Goal: Task Accomplishment & Management: Manage account settings

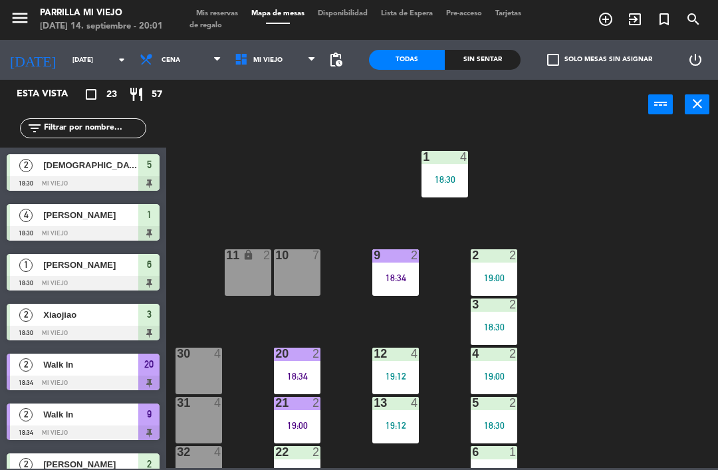
click at [617, 333] on div "1 4 18:30 2 2 19:00 9 2 18:34 10 7 11 lock 2 3 2 18:30 4 2 19:00 12 4 19:12 20 …" at bounding box center [445, 298] width 544 height 340
click at [303, 413] on div "21 2 19:00" at bounding box center [297, 420] width 47 height 47
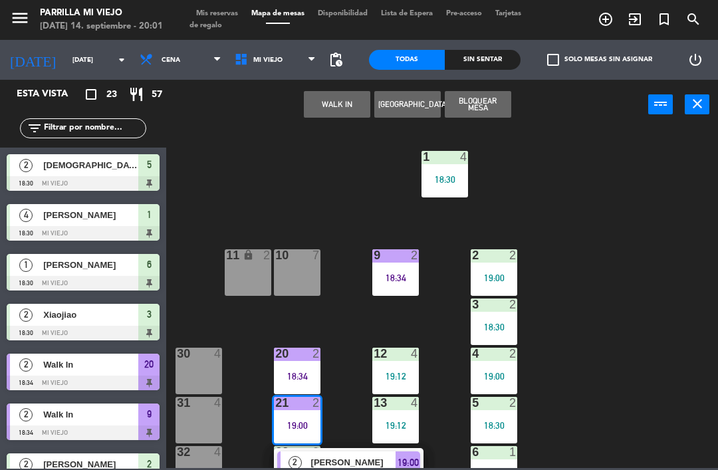
click at [396, 459] on div "19:00" at bounding box center [407, 462] width 25 height 22
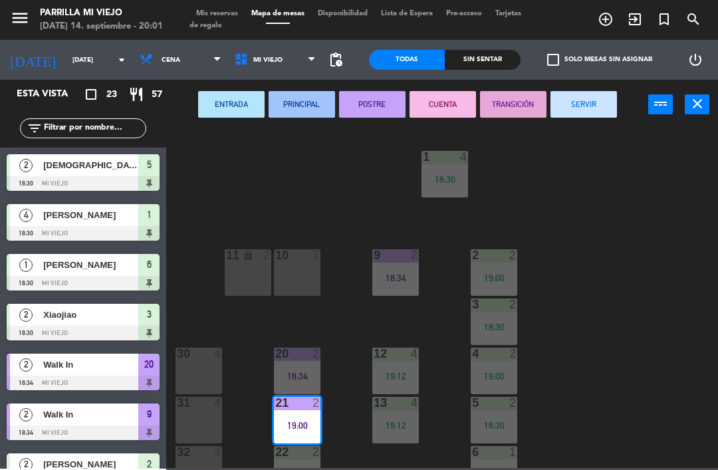
click at [574, 114] on button "SERVIR" at bounding box center [583, 104] width 66 height 27
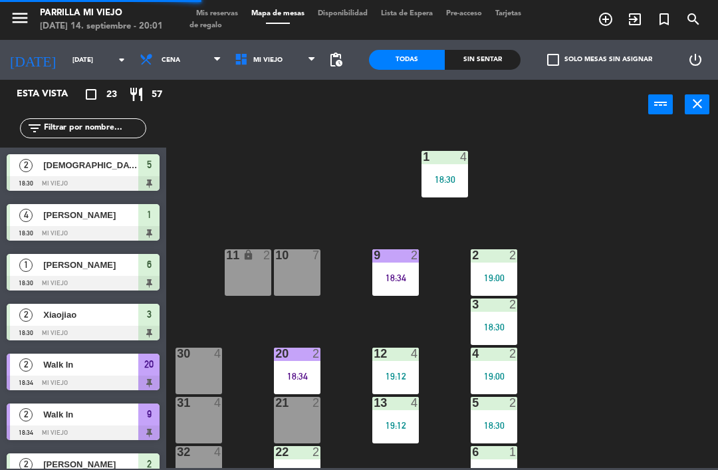
click at [395, 268] on div "9 2 18:34" at bounding box center [395, 272] width 47 height 47
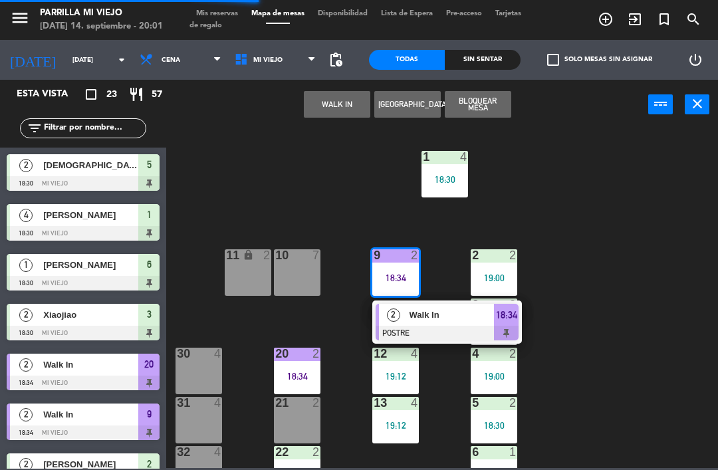
click at [514, 334] on div at bounding box center [446, 333] width 143 height 15
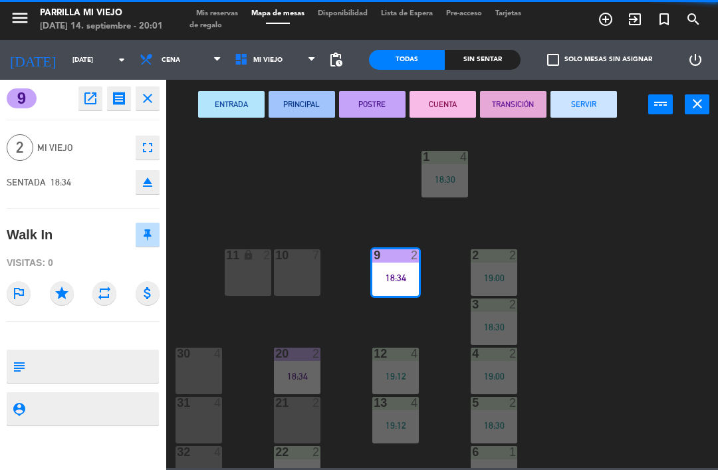
click at [577, 96] on button "SERVIR" at bounding box center [583, 104] width 66 height 27
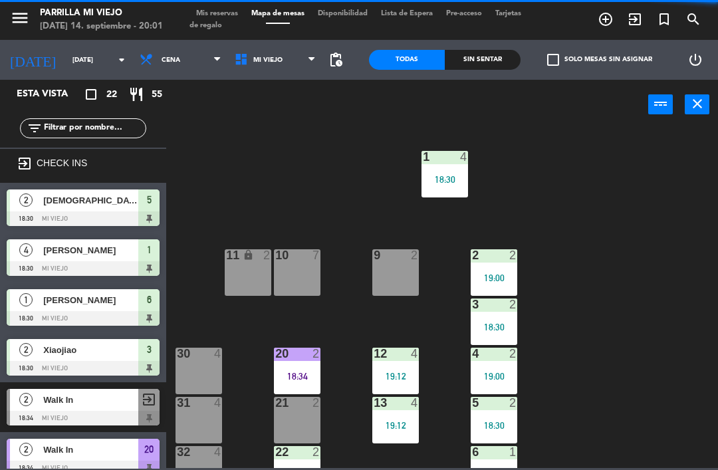
click at [668, 308] on div "1 4 18:30 2 2 19:00 9 2 10 7 11 lock 2 3 2 18:30 4 2 19:00 12 4 19:12 20 2 18:3…" at bounding box center [445, 298] width 544 height 340
click at [483, 61] on div "Sin sentar" at bounding box center [482, 60] width 76 height 20
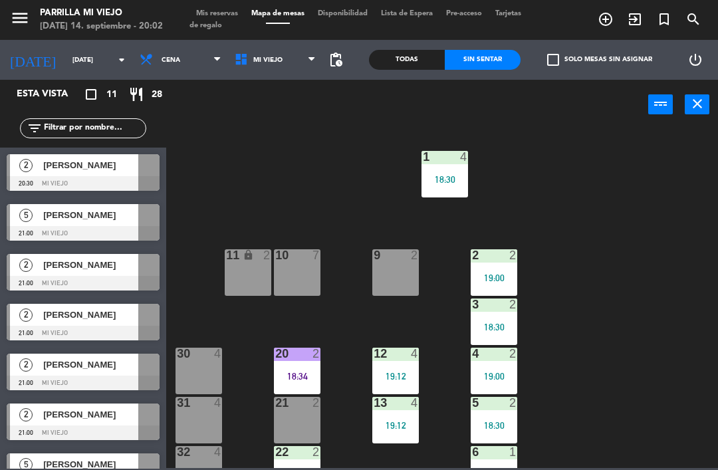
click at [235, 273] on div "11 lock 2" at bounding box center [248, 272] width 47 height 47
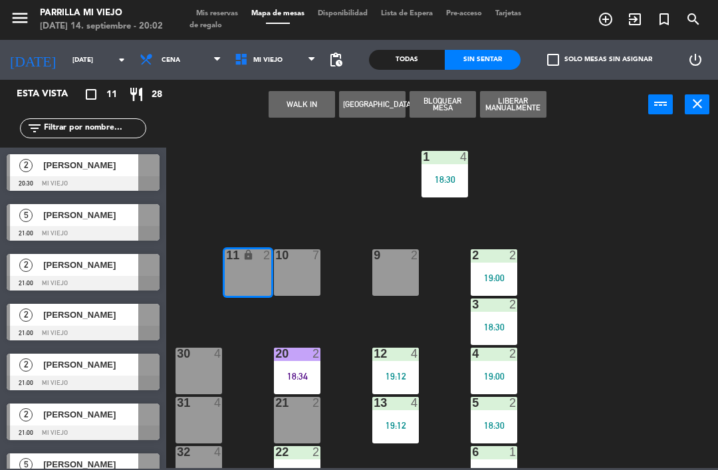
click at [310, 271] on div "10 7" at bounding box center [297, 272] width 47 height 47
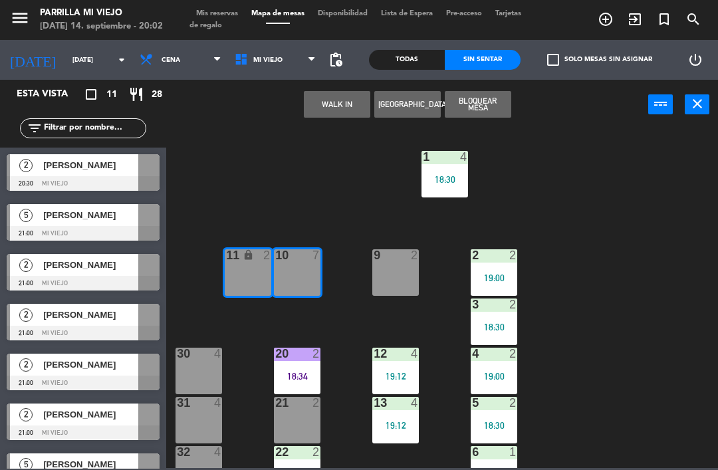
click at [321, 104] on button "WALK IN" at bounding box center [337, 104] width 66 height 27
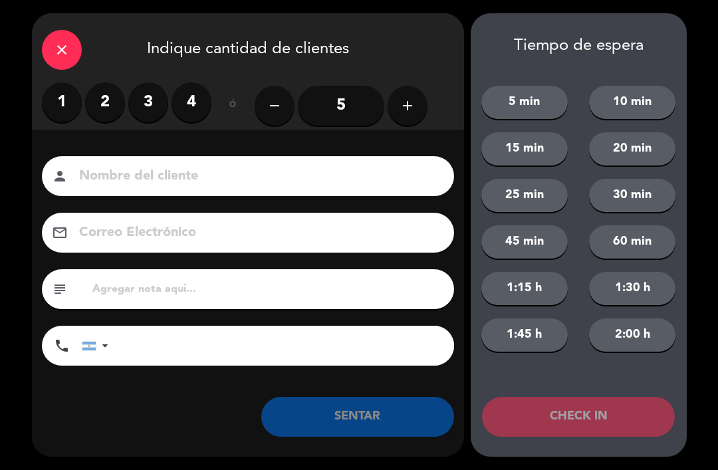
click at [401, 106] on icon "add" at bounding box center [407, 106] width 16 height 16
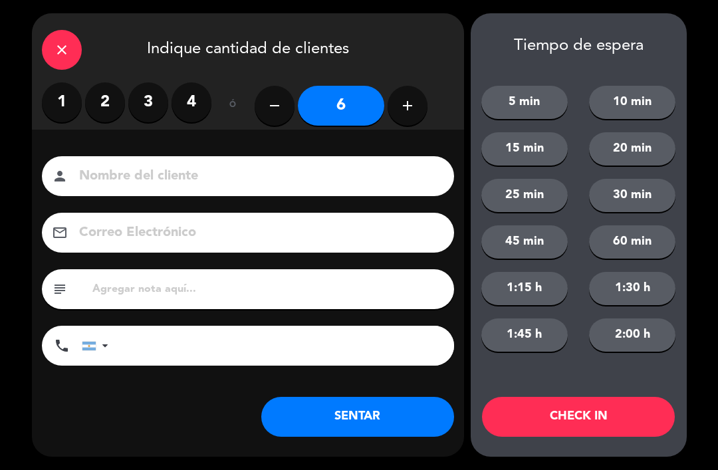
click at [366, 431] on button "SENTAR" at bounding box center [357, 417] width 193 height 40
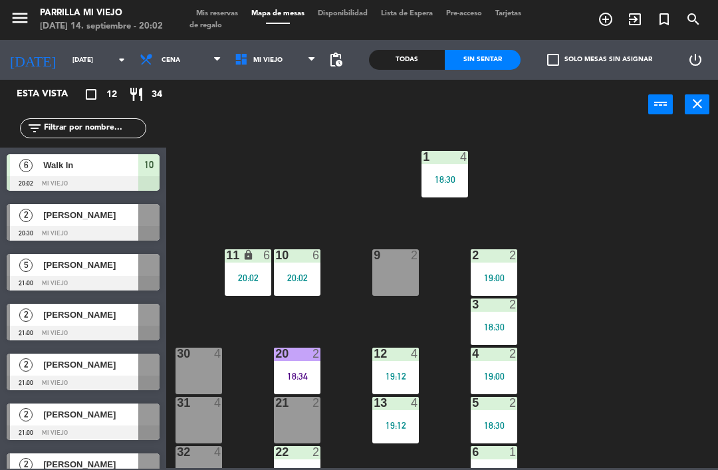
click at [407, 284] on div "9 2" at bounding box center [395, 272] width 47 height 47
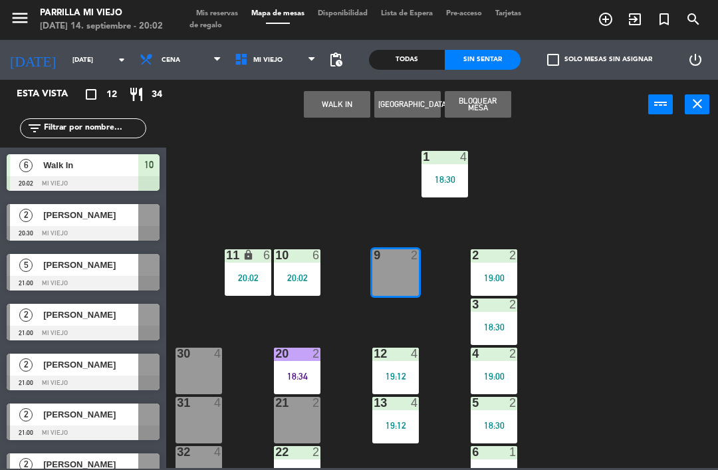
click at [335, 107] on button "WALK IN" at bounding box center [337, 104] width 66 height 27
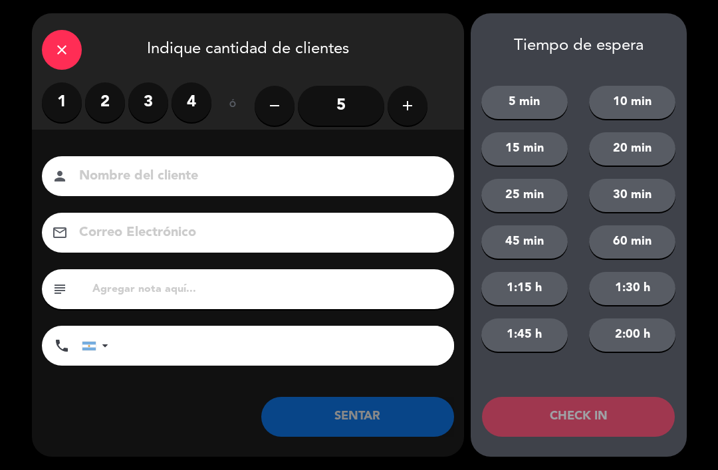
click at [106, 99] on label "2" at bounding box center [105, 102] width 40 height 40
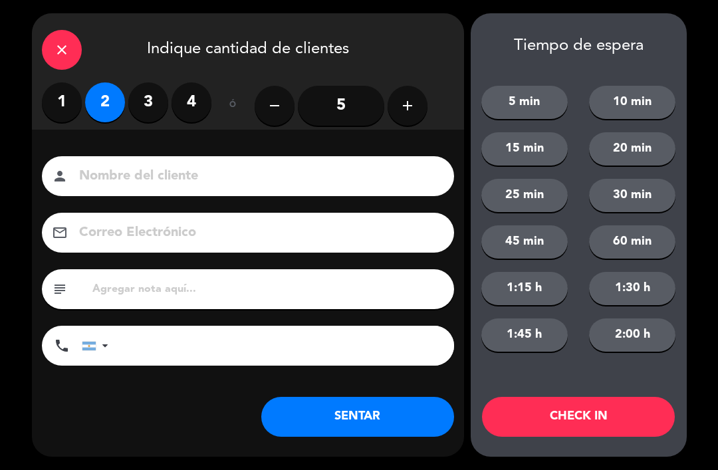
click at [346, 411] on button "SENTAR" at bounding box center [357, 417] width 193 height 40
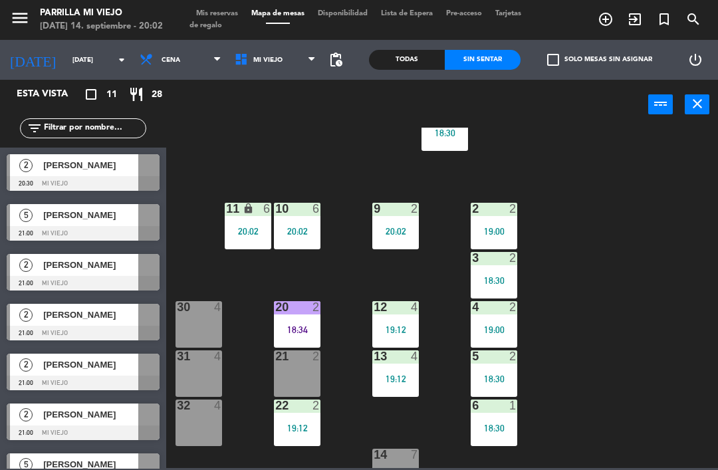
scroll to position [52, 0]
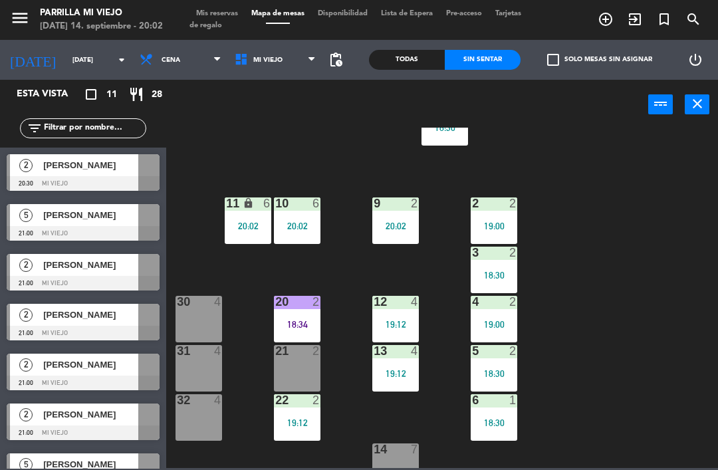
click at [507, 265] on div "3 2 18:30" at bounding box center [493, 269] width 47 height 47
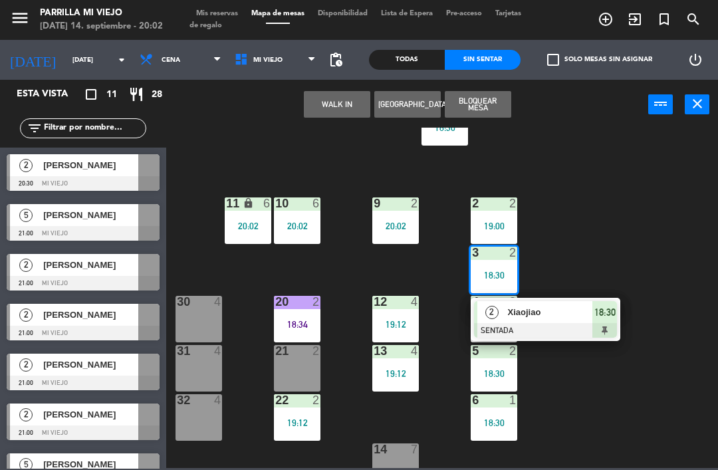
click at [601, 321] on div "18:30" at bounding box center [604, 312] width 25 height 22
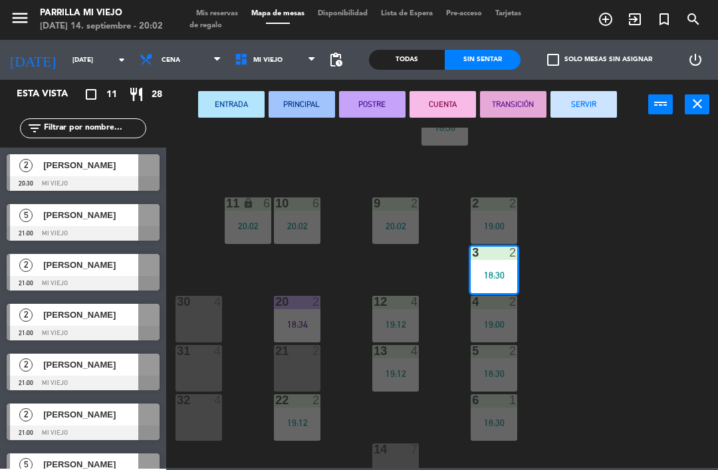
click at [581, 100] on button "SERVIR" at bounding box center [583, 104] width 66 height 27
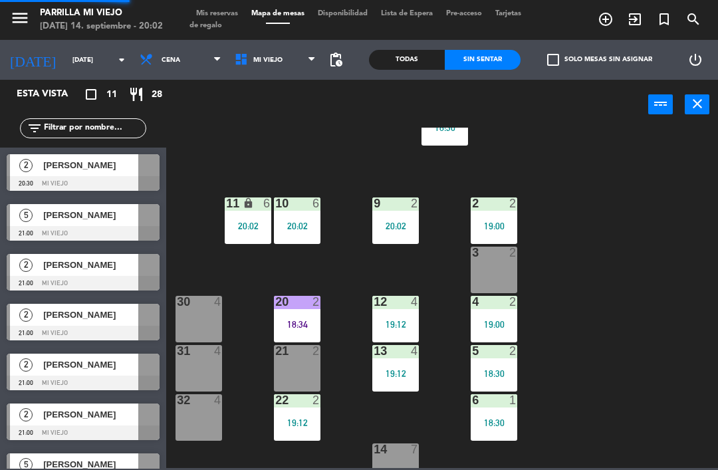
click at [641, 217] on div "1 4 18:30 2 2 19:00 9 2 20:02 10 6 20:02 11 lock 6 20:02 3 2 4 2 19:00 12 4 19:…" at bounding box center [445, 298] width 544 height 340
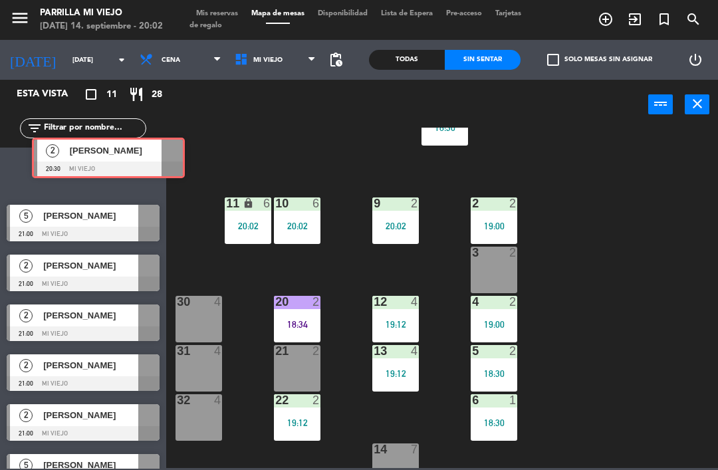
scroll to position [0, 0]
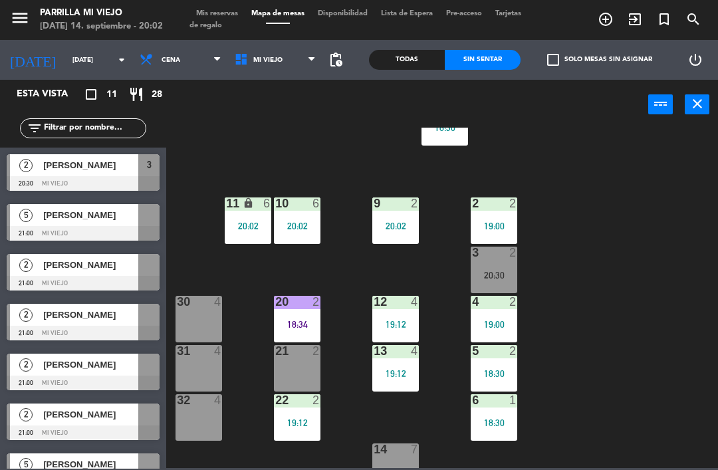
click at [615, 294] on div "1 4 18:30 2 2 19:00 9 2 20:02 10 6 20:02 11 lock 6 20:02 3 2 20:30 4 2 19:00 12…" at bounding box center [445, 298] width 544 height 340
click at [477, 268] on div "3 2 20:30" at bounding box center [493, 269] width 47 height 47
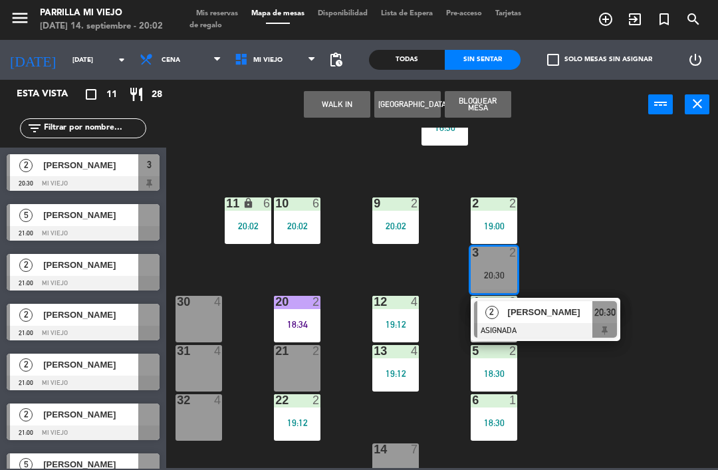
click at [607, 307] on span "20:30" at bounding box center [604, 312] width 21 height 16
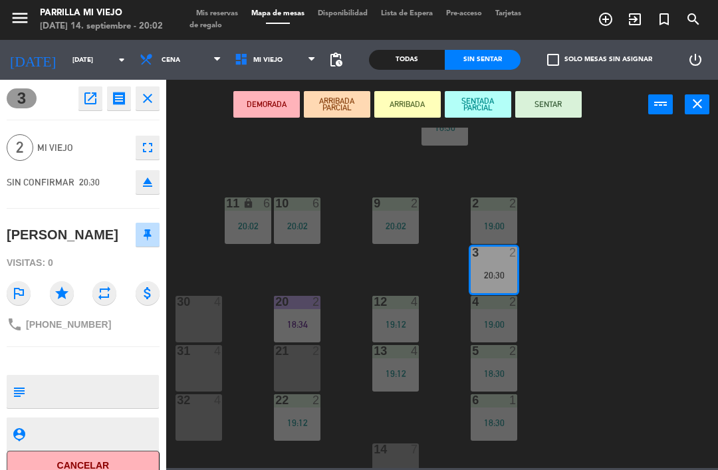
click at [556, 103] on button "SENTAR" at bounding box center [548, 104] width 66 height 27
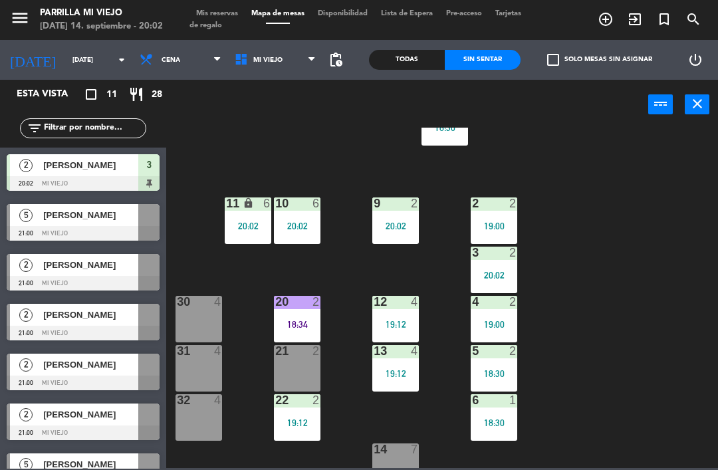
click at [294, 357] on div "21 2" at bounding box center [297, 351] width 47 height 13
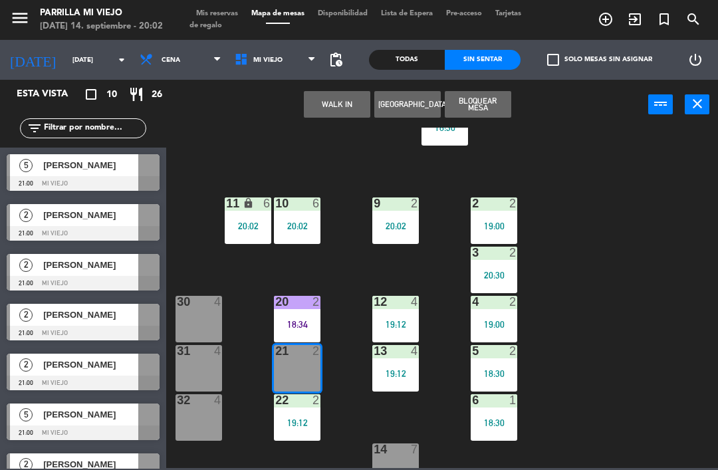
click at [339, 102] on button "WALK IN" at bounding box center [337, 104] width 66 height 27
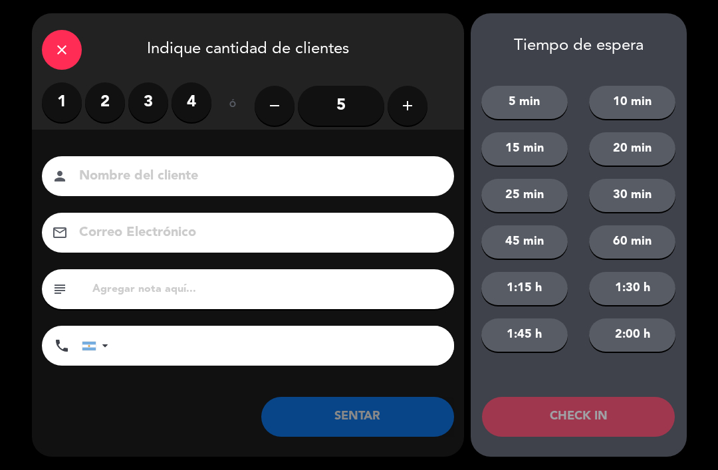
click at [111, 105] on label "2" at bounding box center [105, 102] width 40 height 40
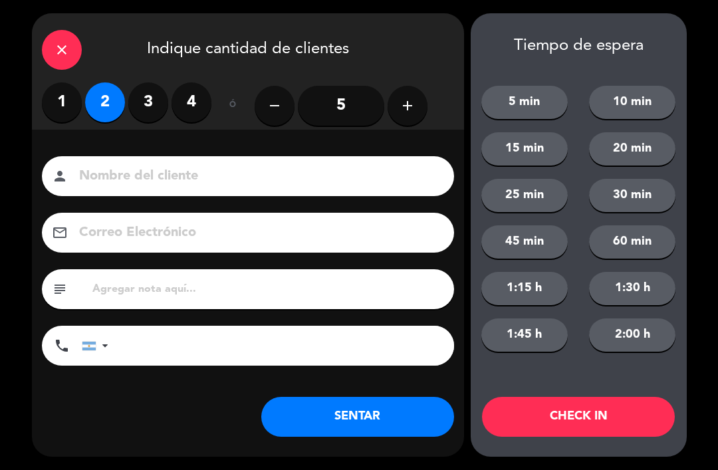
click at [369, 415] on button "SENTAR" at bounding box center [357, 417] width 193 height 40
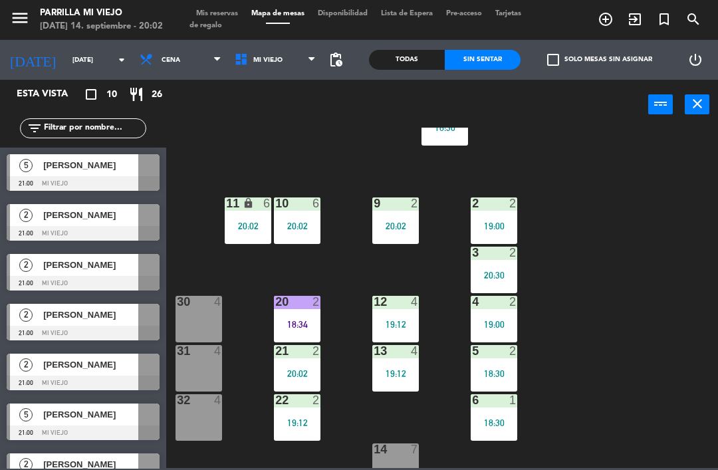
click at [667, 278] on div "1 4 18:30 2 2 19:00 9 2 20:02 10 6 20:02 11 lock 6 20:02 3 2 20:30 4 2 19:00 12…" at bounding box center [445, 298] width 544 height 340
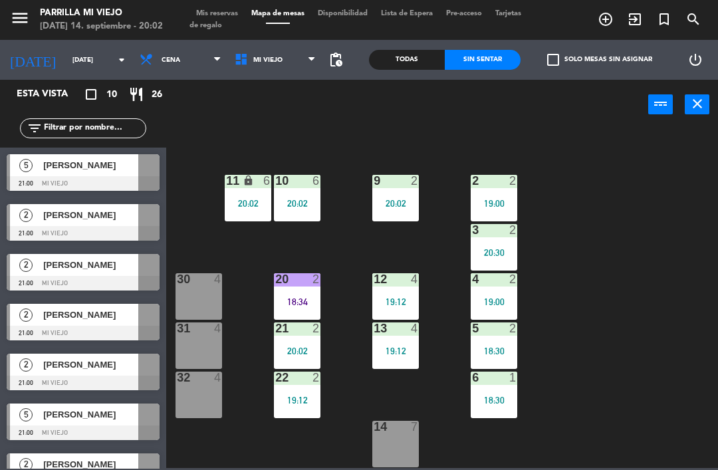
scroll to position [74, 0]
click at [183, 289] on div "30 4" at bounding box center [198, 296] width 47 height 47
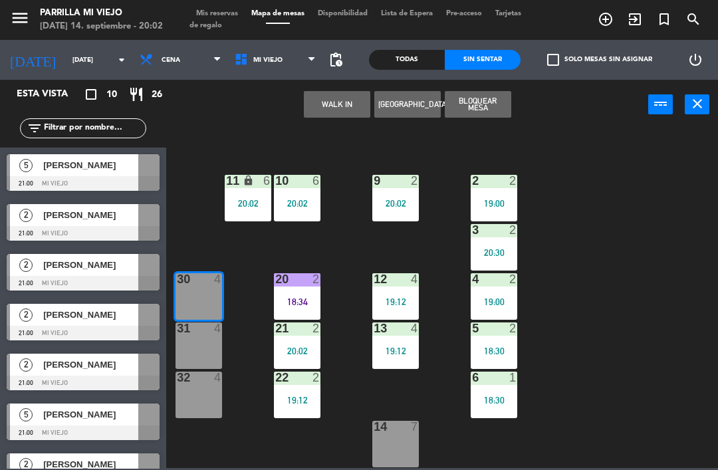
click at [340, 96] on button "WALK IN" at bounding box center [337, 104] width 66 height 27
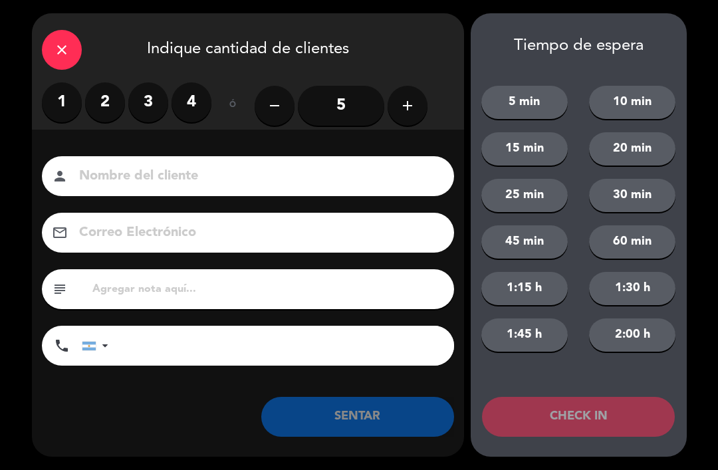
click at [149, 95] on label "3" at bounding box center [148, 102] width 40 height 40
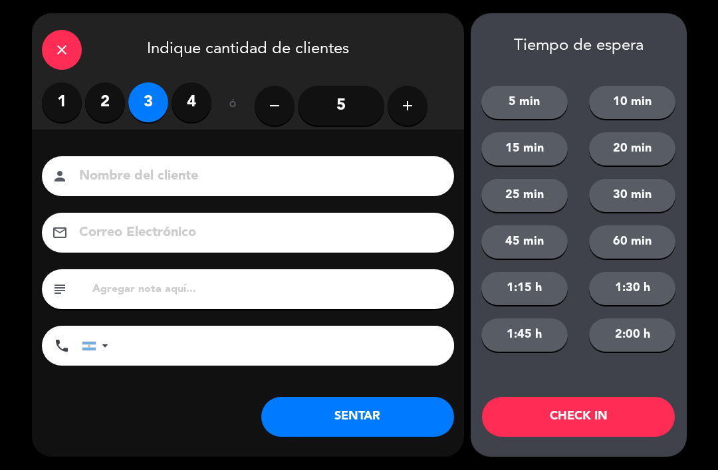
click at [366, 425] on button "SENTAR" at bounding box center [357, 417] width 193 height 40
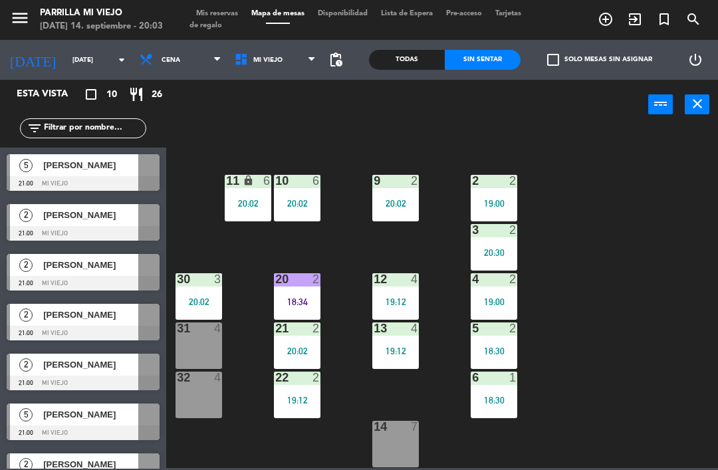
click at [517, 383] on div "1" at bounding box center [513, 377] width 8 height 12
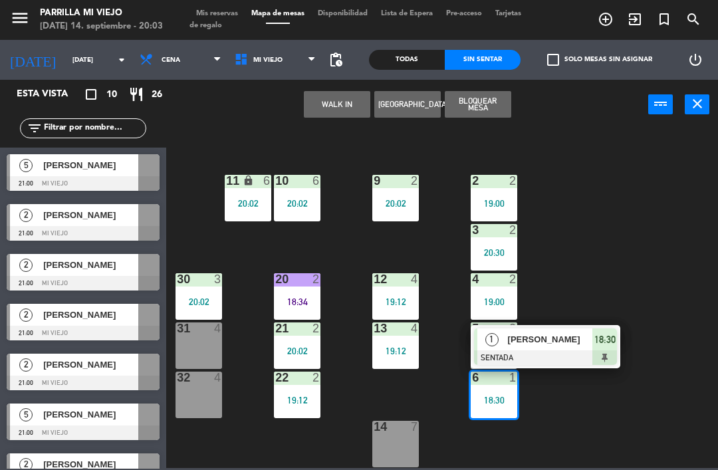
click at [618, 358] on div "1 [PERSON_NAME] SENTADA 18:30" at bounding box center [544, 346] width 149 height 43
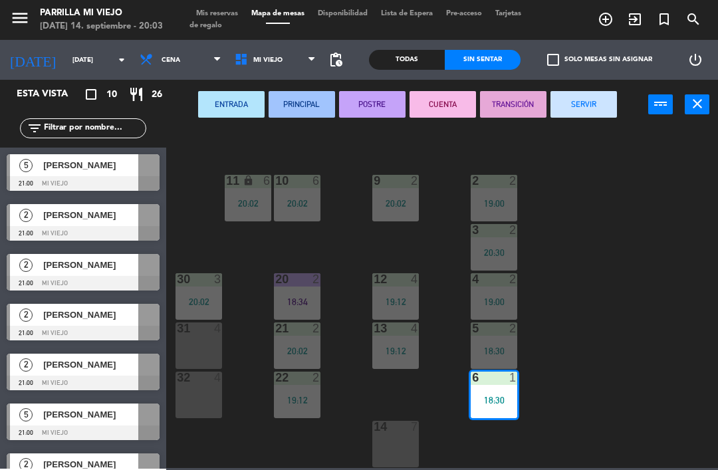
click at [567, 104] on button "SERVIR" at bounding box center [583, 104] width 66 height 27
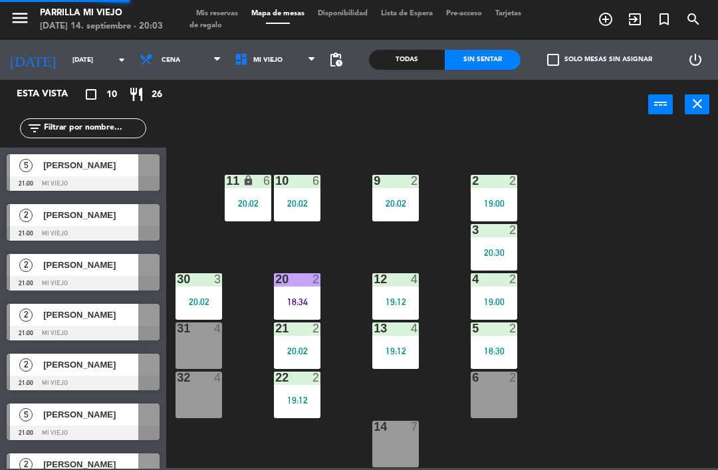
click at [643, 334] on div "1 4 18:30 2 2 19:00 9 2 20:02 10 6 20:02 11 lock 6 20:02 3 2 20:30 4 2 19:00 12…" at bounding box center [445, 298] width 544 height 340
click at [496, 342] on div "5 2 18:30" at bounding box center [493, 345] width 47 height 47
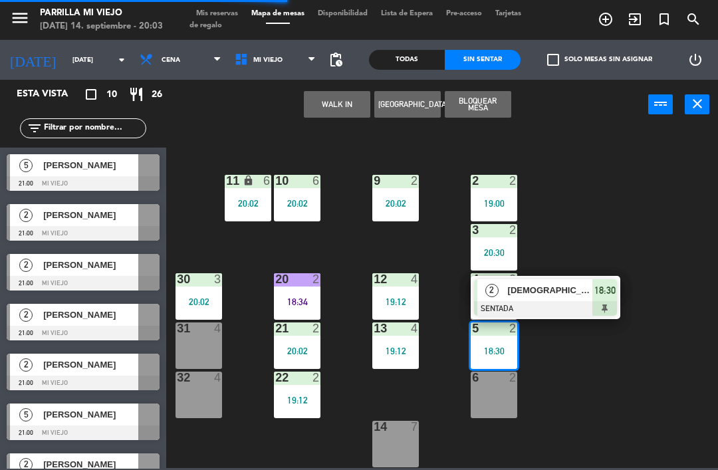
click at [605, 310] on div at bounding box center [545, 308] width 143 height 15
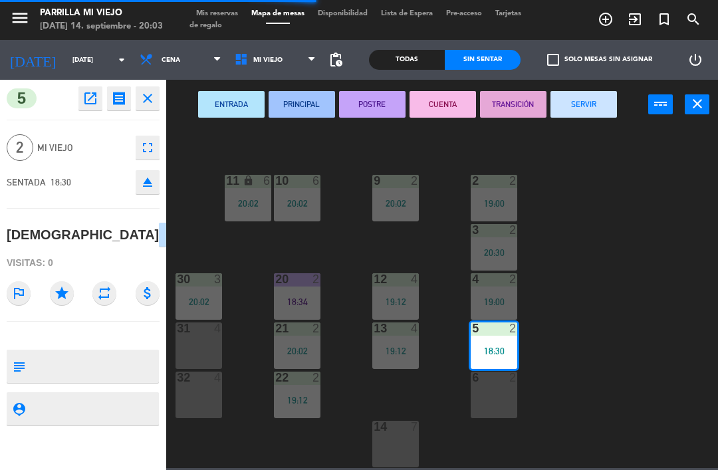
click at [570, 99] on button "SERVIR" at bounding box center [583, 104] width 66 height 27
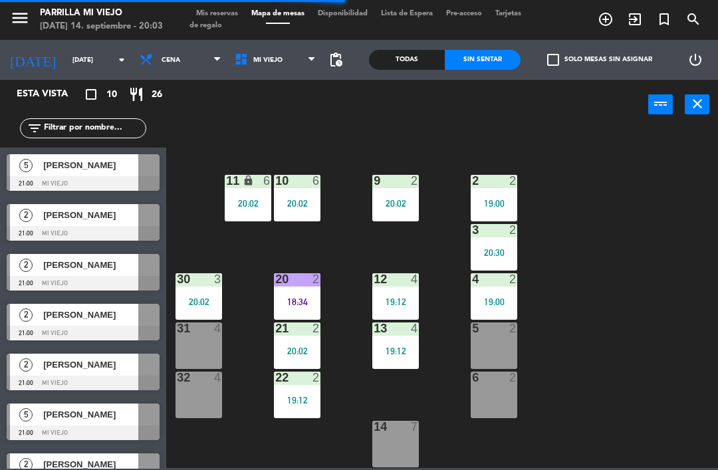
click at [638, 300] on div "1 4 18:30 2 2 19:00 9 2 20:02 10 6 20:02 11 lock 6 20:02 3 2 20:30 4 2 19:00 12…" at bounding box center [445, 298] width 544 height 340
click at [682, 306] on div "1 4 18:30 2 2 19:00 9 2 20:02 10 6 20:02 11 lock 6 20:02 3 2 20:30 4 2 19:00 12…" at bounding box center [445, 298] width 544 height 340
click at [636, 268] on div "1 4 18:30 2 2 19:00 9 2 20:02 10 6 20:02 11 lock 6 20:02 3 2 20:30 4 2 19:00 12…" at bounding box center [445, 298] width 544 height 340
click at [496, 401] on div "6 2" at bounding box center [493, 394] width 47 height 47
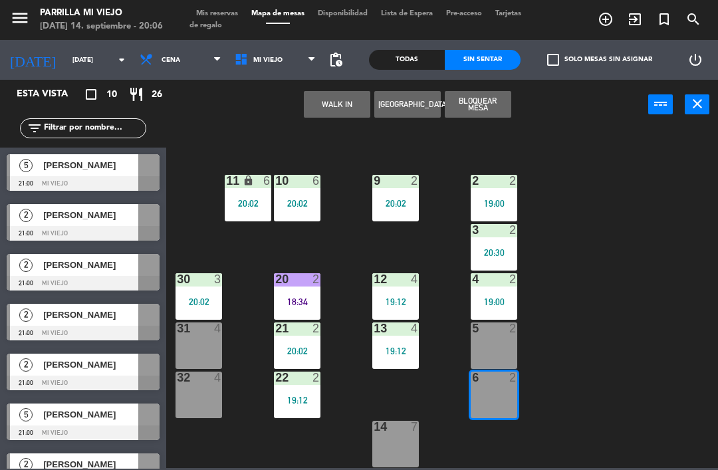
click at [340, 83] on div "WALK IN [GEOGRAPHIC_DATA] Bloquear Mesa power_input close" at bounding box center [407, 105] width 482 height 50
click at [290, 128] on div "1 4 18:30 2 2 19:00 9 2 20:02 10 6 20:02 11 lock 6 20:02 3 2 20:30 4 2 19:00 12…" at bounding box center [445, 298] width 544 height 340
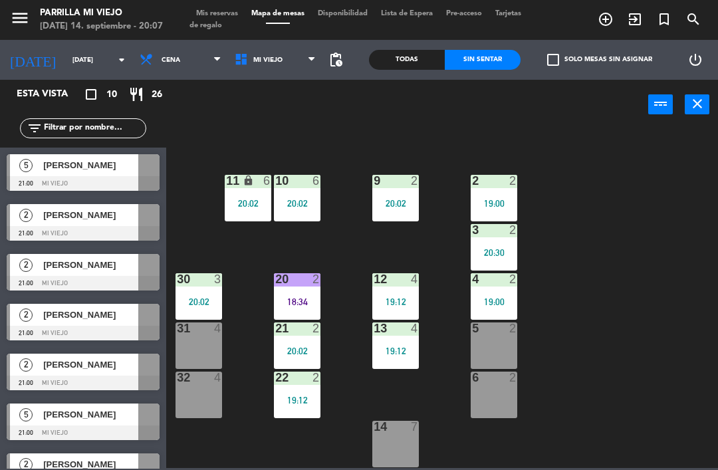
click at [209, 10] on span "Mis reservas" at bounding box center [216, 13] width 55 height 7
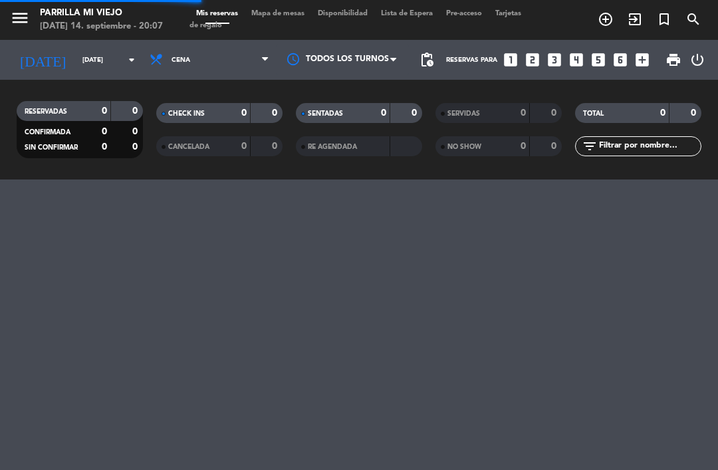
click at [613, 199] on div "menu Parrilla Mi Viejo [DATE] 14. septiembre - 20:07 Mis reservas Mapa de mesas…" at bounding box center [359, 235] width 718 height 470
click at [266, 12] on span "Mapa de mesas" at bounding box center [277, 13] width 66 height 7
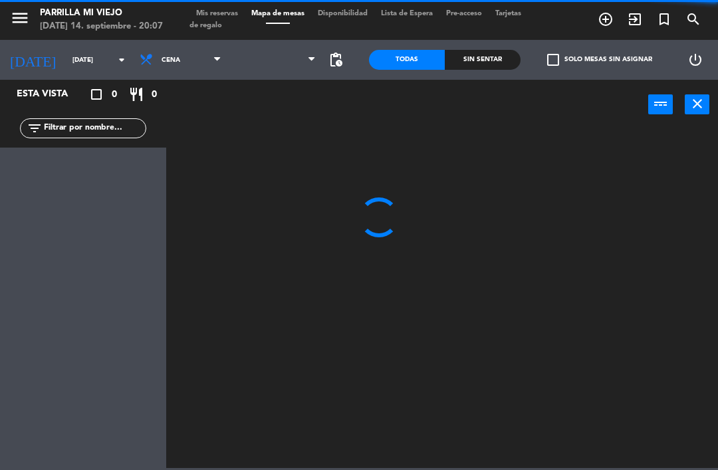
click at [477, 62] on div "Sin sentar" at bounding box center [482, 60] width 76 height 20
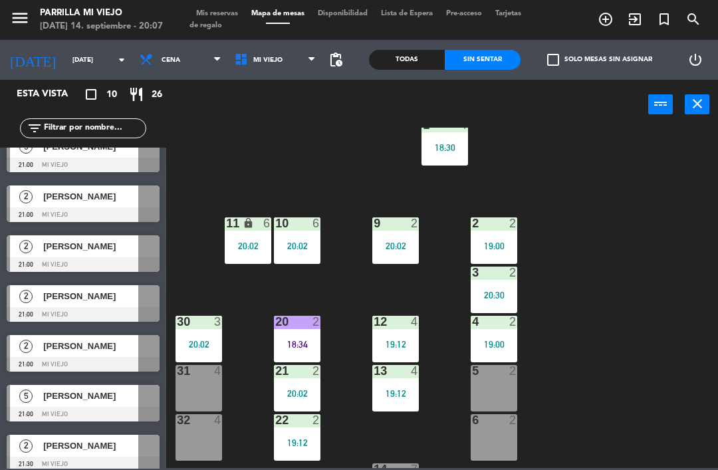
scroll to position [21, 0]
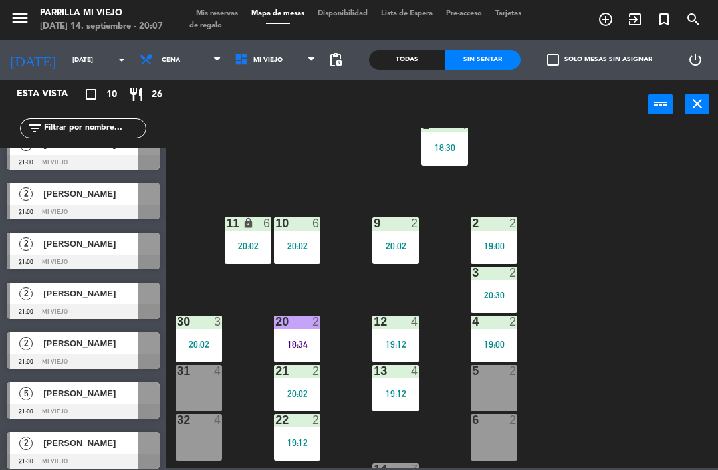
click at [658, 220] on div "1 4 18:30 2 2 19:00 9 2 20:02 10 6 20:02 11 lock 6 20:02 3 2 20:30 4 2 19:00 12…" at bounding box center [445, 298] width 544 height 340
click at [500, 456] on div "6 2" at bounding box center [493, 437] width 47 height 47
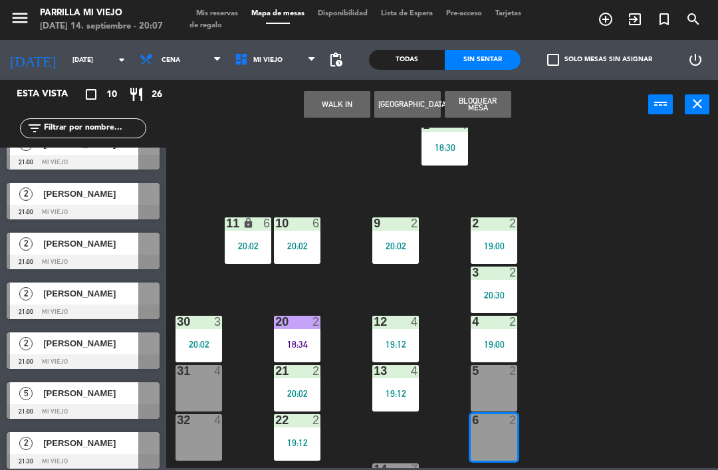
click at [336, 102] on button "WALK IN" at bounding box center [337, 104] width 66 height 27
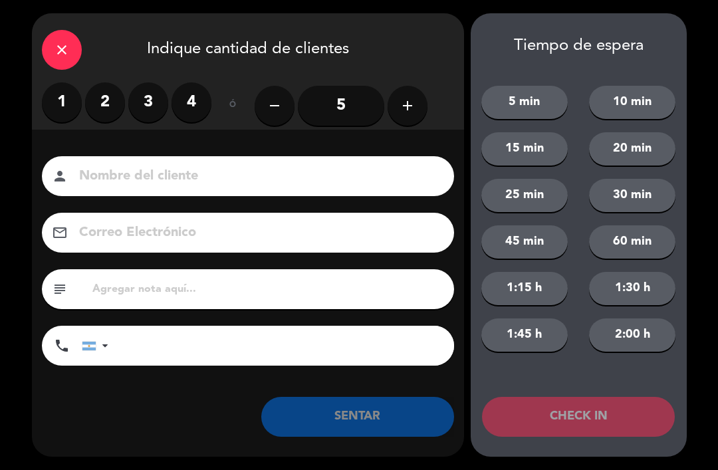
click at [102, 107] on label "2" at bounding box center [105, 102] width 40 height 40
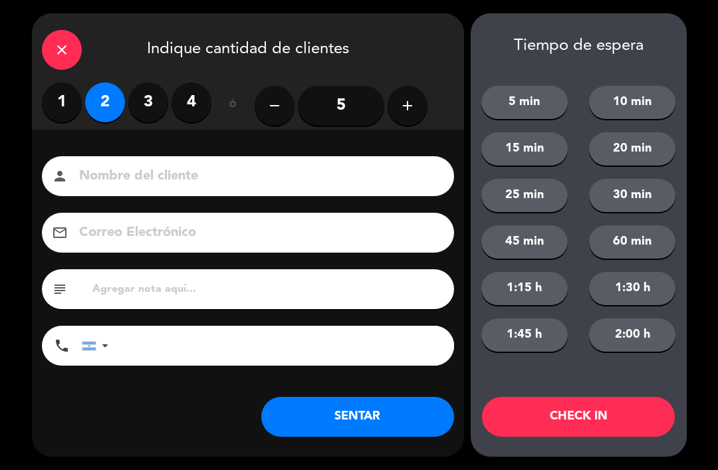
click at [347, 414] on button "SENTAR" at bounding box center [357, 417] width 193 height 40
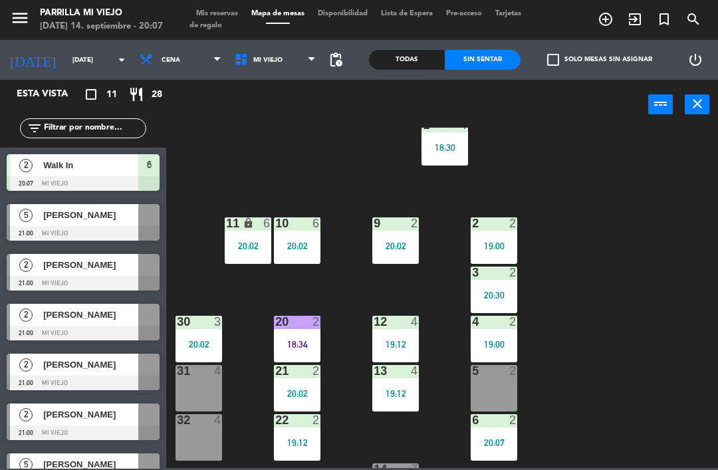
scroll to position [35, 0]
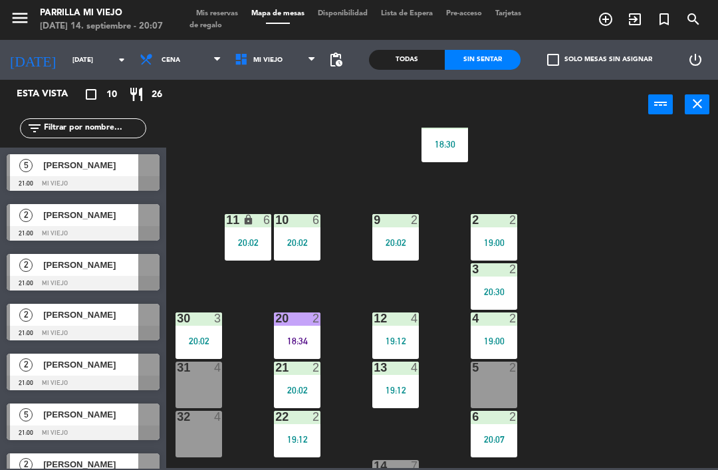
click at [320, 339] on div "18:34" at bounding box center [297, 340] width 47 height 9
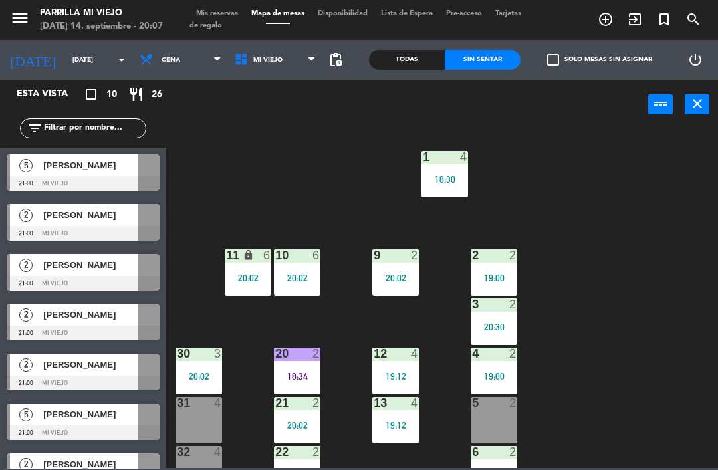
scroll to position [0, 0]
click at [292, 372] on div "18:34" at bounding box center [297, 375] width 47 height 9
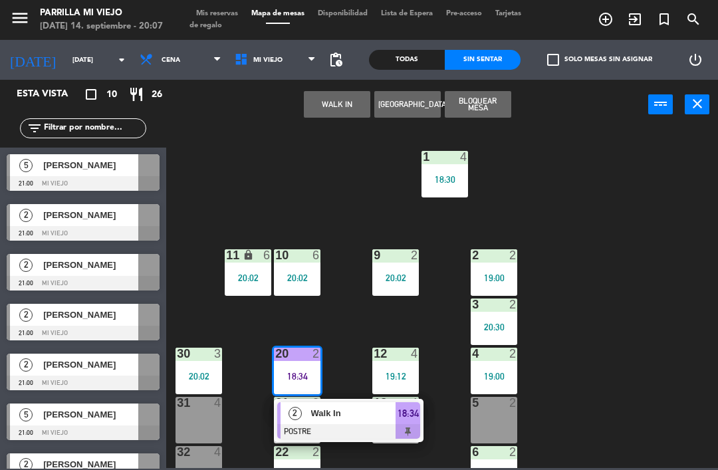
click at [416, 423] on div "18:34" at bounding box center [407, 413] width 25 height 22
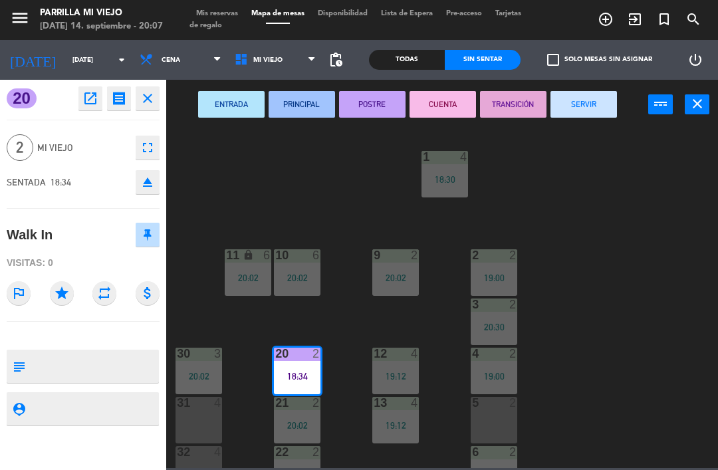
click at [444, 101] on button "CUENTA" at bounding box center [442, 104] width 66 height 27
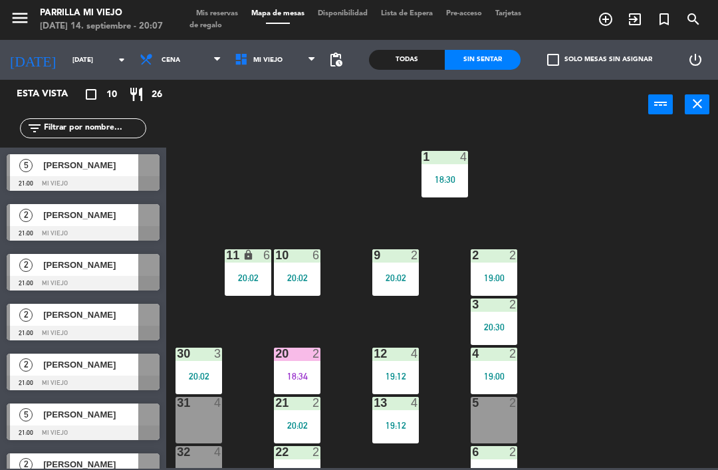
click at [395, 377] on div "19:12" at bounding box center [395, 375] width 47 height 9
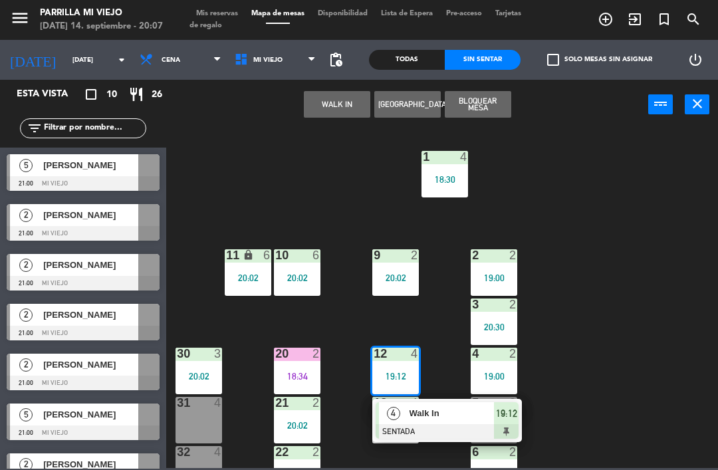
click at [514, 418] on span "19:12" at bounding box center [506, 413] width 21 height 16
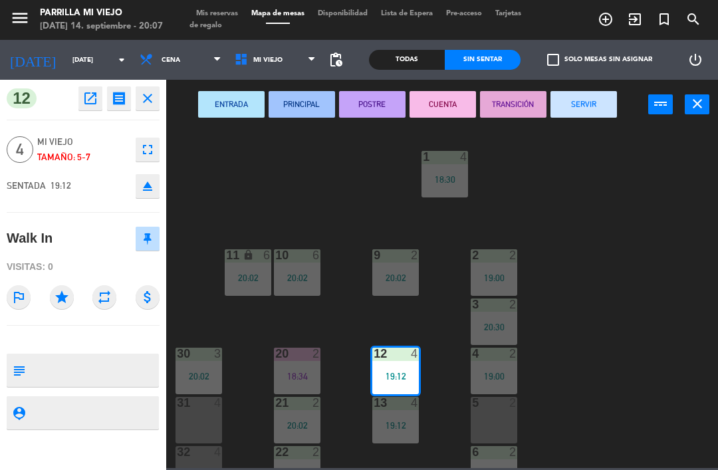
click at [426, 102] on button "CUENTA" at bounding box center [442, 104] width 66 height 27
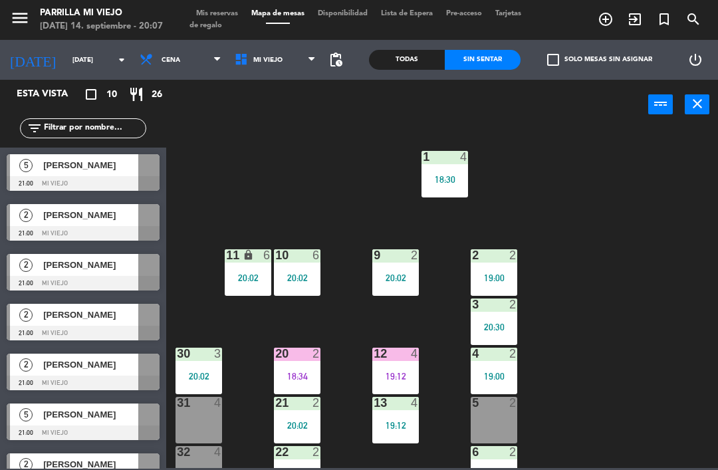
click at [579, 365] on div "1 4 18:30 2 2 19:00 9 2 20:02 10 6 20:02 11 lock 6 20:02 3 2 20:30 4 2 19:00 12…" at bounding box center [445, 298] width 544 height 340
click at [262, 1] on div "menu Parrilla Mi Viejo [DATE] 14. septiembre - 20:07 Mis reservas Mapa de mesas…" at bounding box center [359, 20] width 718 height 40
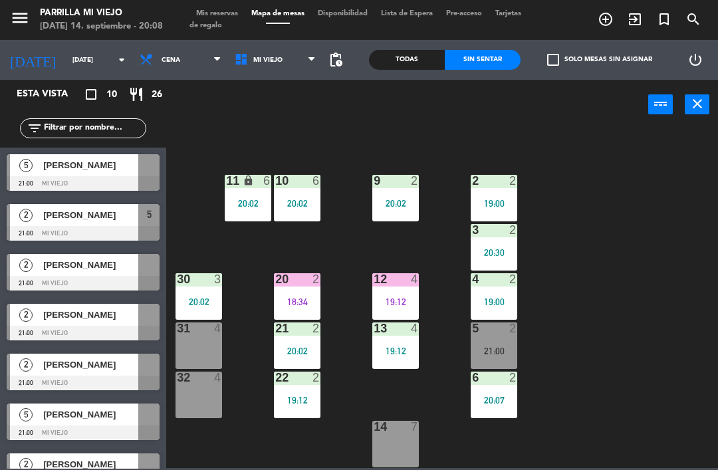
click at [501, 349] on div "21:00" at bounding box center [493, 350] width 47 height 9
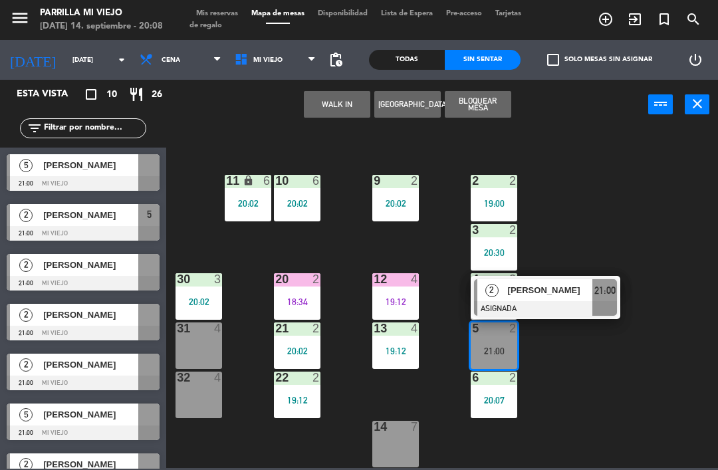
click at [602, 308] on div at bounding box center [545, 308] width 143 height 15
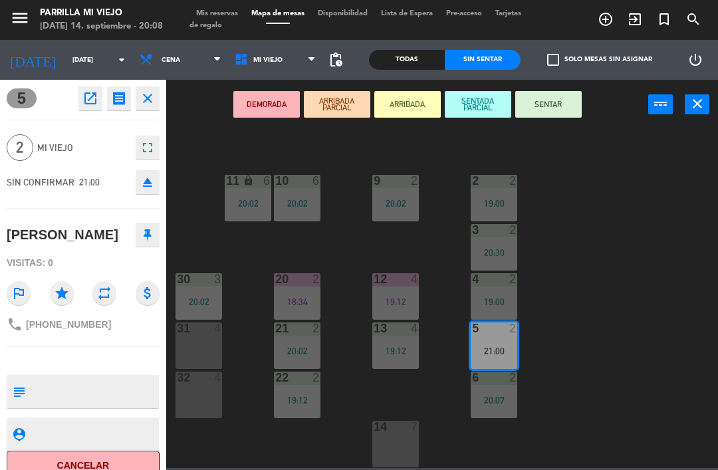
click at [557, 100] on button "SENTAR" at bounding box center [548, 104] width 66 height 27
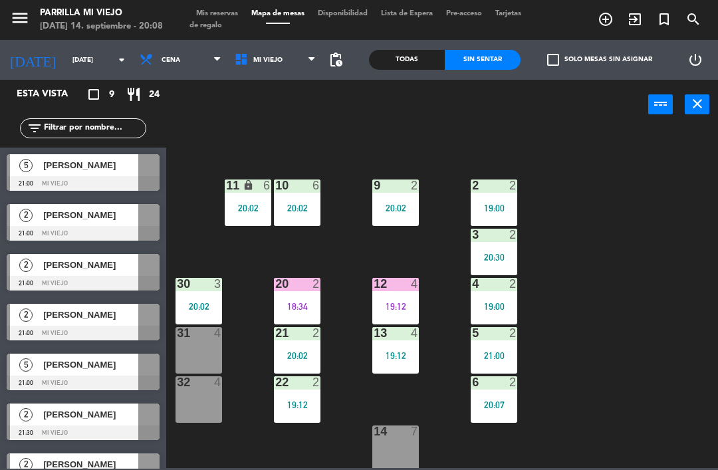
scroll to position [68, 0]
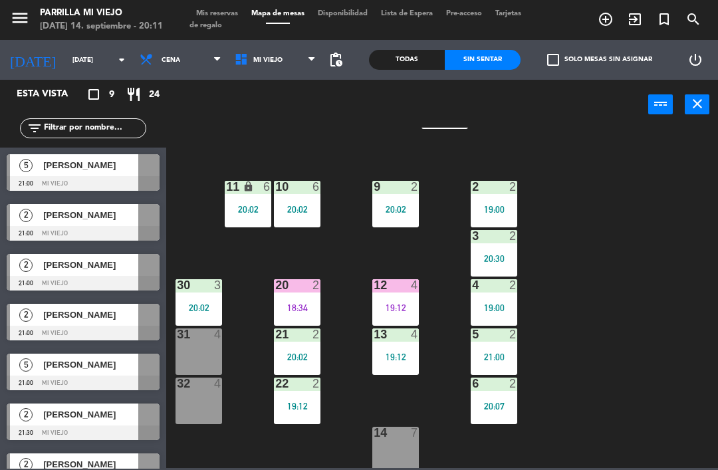
click at [694, 389] on div "1 4 18:30 2 2 19:00 9 2 20:02 10 6 20:02 11 lock 6 20:02 3 2 20:30 4 2 19:00 12…" at bounding box center [445, 298] width 544 height 340
click at [312, 300] on div "20 2 18:34" at bounding box center [297, 302] width 47 height 47
click at [650, 302] on div "1 4 18:30 2 2 19:00 9 2 20:02 10 6 20:02 11 lock 6 20:02 3 2 20:30 4 2 19:00 12…" at bounding box center [445, 298] width 544 height 340
click at [504, 352] on div "21:00" at bounding box center [493, 356] width 47 height 9
click at [655, 231] on div "1 4 18:30 2 2 19:00 9 2 20:02 10 6 20:02 11 lock 6 20:02 3 2 20:30 4 2 19:00 12…" at bounding box center [445, 298] width 544 height 340
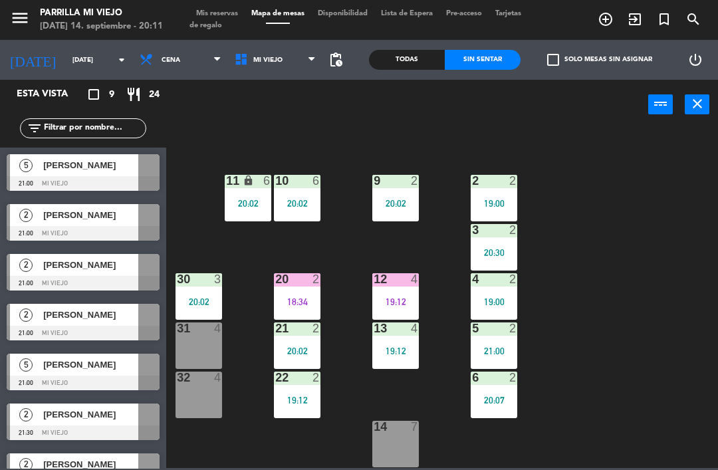
scroll to position [0, 0]
click at [248, 117] on div "power_input close" at bounding box center [407, 105] width 482 height 50
click at [224, 15] on span "Mis reservas" at bounding box center [216, 13] width 55 height 7
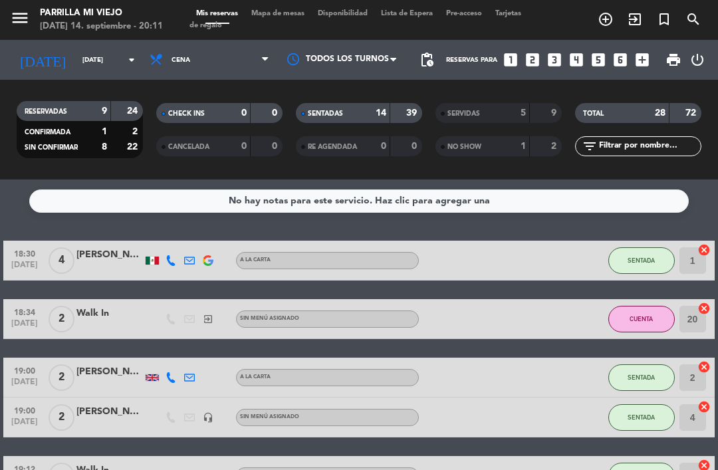
scroll to position [3, 0]
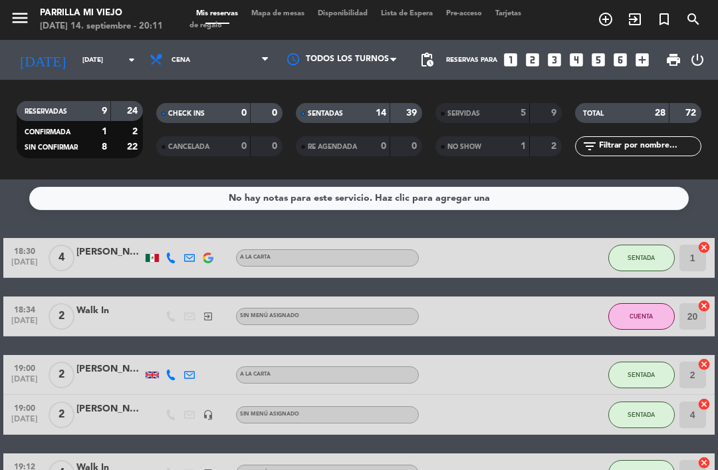
click at [392, 113] on div "SENTADAS 14 39" at bounding box center [359, 113] width 126 height 20
click at [398, 107] on div "39" at bounding box center [405, 113] width 25 height 15
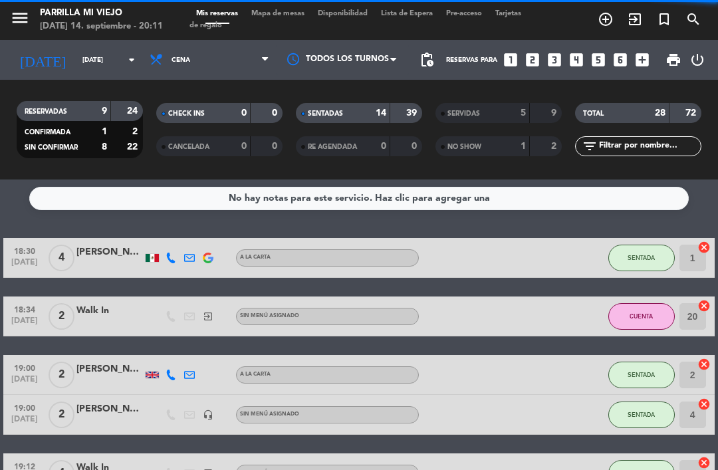
click at [386, 138] on div "RE AGENDADA 0 0" at bounding box center [359, 146] width 126 height 20
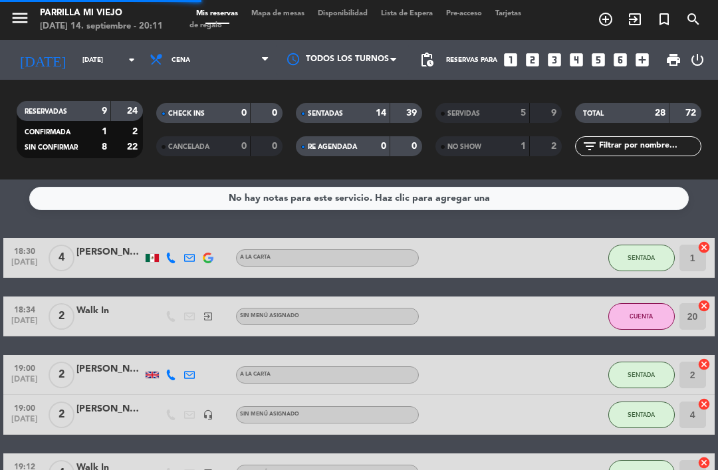
click at [389, 110] on div at bounding box center [389, 113] width 1 height 20
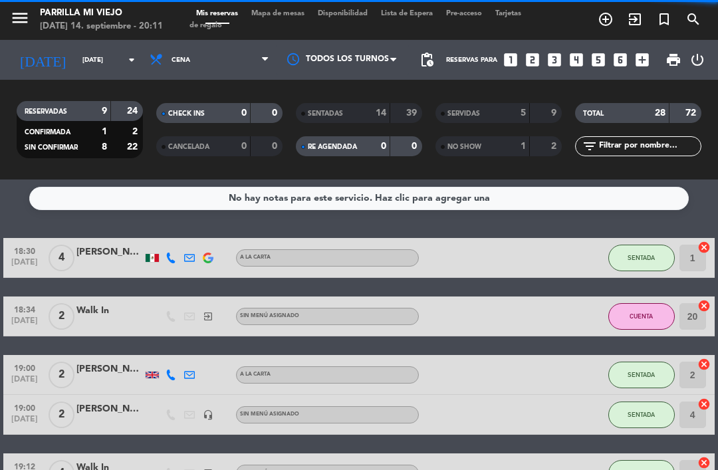
click at [377, 153] on div "0" at bounding box center [373, 146] width 27 height 15
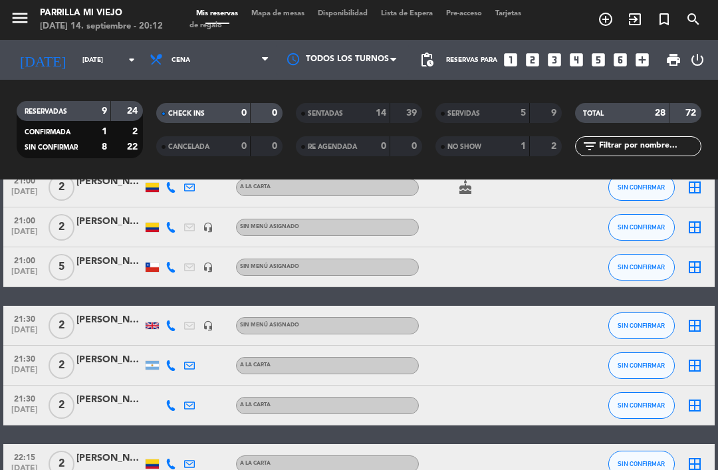
scroll to position [153, 0]
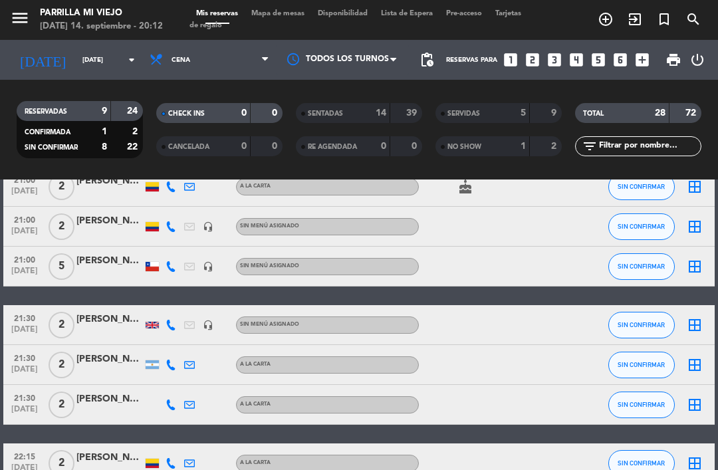
click at [130, 413] on div at bounding box center [109, 412] width 66 height 11
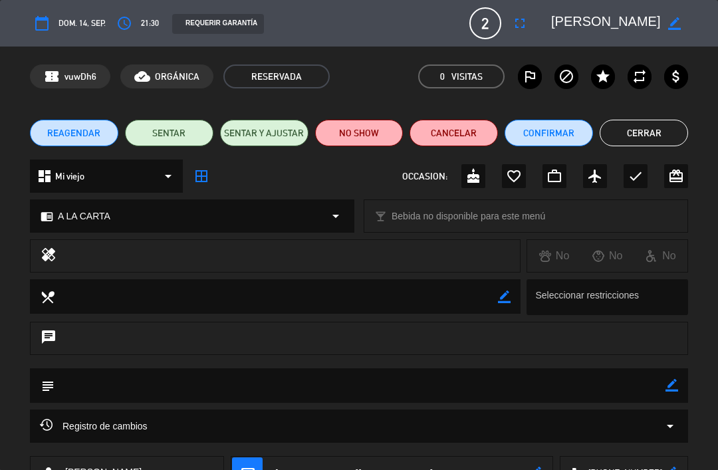
click at [121, 19] on icon "access_time" at bounding box center [124, 23] width 16 height 16
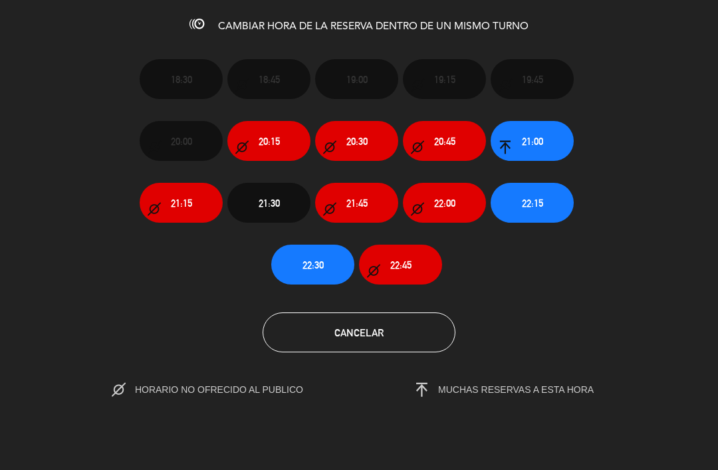
click at [542, 143] on span "21:00" at bounding box center [532, 141] width 21 height 15
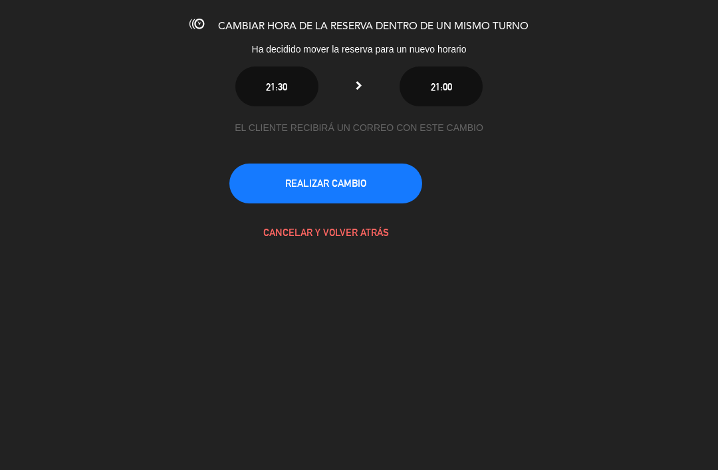
click at [338, 187] on button "REALIZAR CAMBIO" at bounding box center [325, 183] width 193 height 40
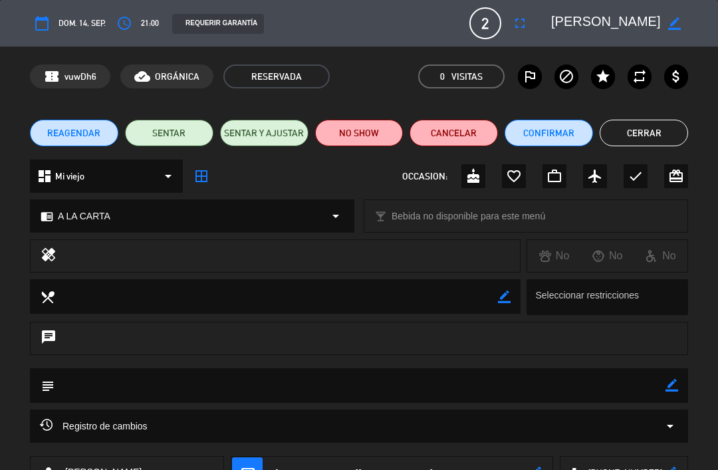
click at [631, 122] on button "Cerrar" at bounding box center [643, 133] width 88 height 27
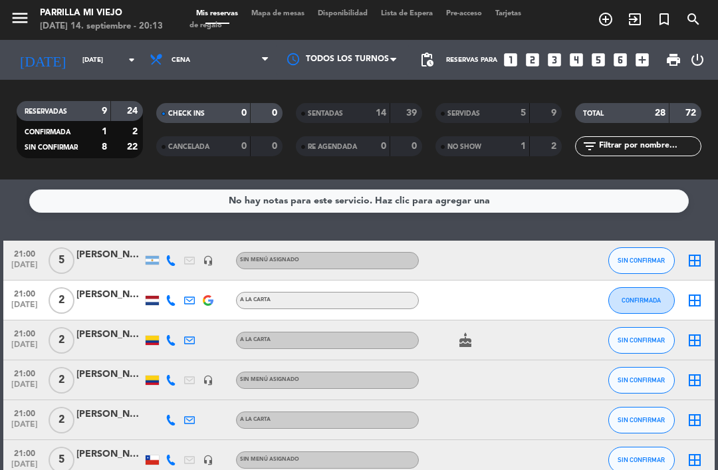
scroll to position [12, 0]
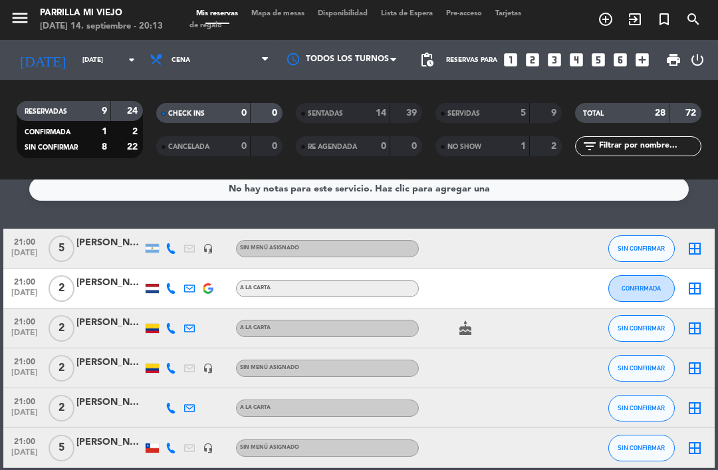
click at [161, 409] on div at bounding box center [152, 407] width 19 height 39
click at [156, 415] on div at bounding box center [152, 407] width 19 height 39
click at [170, 412] on icon at bounding box center [170, 408] width 11 height 11
click at [530, 213] on div "No hay notas para este servicio. Haz clic para agregar una 21:00 [DATE] 5 [PERS…" at bounding box center [359, 324] width 718 height 290
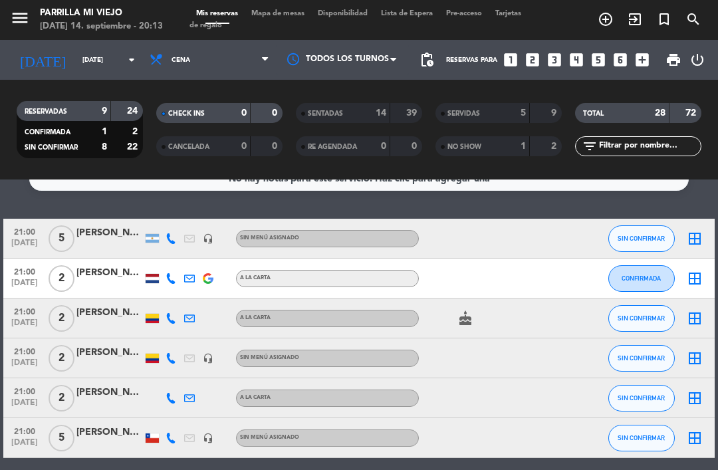
scroll to position [29, 0]
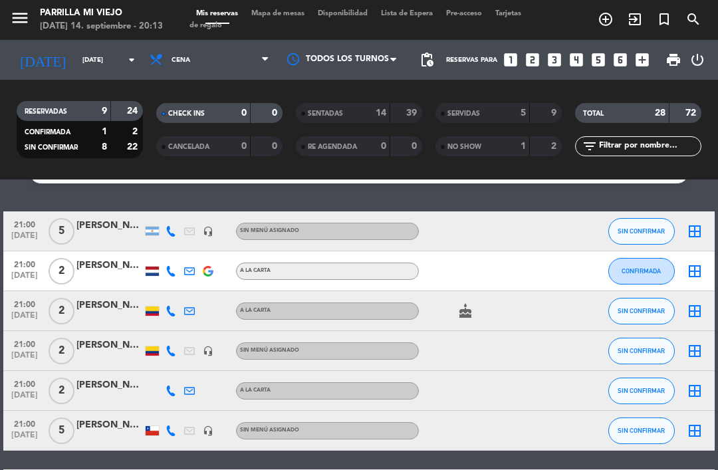
click at [526, 66] on icon "looks_two" at bounding box center [532, 59] width 17 height 17
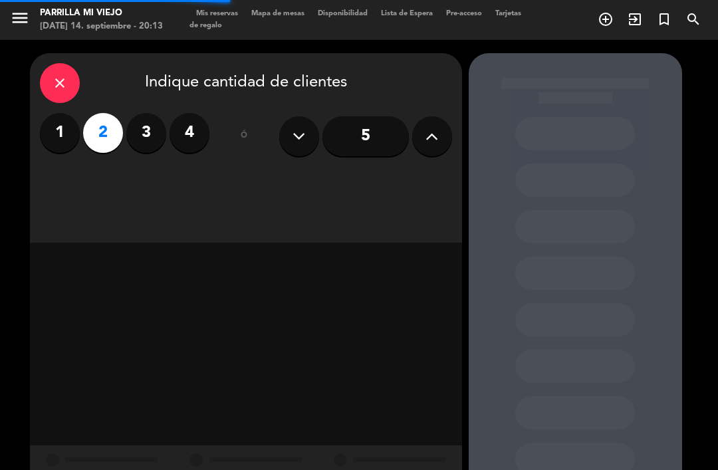
click at [383, 177] on div "close Indique cantidad de clientes 1 2 3 4 ó 5" at bounding box center [246, 147] width 432 height 189
click at [397, 187] on div "close Indique cantidad de clientes 1 2 3 4 ó 5" at bounding box center [246, 147] width 432 height 189
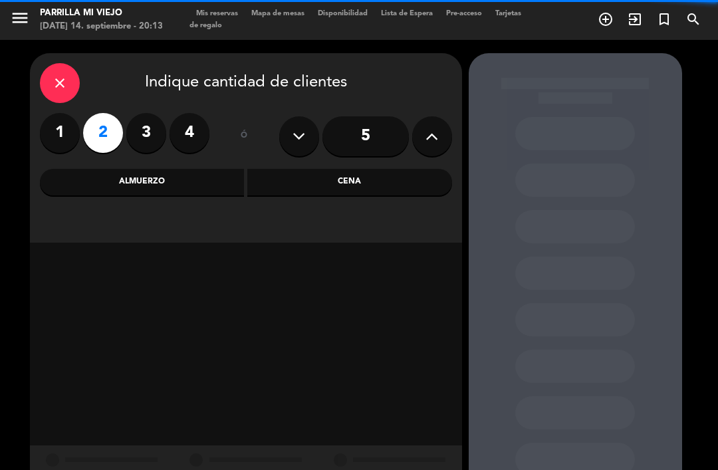
click at [389, 193] on div "Cena" at bounding box center [349, 182] width 205 height 27
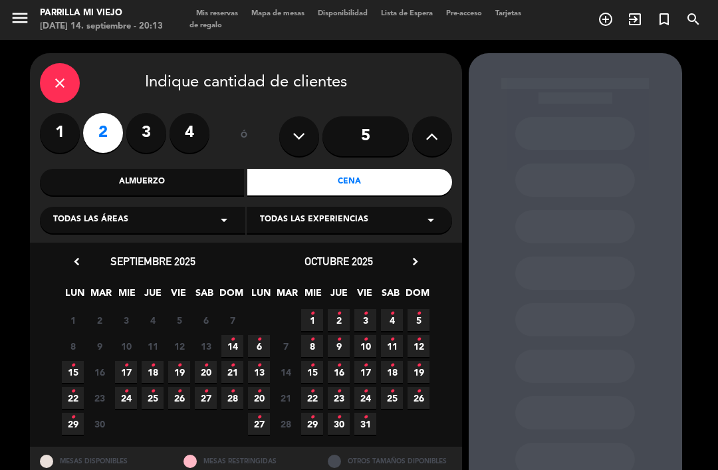
click at [229, 335] on span "14 •" at bounding box center [232, 346] width 22 height 22
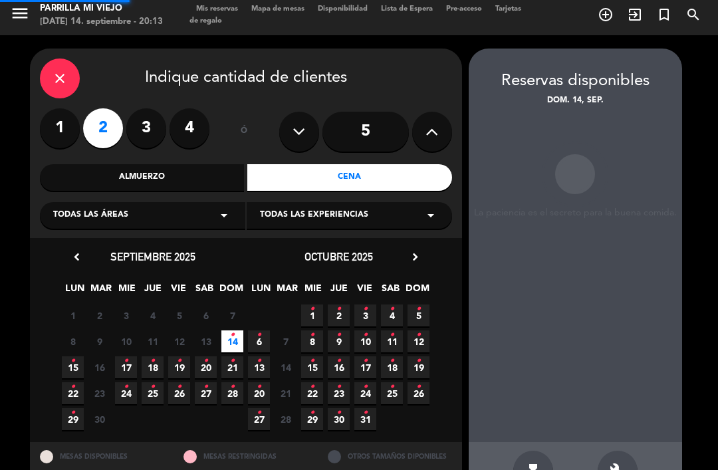
scroll to position [43, 0]
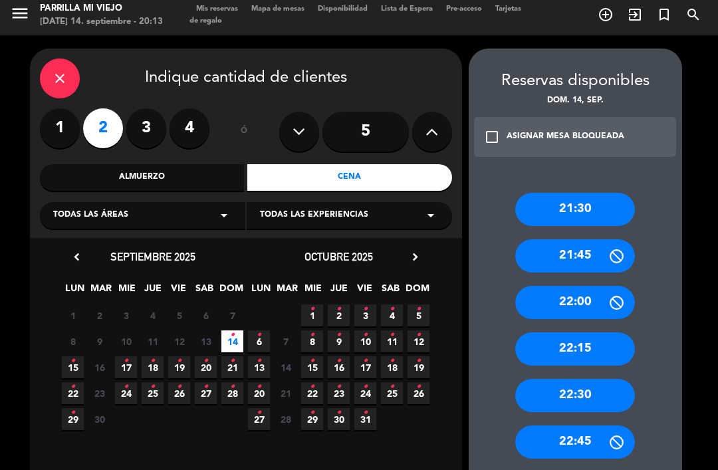
click at [597, 193] on div "21:30" at bounding box center [575, 209] width 120 height 33
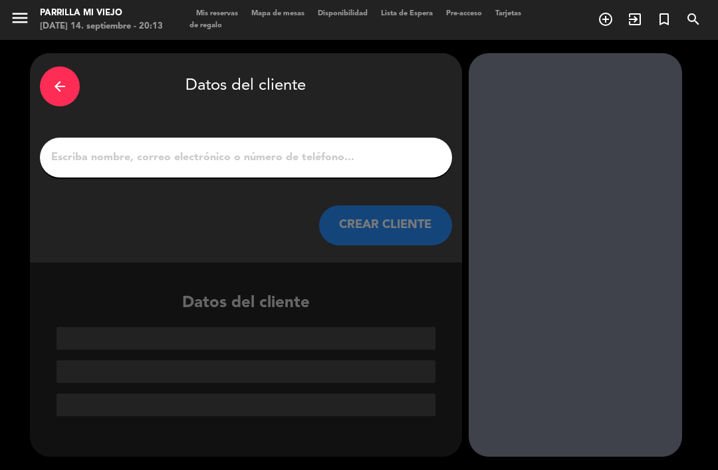
scroll to position [0, 0]
click at [261, 148] on input "1" at bounding box center [246, 157] width 392 height 19
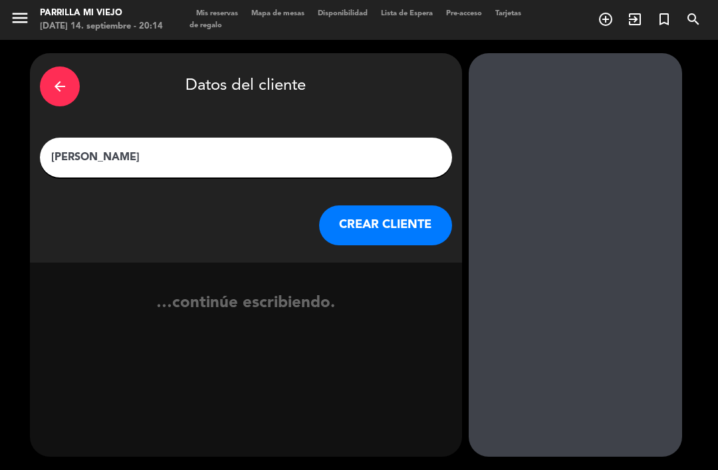
type input "[PERSON_NAME]"
click at [381, 63] on div "arrow_back Datos del cliente" at bounding box center [246, 86] width 412 height 47
click at [379, 205] on button "CREAR CLIENTE" at bounding box center [385, 225] width 133 height 40
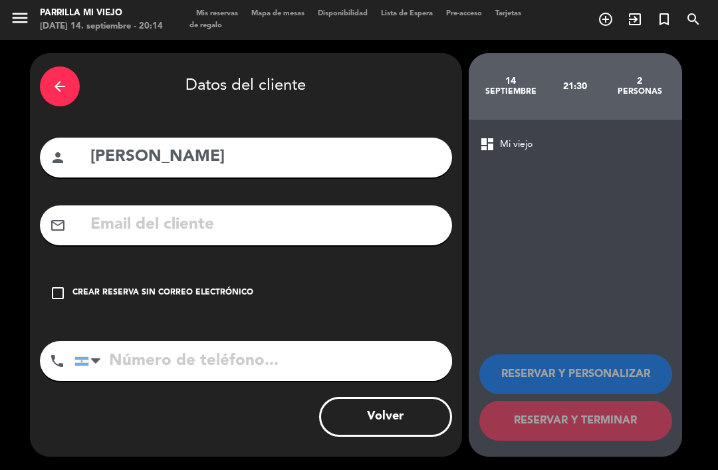
click at [193, 341] on input "tel" at bounding box center [262, 361] width 377 height 40
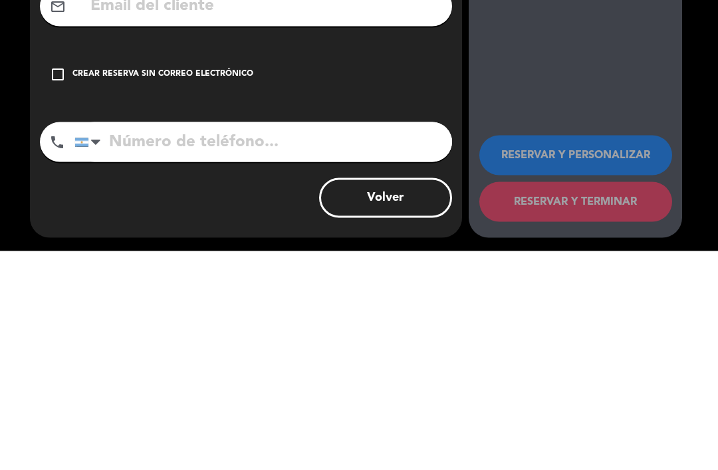
click at [90, 341] on div at bounding box center [90, 360] width 31 height 39
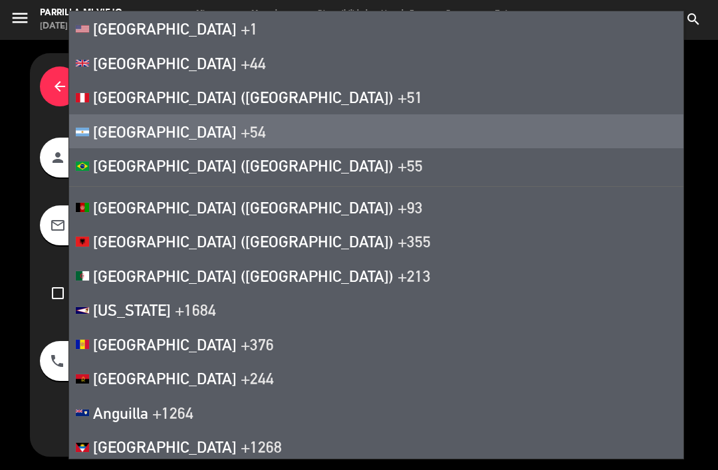
click at [110, 169] on span "[GEOGRAPHIC_DATA] ([GEOGRAPHIC_DATA])" at bounding box center [243, 165] width 300 height 19
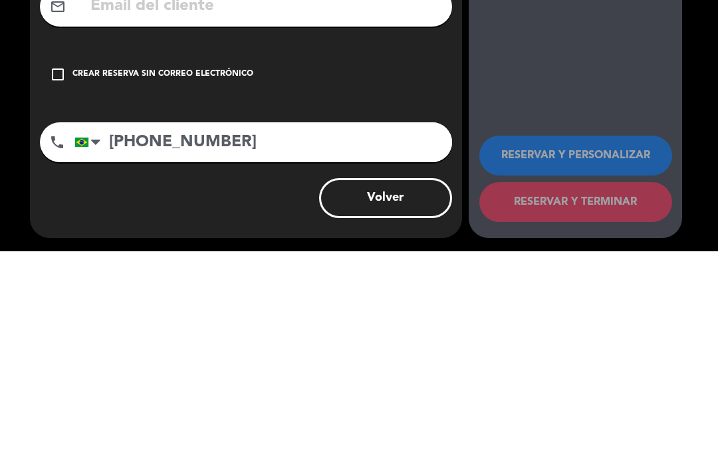
type input "[PHONE_NUMBER]"
click at [427, 151] on div "arrow_back Datos del cliente person [PERSON_NAME] mail_outline check_box_outlin…" at bounding box center [246, 254] width 432 height 403
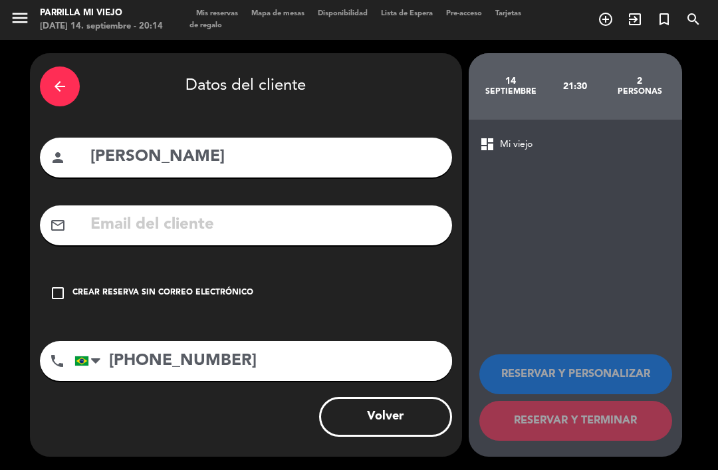
click at [61, 285] on icon "check_box_outline_blank" at bounding box center [58, 293] width 16 height 16
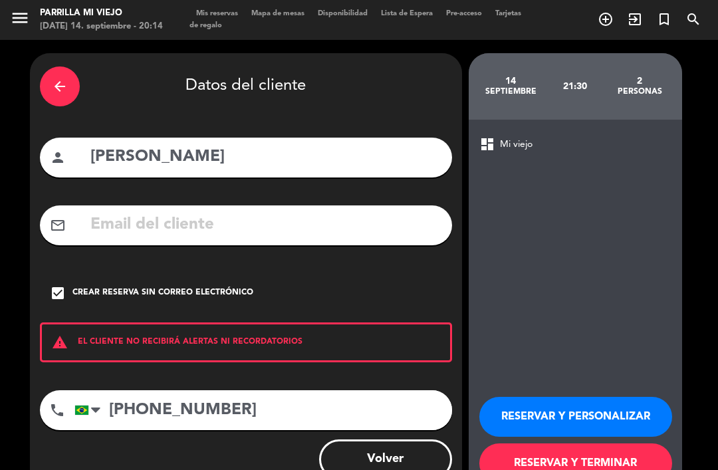
click at [595, 443] on button "RESERVAR Y TERMINAR" at bounding box center [575, 463] width 193 height 40
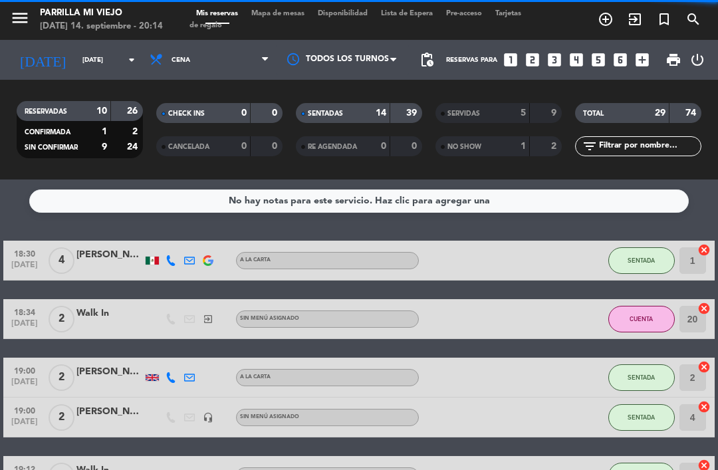
click at [377, 103] on div "SENTADAS 14 39" at bounding box center [359, 113] width 126 height 20
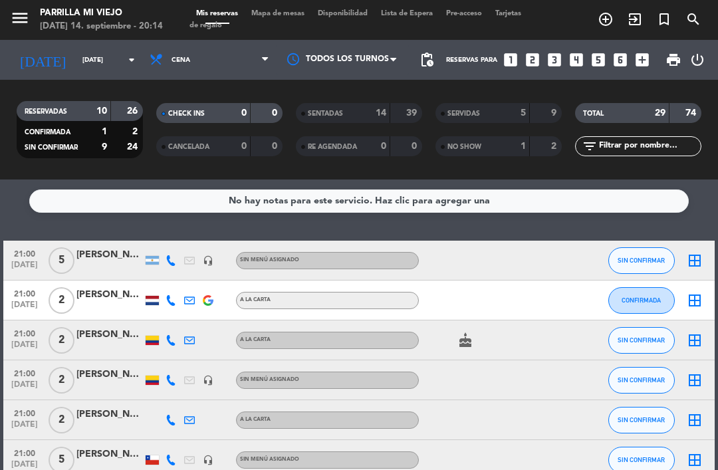
click at [534, 400] on div at bounding box center [548, 419] width 36 height 39
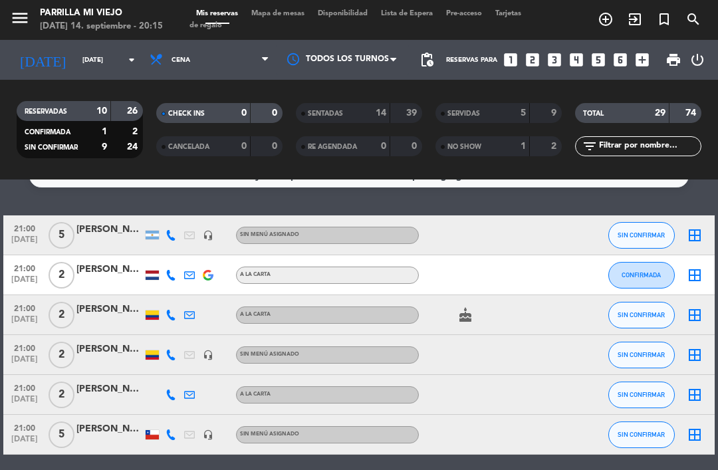
scroll to position [34, 0]
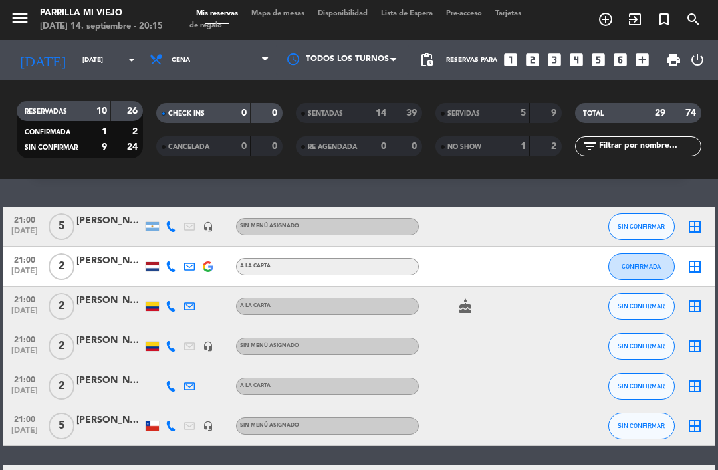
click at [284, 12] on span "Mapa de mesas" at bounding box center [277, 13] width 66 height 7
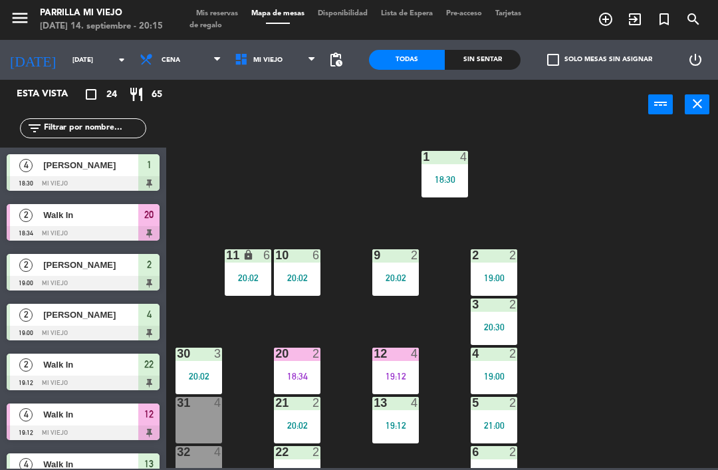
click at [284, 465] on div "22 2 19:12" at bounding box center [297, 469] width 47 height 47
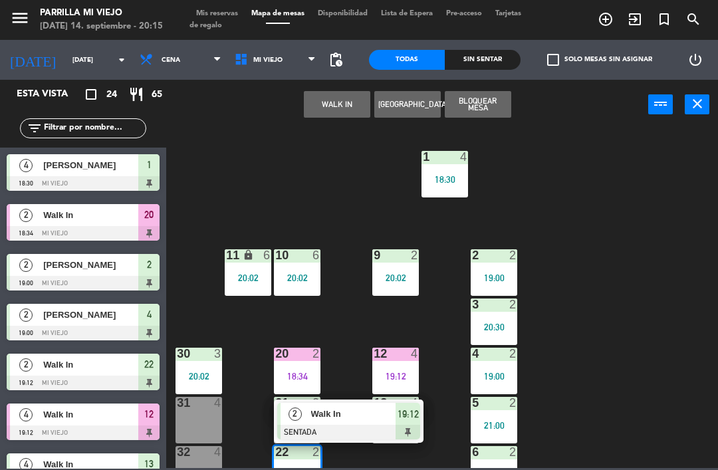
click at [406, 428] on div at bounding box center [348, 432] width 143 height 15
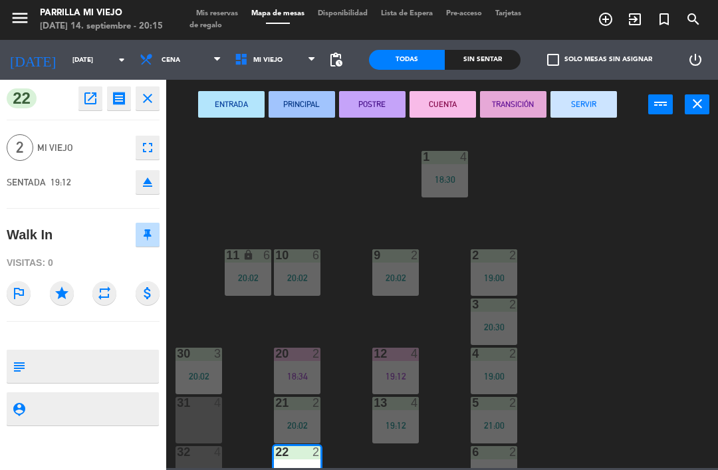
click at [571, 91] on button "SERVIR" at bounding box center [583, 104] width 66 height 27
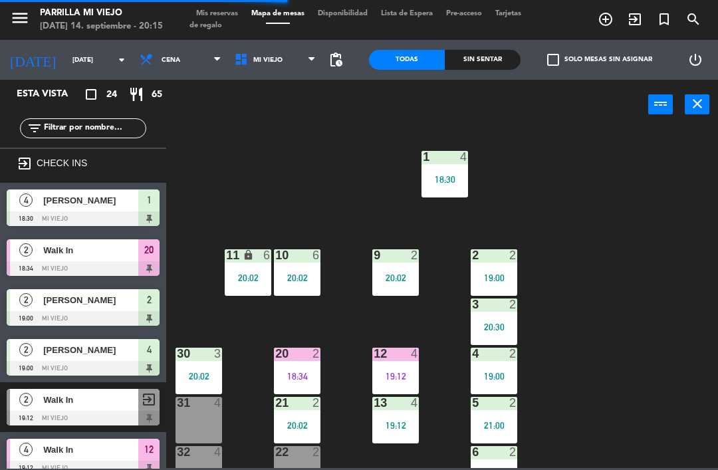
click at [490, 68] on div "Sin sentar" at bounding box center [482, 60] width 76 height 20
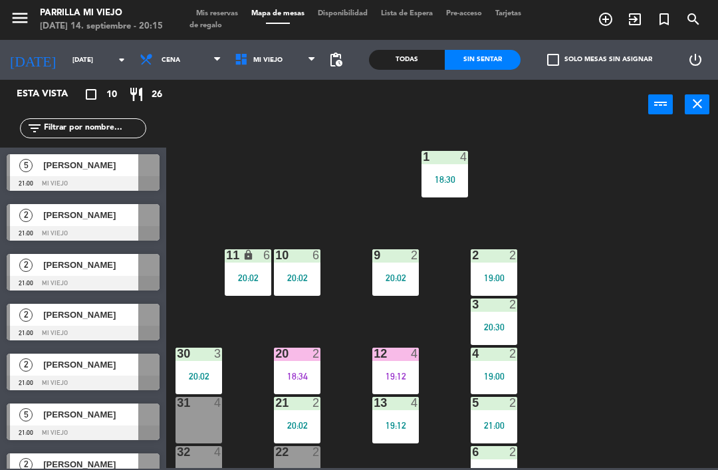
click at [211, 15] on span "Mis reservas" at bounding box center [216, 13] width 55 height 7
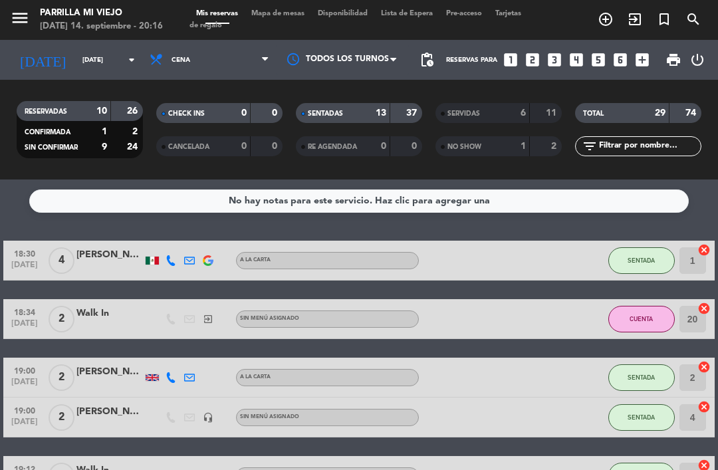
click at [381, 103] on div "SENTADAS 13 37" at bounding box center [359, 113] width 126 height 20
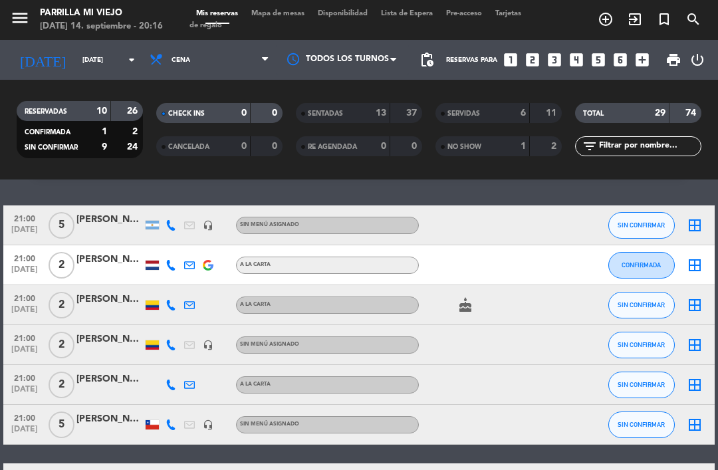
scroll to position [54, 0]
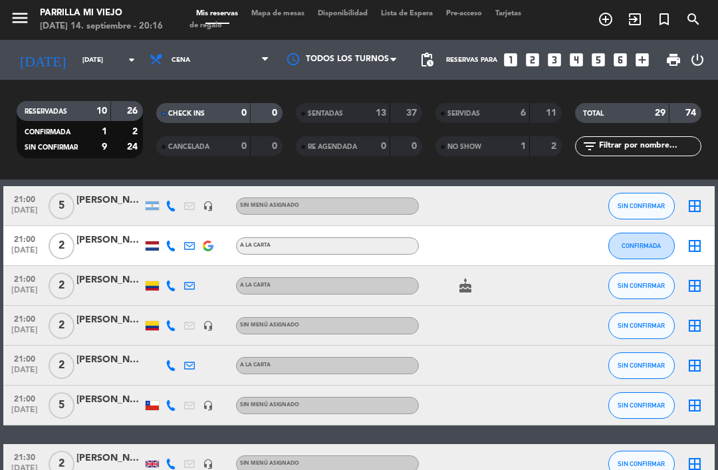
click at [172, 284] on icon at bounding box center [170, 285] width 11 height 11
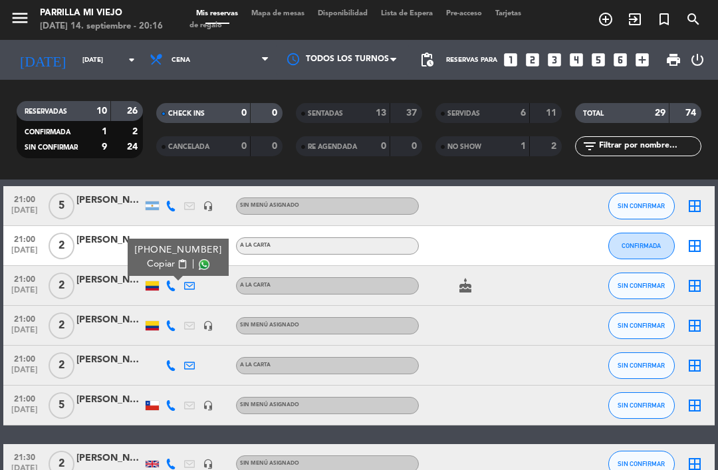
click at [169, 260] on button "Copiar content_paste" at bounding box center [167, 264] width 41 height 14
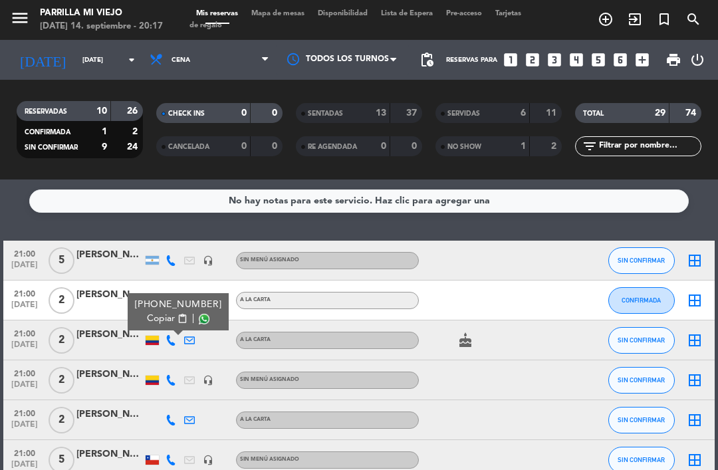
scroll to position [0, 0]
click at [446, 225] on div "No hay notas para este servicio. Haz clic para agregar una 21:00 [DATE] 5 [PERS…" at bounding box center [359, 324] width 718 height 290
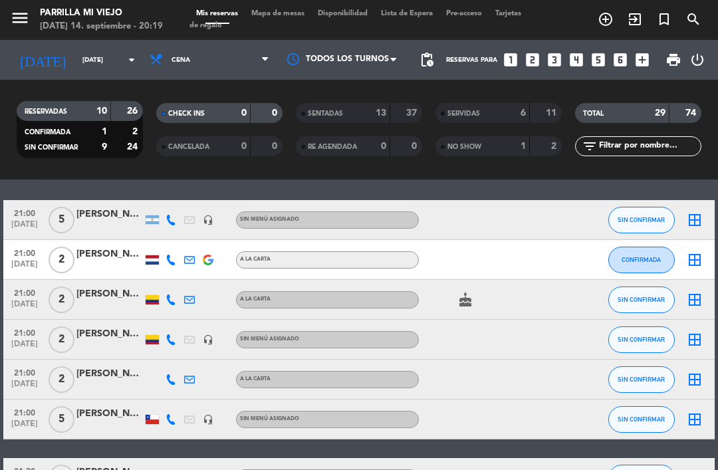
scroll to position [59, 0]
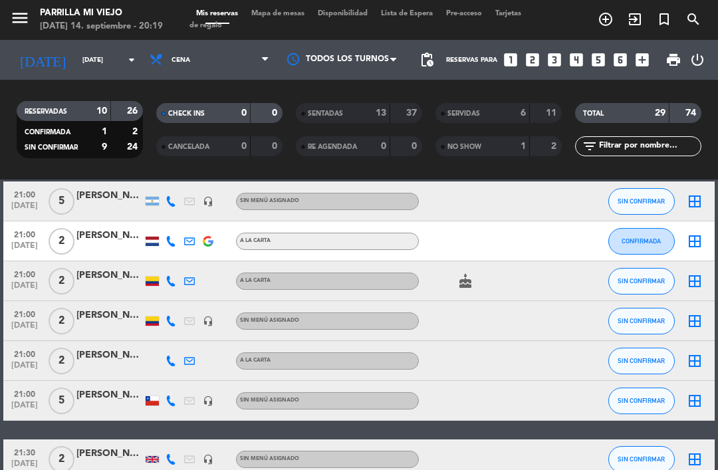
click at [171, 402] on icon at bounding box center [170, 400] width 11 height 11
click at [156, 377] on span "Copiar" at bounding box center [163, 379] width 28 height 14
click at [82, 56] on input "[DATE]" at bounding box center [121, 60] width 91 height 21
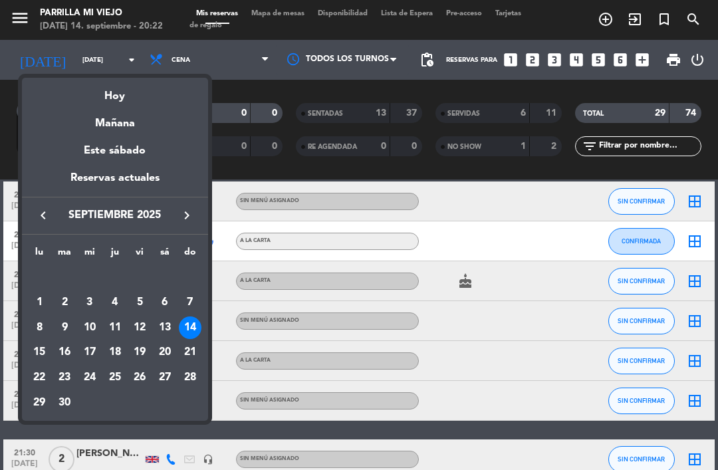
click at [154, 96] on div "Hoy" at bounding box center [115, 91] width 186 height 27
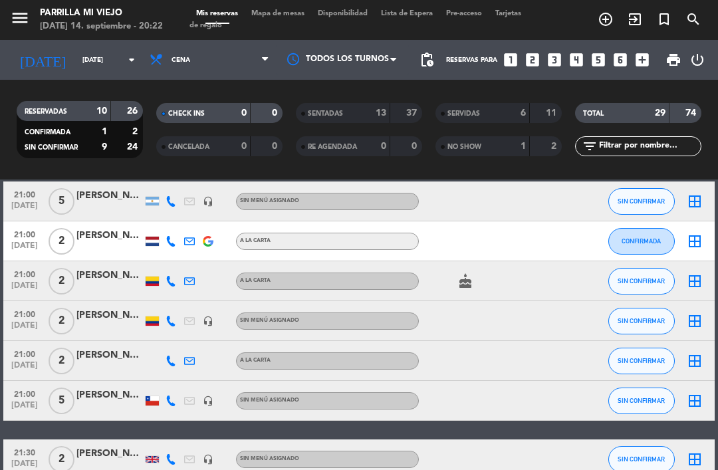
click at [90, 52] on input "[DATE]" at bounding box center [121, 60] width 91 height 21
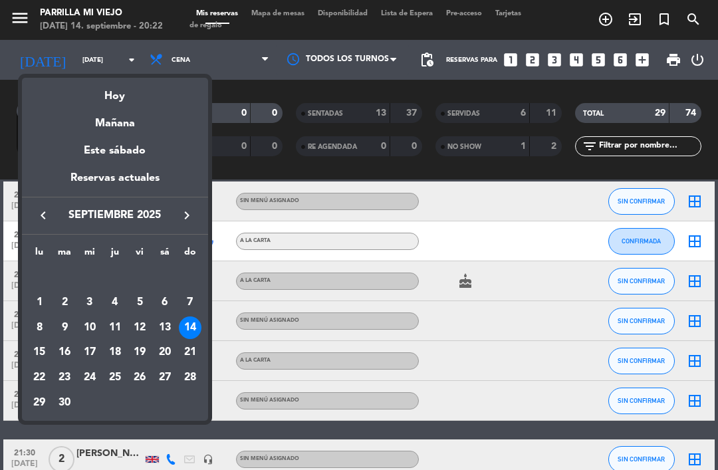
click at [40, 345] on div "15" at bounding box center [39, 352] width 23 height 23
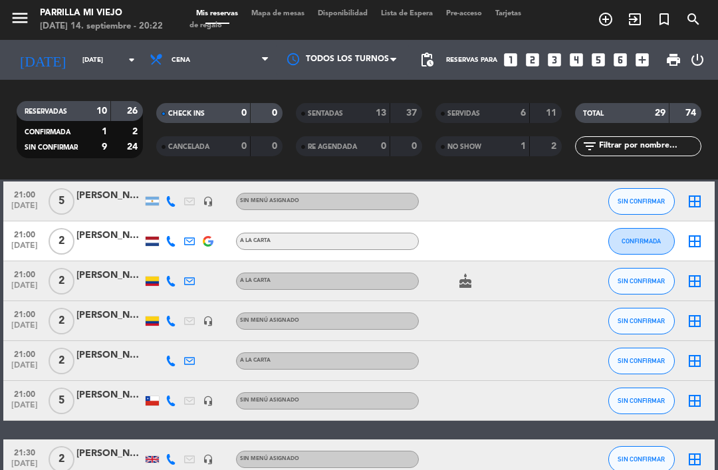
type input "[DATE]"
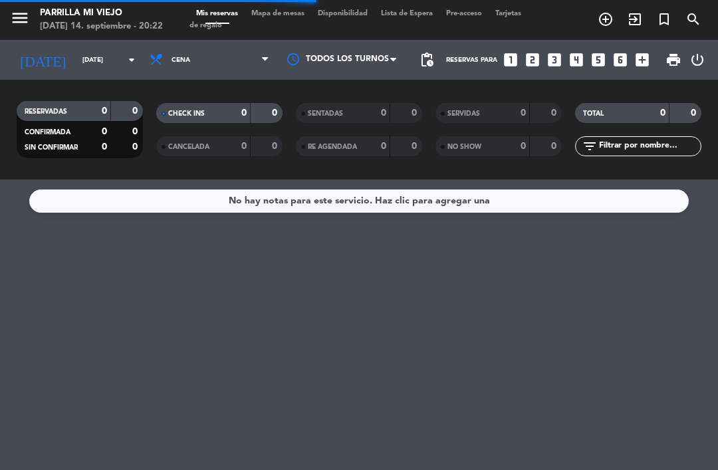
scroll to position [0, 0]
click at [532, 63] on icon "looks_two" at bounding box center [532, 59] width 17 height 17
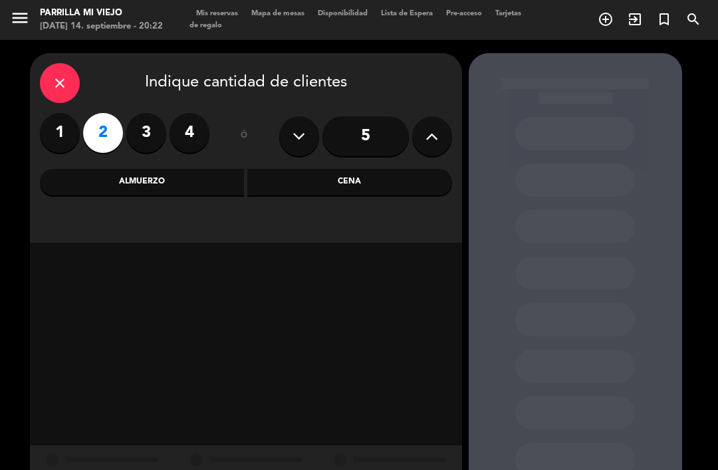
click at [389, 177] on div "Cena" at bounding box center [349, 182] width 205 height 27
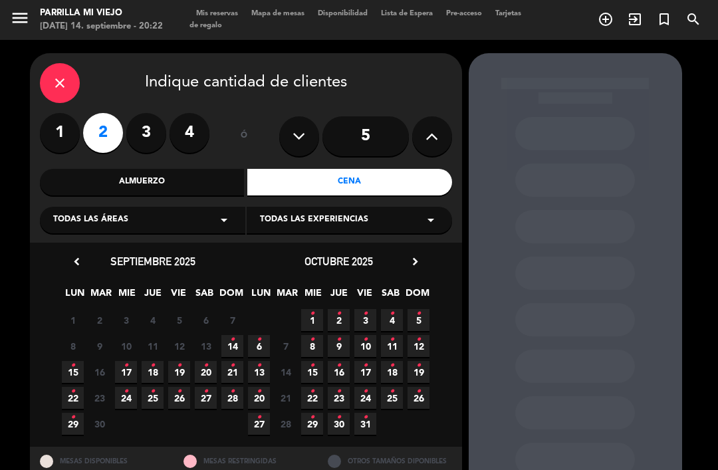
click at [58, 367] on div "chevron_left [DATE] LUN MAR MIE JUE VIE SAB DOM 1 2 3 4 5 6 7 8 9 10 11 12 13 1…" at bounding box center [246, 345] width 432 height 204
click at [78, 367] on span "15 •" at bounding box center [73, 372] width 22 height 22
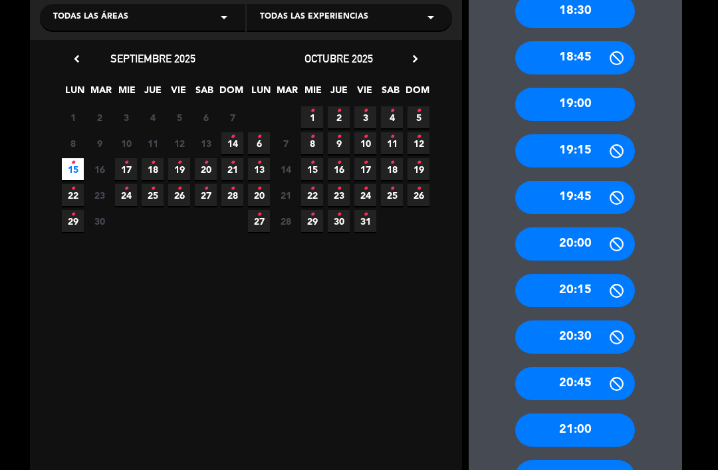
scroll to position [199, 0]
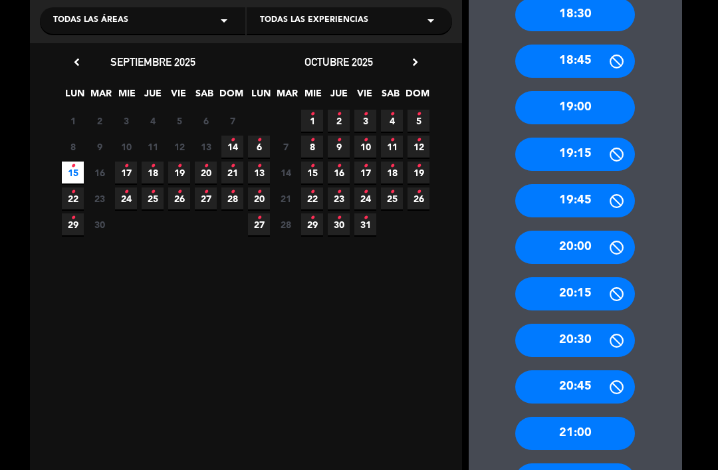
click at [587, 417] on div "21:00" at bounding box center [575, 433] width 120 height 33
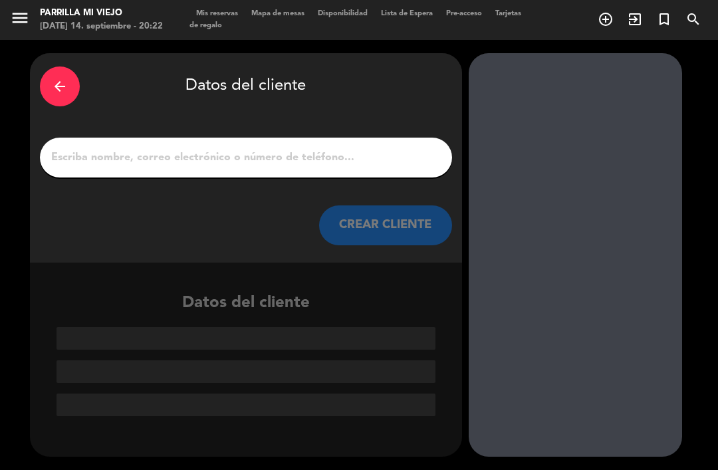
click at [318, 148] on input "1" at bounding box center [246, 157] width 392 height 19
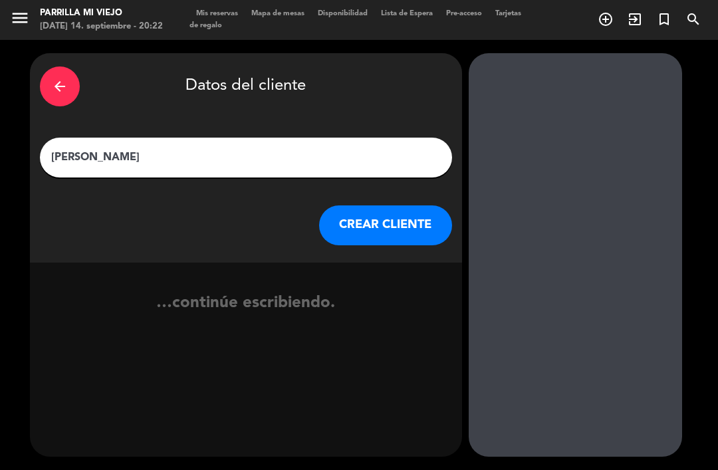
type input "[PERSON_NAME]"
click at [389, 63] on div "arrow_back Datos del cliente" at bounding box center [246, 86] width 412 height 47
click at [390, 205] on button "CREAR CLIENTE" at bounding box center [385, 225] width 133 height 40
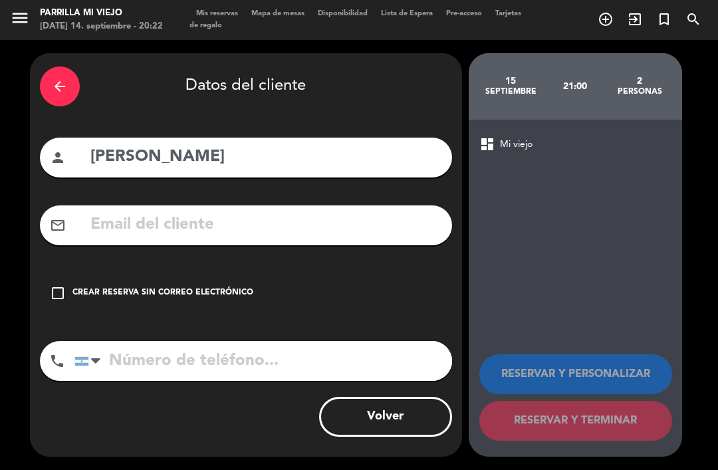
click at [182, 286] on div "Crear reserva sin correo electrónico" at bounding box center [162, 292] width 181 height 13
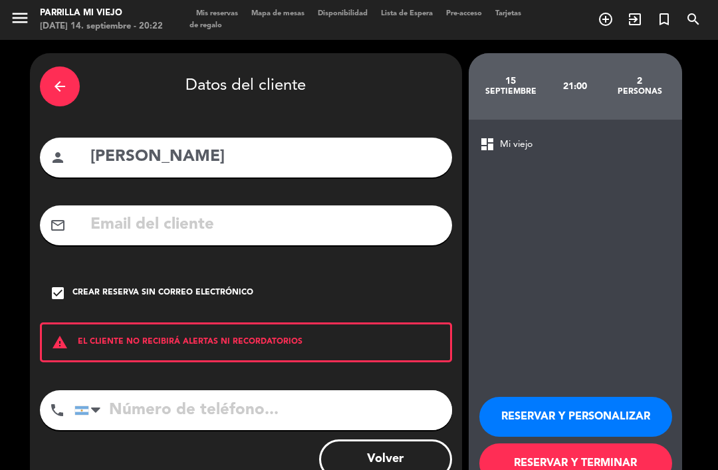
click at [244, 390] on input "tel" at bounding box center [262, 410] width 377 height 40
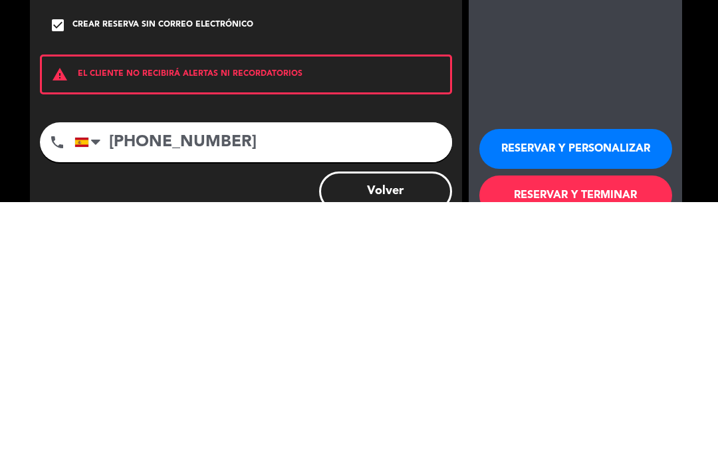
scroll to position [43, 0]
type input "[PHONE_NUMBER]"
click at [631, 443] on button "RESERVAR Y TERMINAR" at bounding box center [575, 463] width 193 height 40
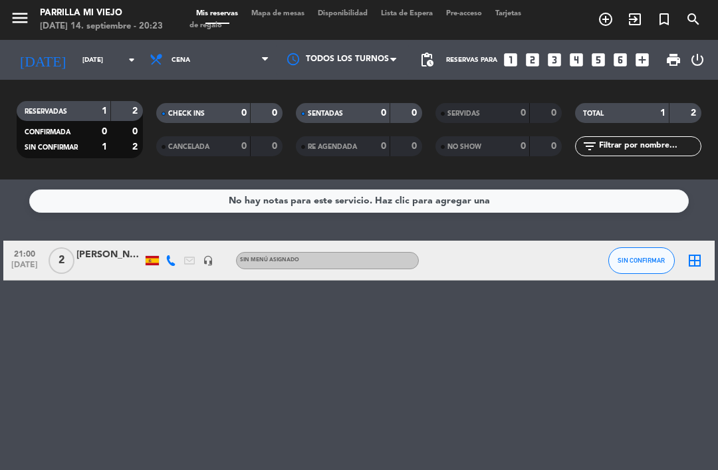
click at [80, 50] on input "[DATE]" at bounding box center [121, 60] width 91 height 21
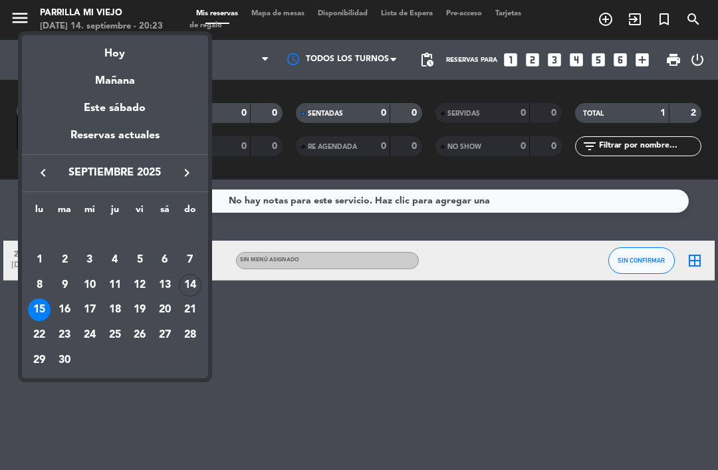
click at [129, 64] on div "Mañana" at bounding box center [115, 75] width 186 height 27
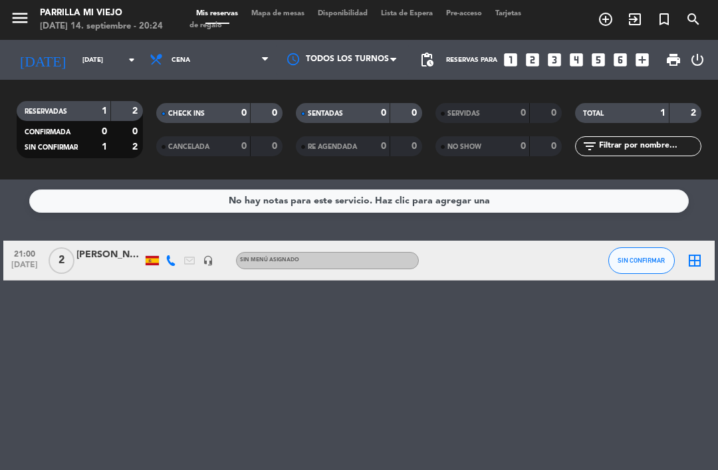
click at [76, 50] on input "[DATE]" at bounding box center [121, 60] width 91 height 21
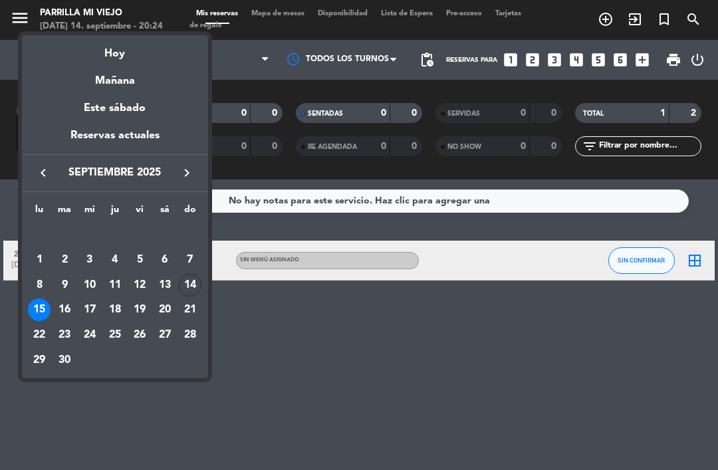
click at [133, 56] on div "Hoy" at bounding box center [115, 48] width 186 height 27
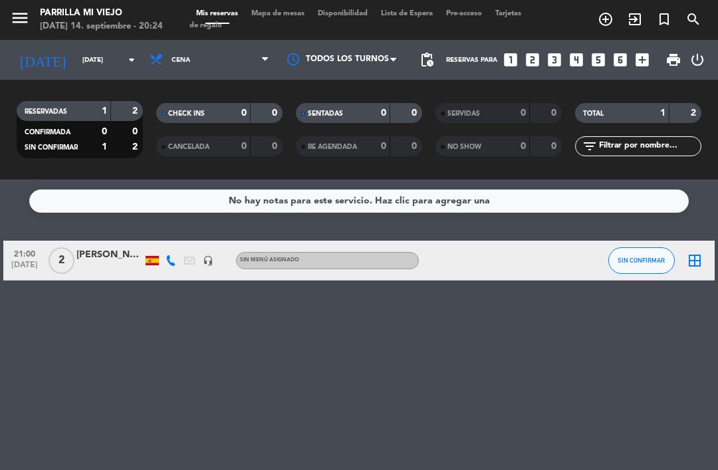
type input "[DATE]"
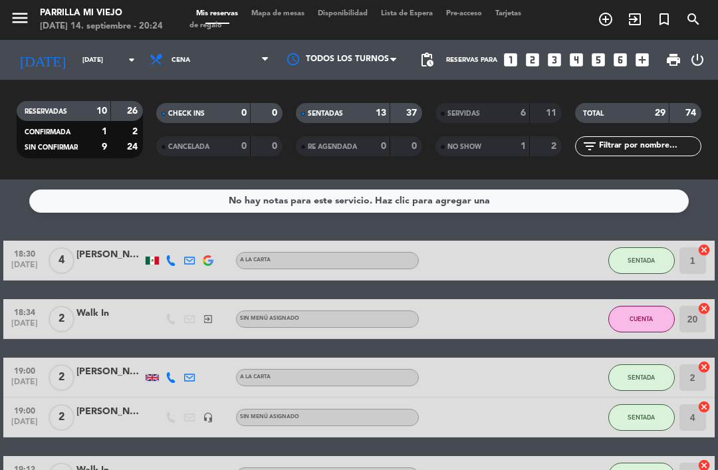
click at [371, 112] on div "13" at bounding box center [373, 113] width 27 height 15
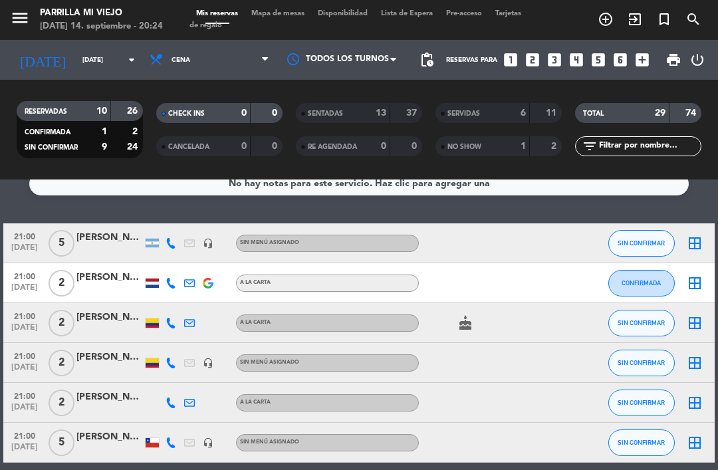
scroll to position [17, 0]
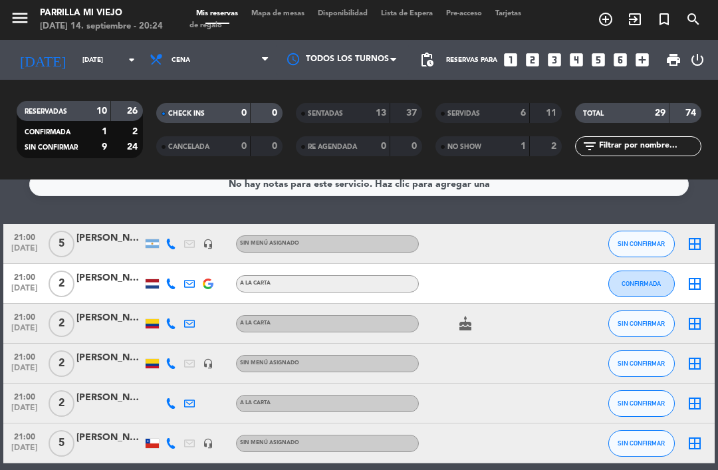
click at [279, 13] on span "Mapa de mesas" at bounding box center [277, 13] width 66 height 7
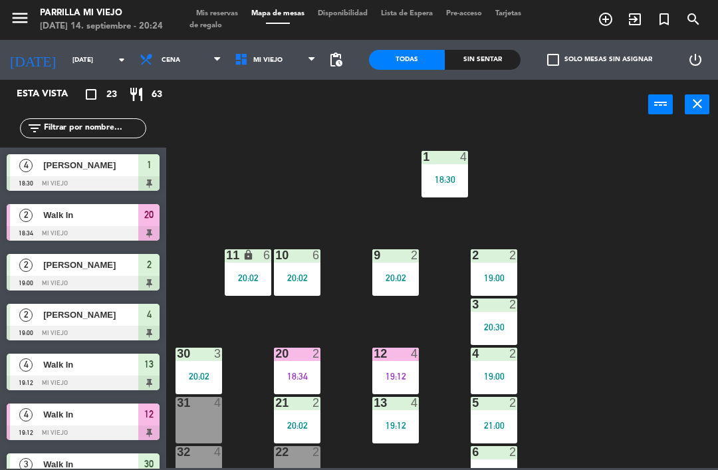
click at [483, 68] on div "Sin sentar" at bounding box center [482, 60] width 76 height 20
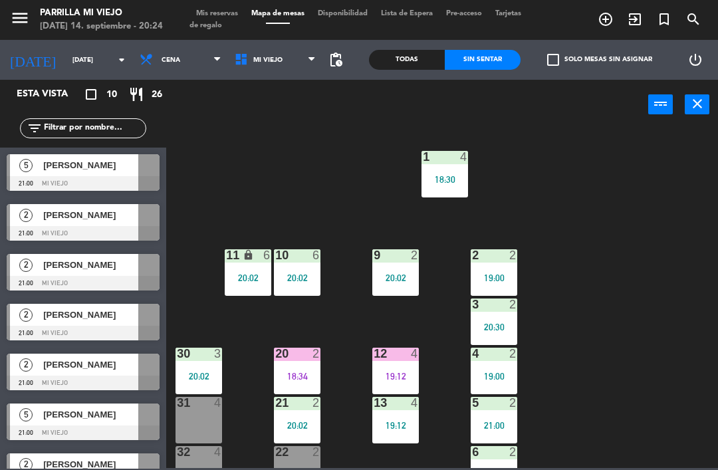
click at [458, 183] on div "18:30" at bounding box center [444, 179] width 47 height 9
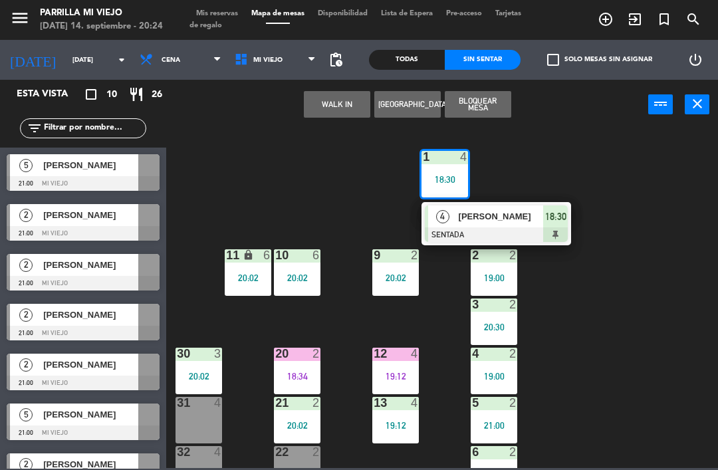
click at [563, 223] on span "18:30" at bounding box center [555, 217] width 21 height 16
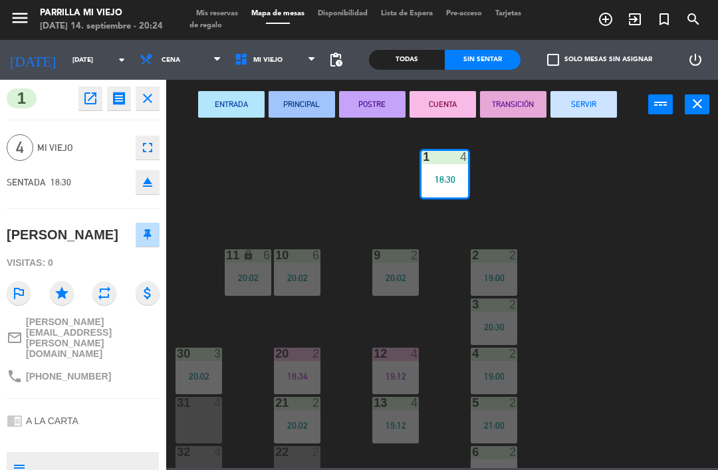
click at [375, 106] on button "POSTRE" at bounding box center [372, 104] width 66 height 27
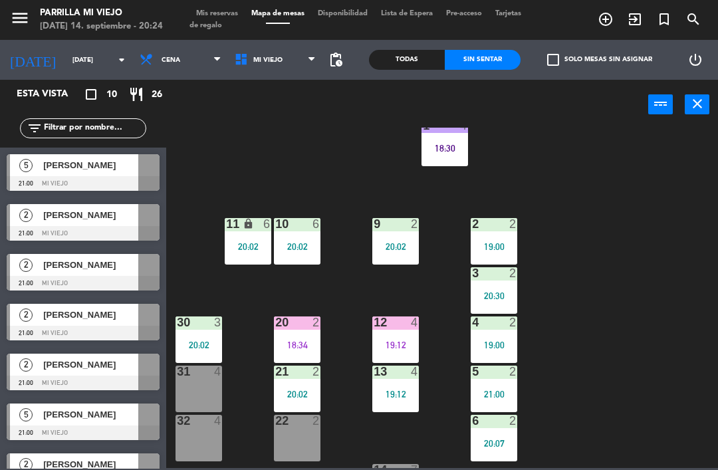
scroll to position [35, 0]
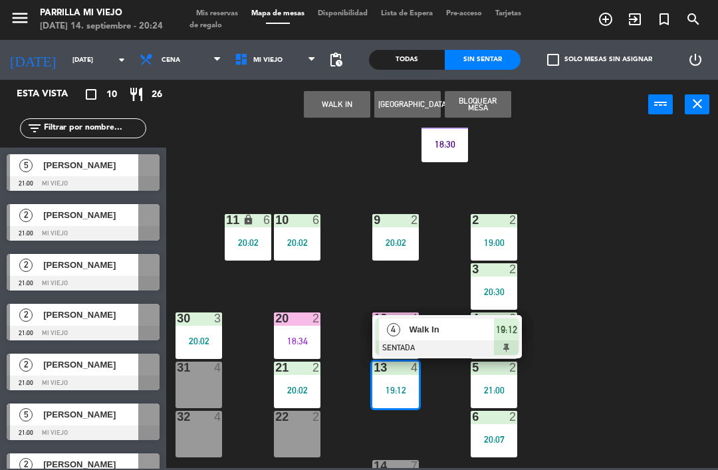
click at [512, 341] on div at bounding box center [446, 347] width 143 height 15
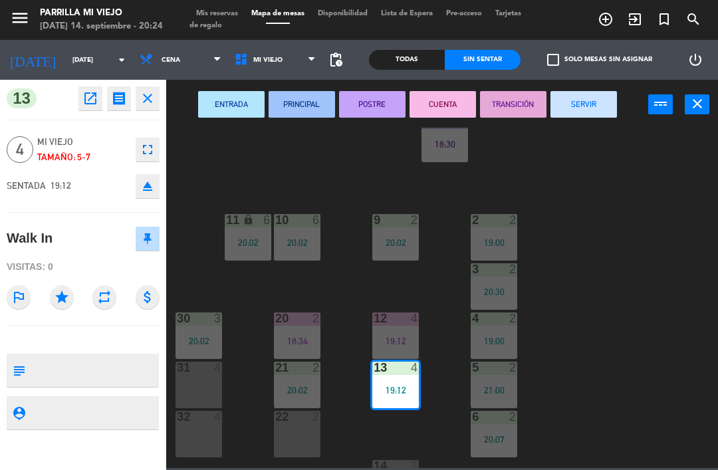
click at [383, 102] on button "POSTRE" at bounding box center [372, 104] width 66 height 27
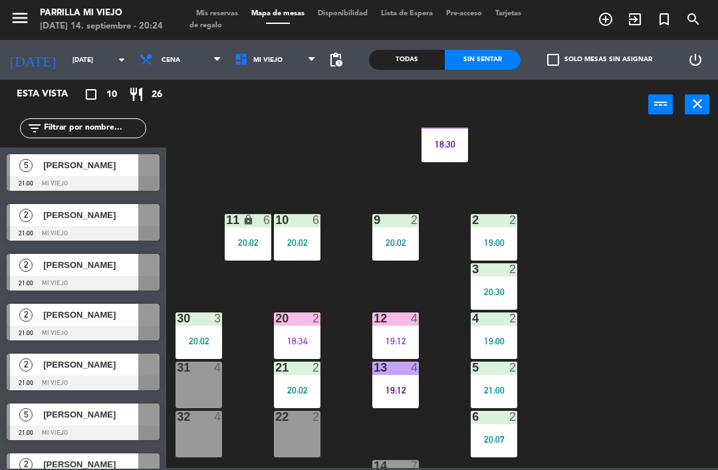
scroll to position [65, 0]
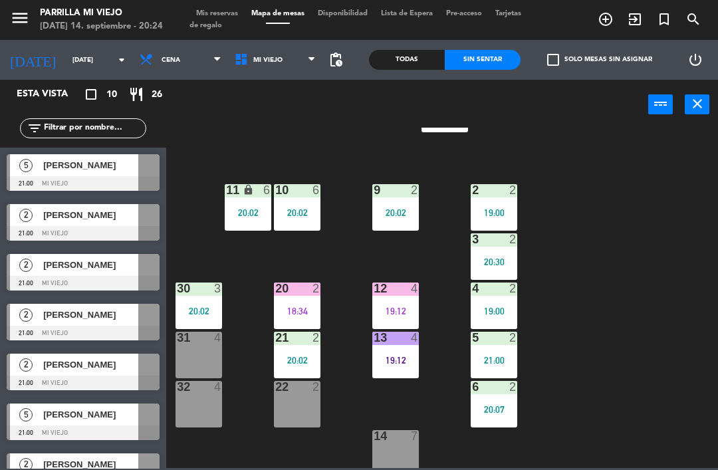
click at [391, 464] on div "14 7" at bounding box center [395, 453] width 47 height 47
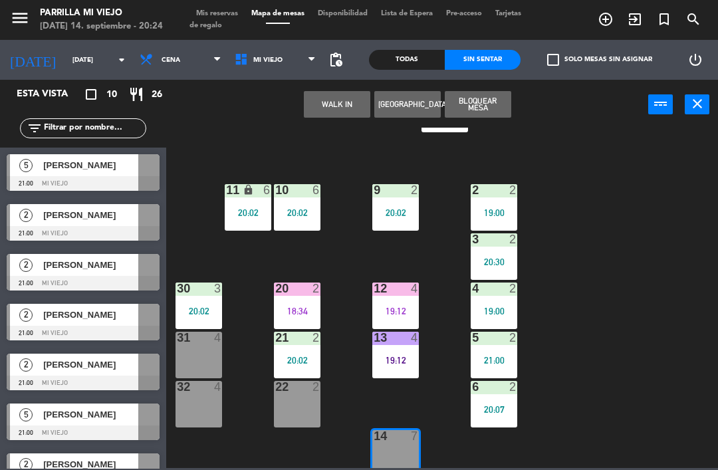
click at [322, 104] on button "WALK IN" at bounding box center [337, 104] width 66 height 27
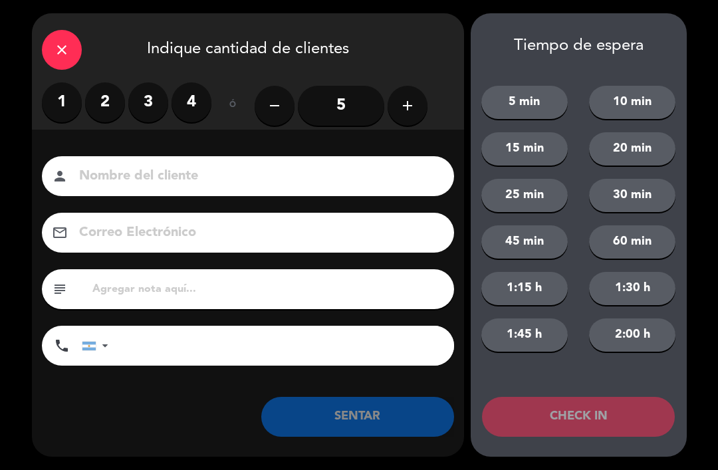
click at [355, 97] on input "5" at bounding box center [341, 106] width 86 height 40
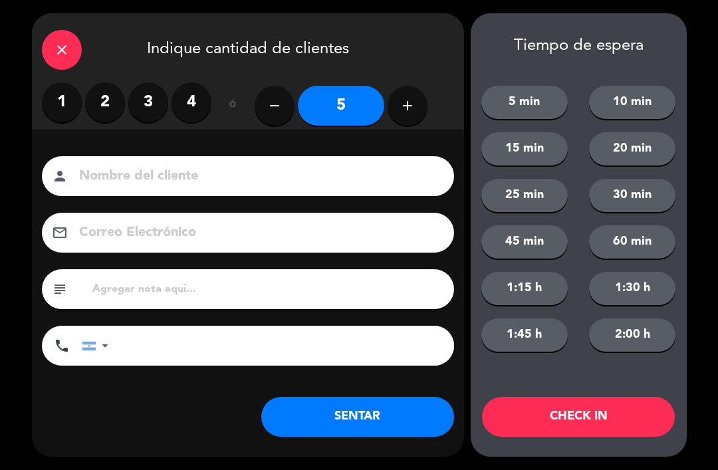
click at [332, 420] on button "SENTAR" at bounding box center [357, 417] width 193 height 40
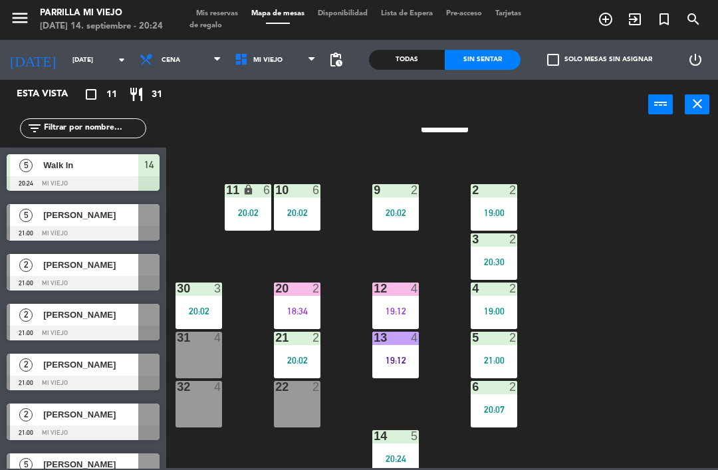
click at [193, 361] on div "31 4" at bounding box center [198, 355] width 47 height 47
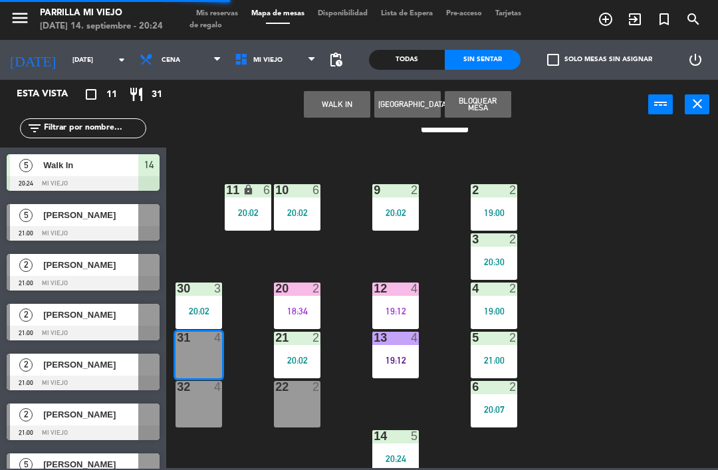
click at [333, 111] on button "WALK IN" at bounding box center [337, 104] width 66 height 27
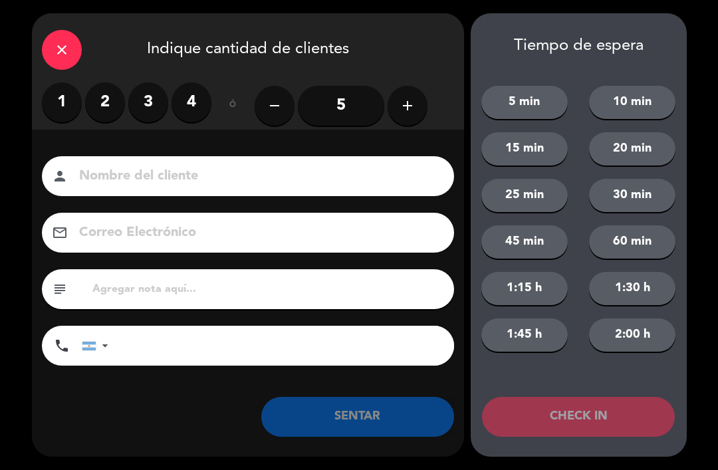
click at [124, 106] on label "2" at bounding box center [105, 102] width 40 height 40
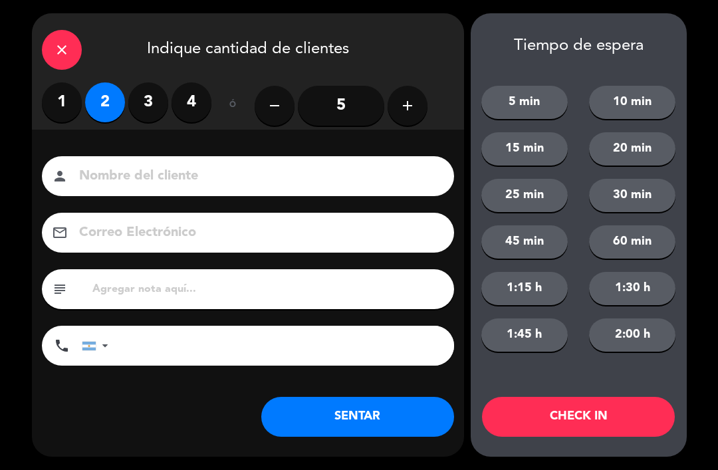
click at [151, 111] on label "3" at bounding box center [148, 102] width 40 height 40
click at [358, 411] on button "SENTAR" at bounding box center [357, 417] width 193 height 40
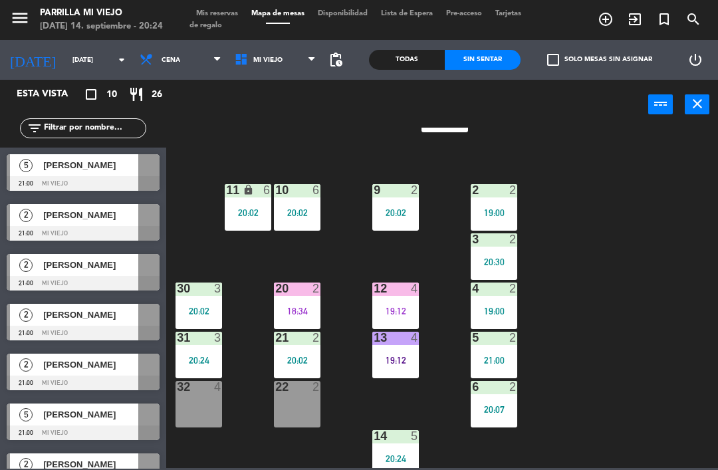
click at [290, 286] on div at bounding box center [297, 288] width 22 height 12
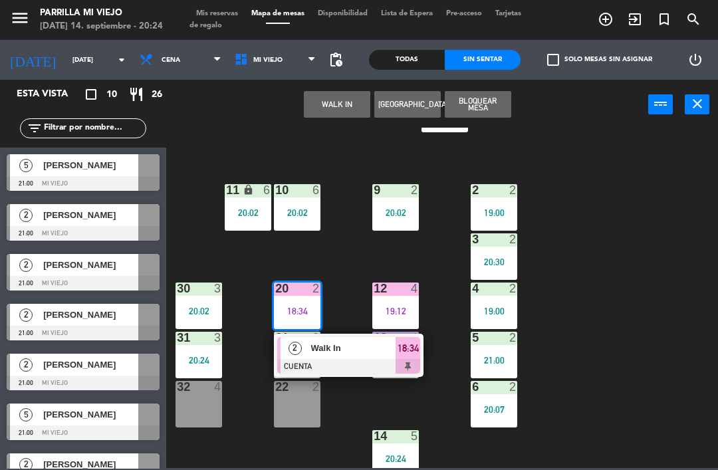
click at [412, 352] on span "18:34" at bounding box center [407, 348] width 21 height 16
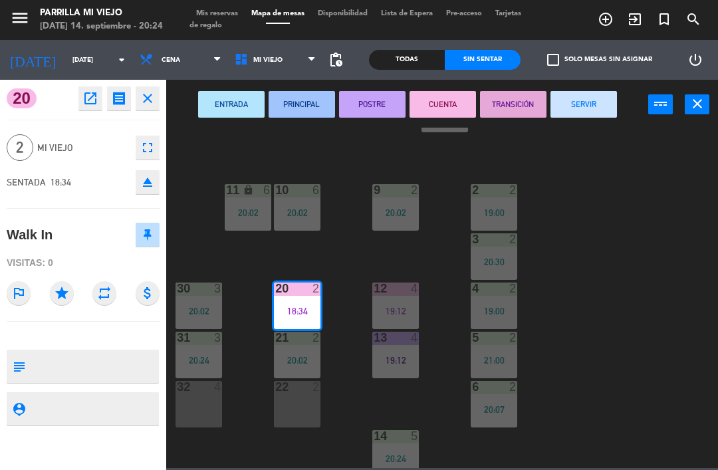
click at [585, 95] on button "SERVIR" at bounding box center [583, 104] width 66 height 27
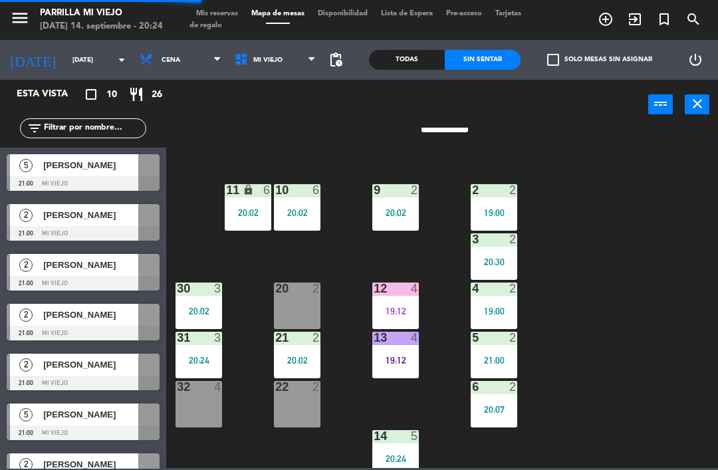
click at [389, 304] on div "12 4 19:12" at bounding box center [395, 305] width 47 height 47
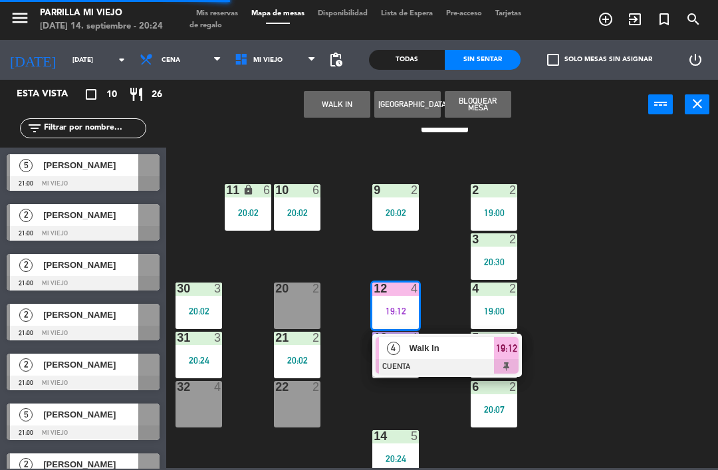
click at [516, 355] on span "19:12" at bounding box center [506, 348] width 21 height 16
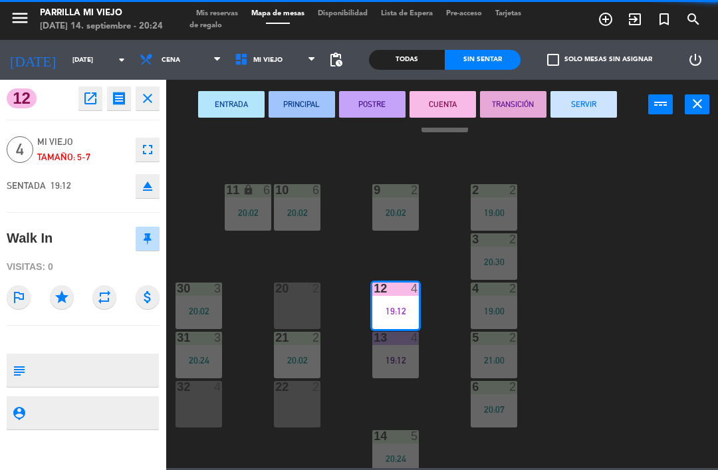
click at [579, 102] on button "SERVIR" at bounding box center [583, 104] width 66 height 27
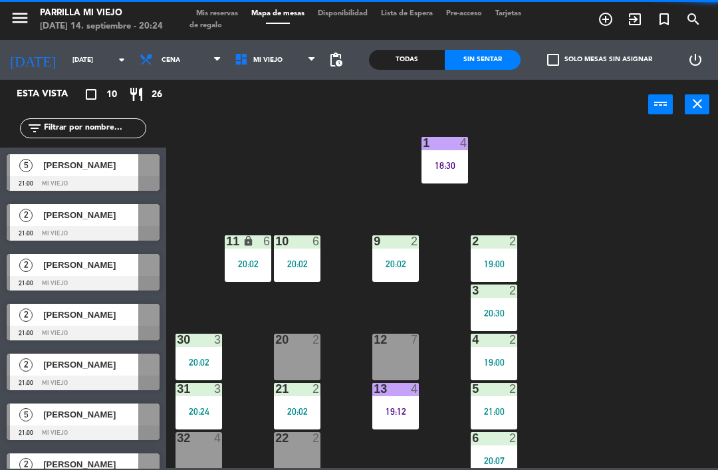
scroll to position [7, 0]
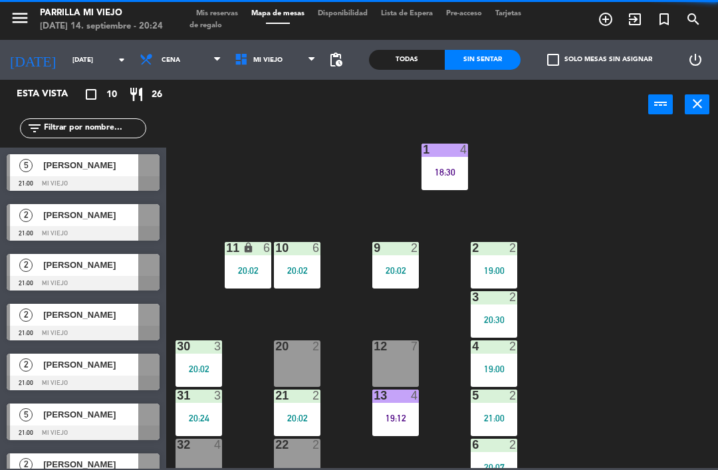
click at [221, 17] on span "Mis reservas" at bounding box center [216, 13] width 55 height 7
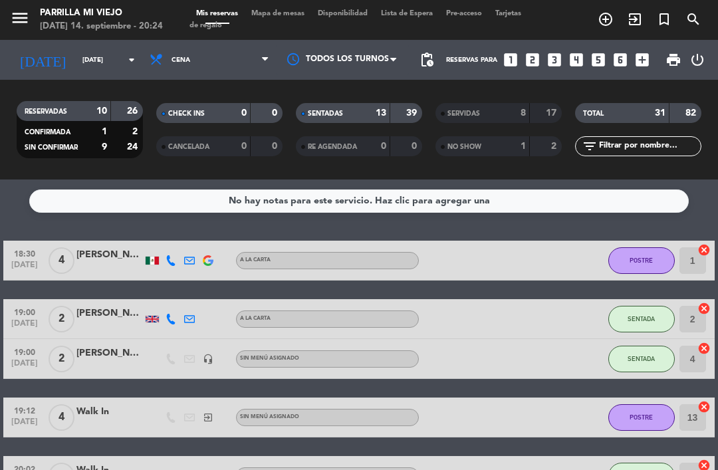
click at [379, 118] on strong "13" at bounding box center [380, 112] width 11 height 9
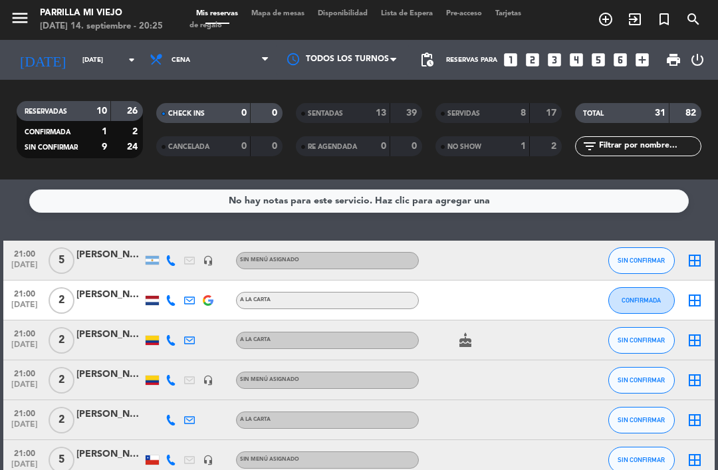
click at [382, 108] on strong "13" at bounding box center [380, 112] width 11 height 9
click at [376, 110] on strong "13" at bounding box center [380, 112] width 11 height 9
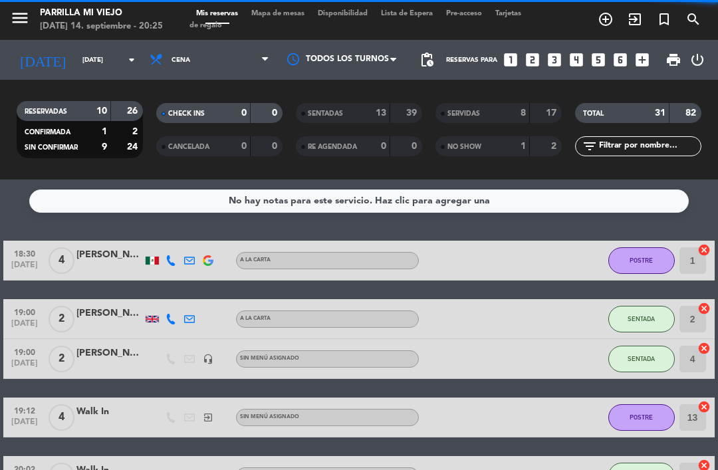
click at [273, 17] on span "Mapa de mesas" at bounding box center [277, 13] width 66 height 7
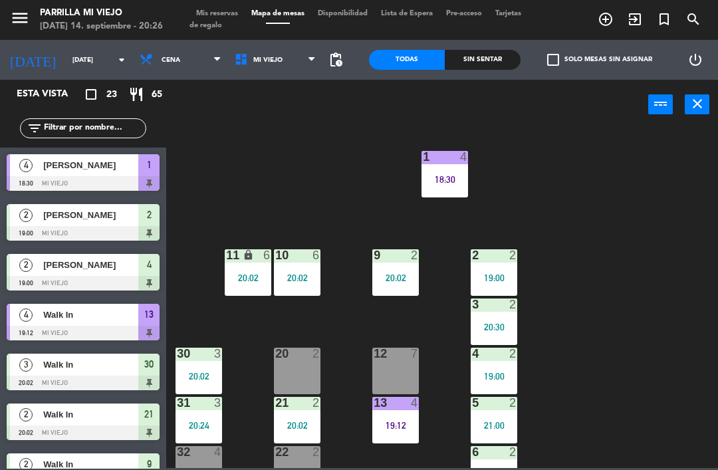
click at [650, 307] on div "1 4 18:30 2 2 19:00 9 2 20:02 10 6 20:02 11 lock 6 20:02 3 2 20:30 4 2 19:00 12…" at bounding box center [445, 298] width 544 height 340
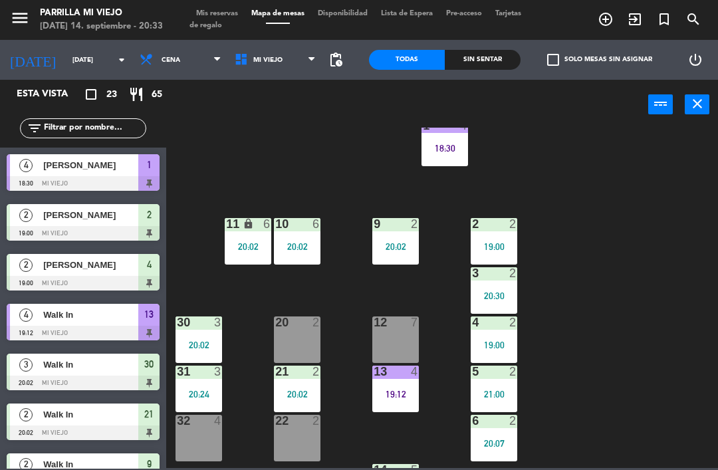
scroll to position [32, 0]
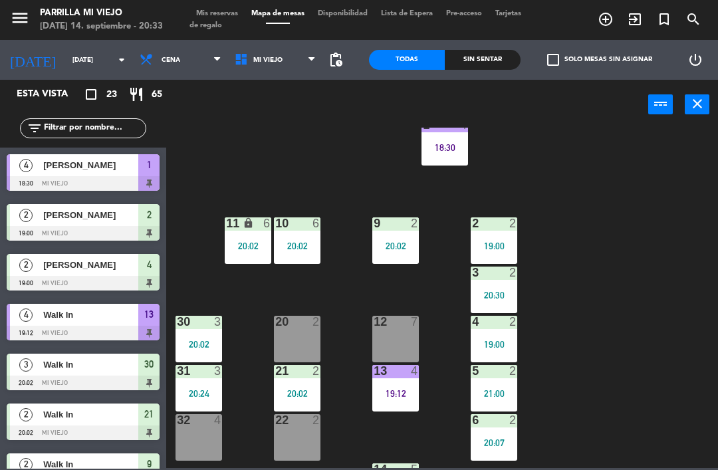
click at [496, 329] on div "4 2" at bounding box center [493, 322] width 47 height 13
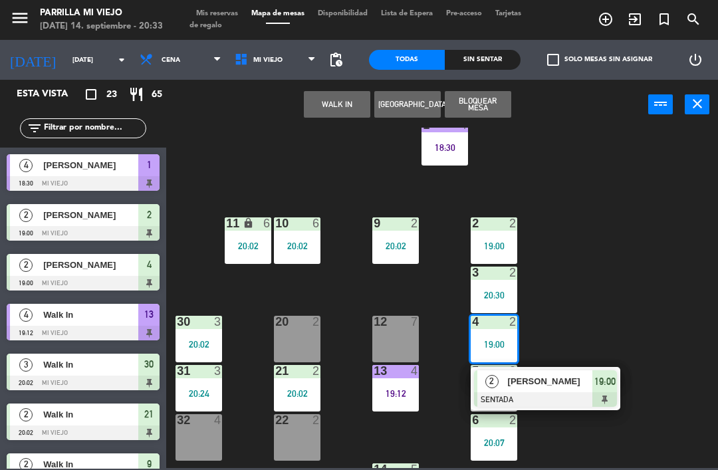
click at [607, 383] on span "19:00" at bounding box center [604, 381] width 21 height 16
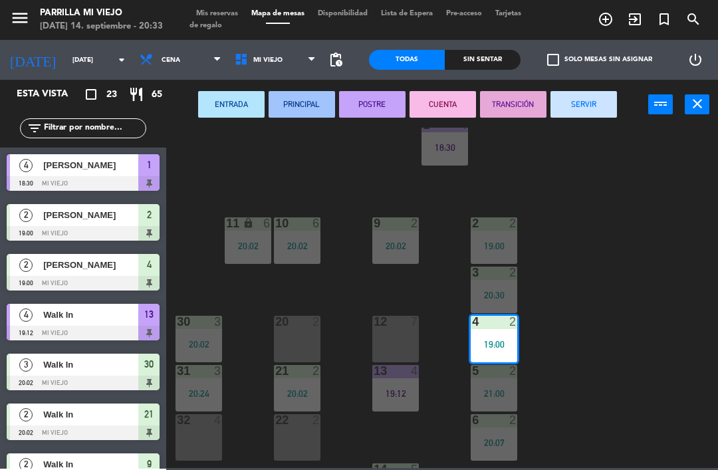
click at [583, 93] on button "SERVIR" at bounding box center [583, 104] width 66 height 27
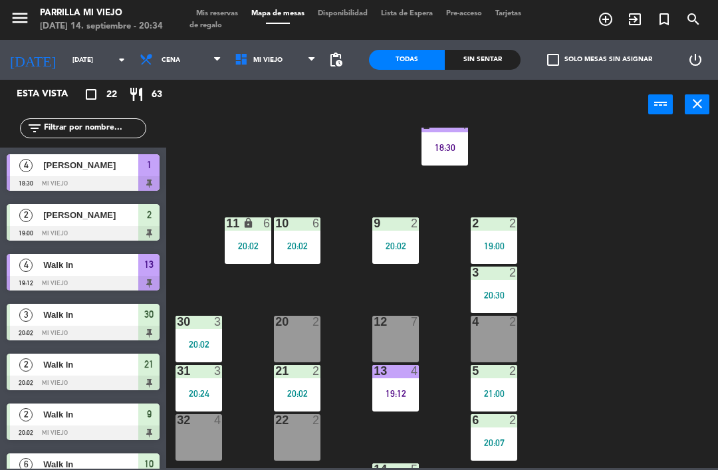
click at [465, 56] on div "Sin sentar" at bounding box center [482, 60] width 76 height 20
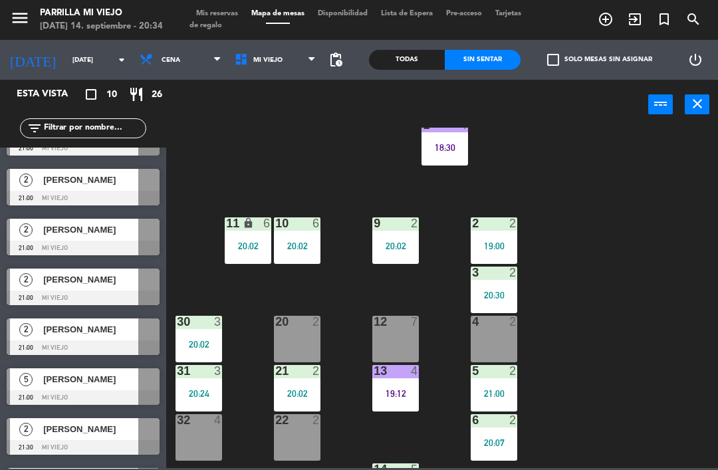
scroll to position [41, 0]
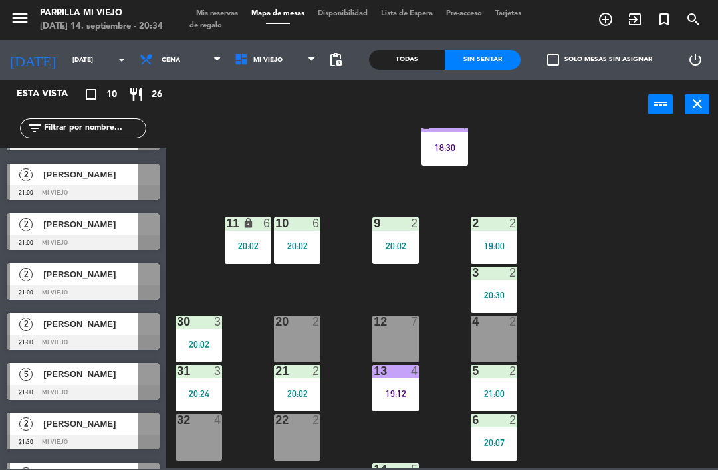
click at [431, 151] on div "18:30" at bounding box center [444, 147] width 47 height 9
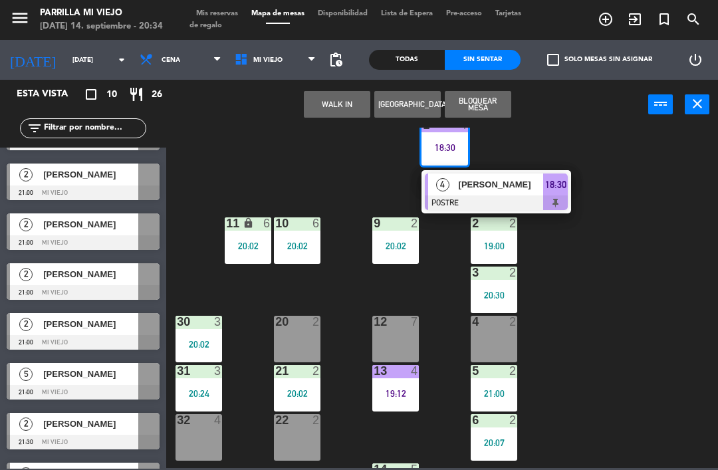
click at [557, 189] on span "18:30" at bounding box center [555, 185] width 21 height 16
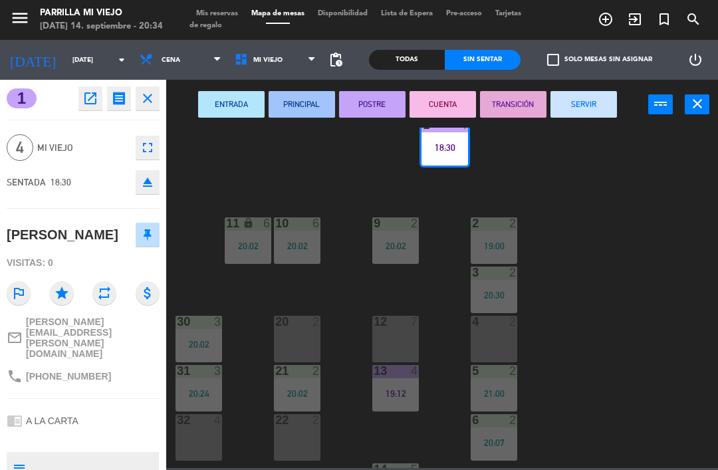
click at [438, 87] on div "ENTRADA PRINCIPAL POSTRE CUENTA TRANSICIÓN SERVIR power_input close" at bounding box center [407, 105] width 482 height 50
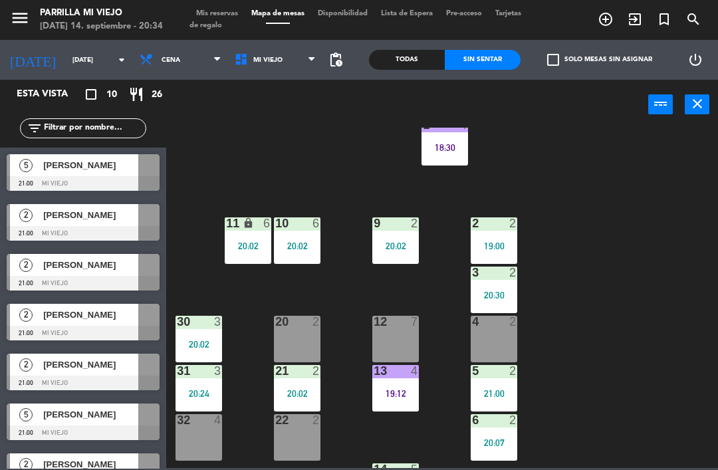
click at [492, 244] on div "19:00" at bounding box center [493, 245] width 47 height 9
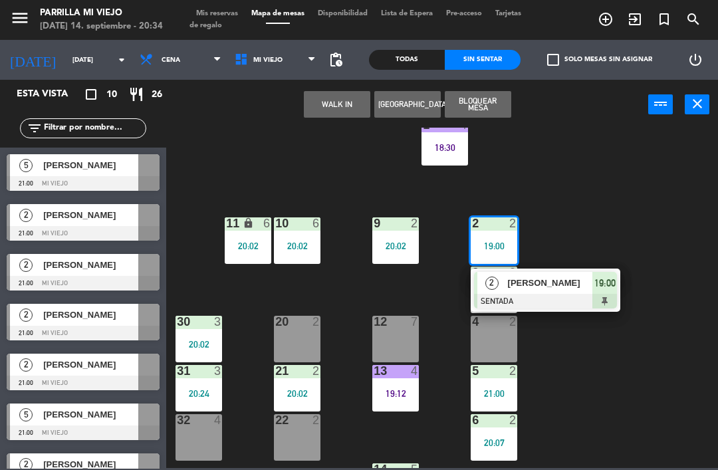
click at [603, 295] on div at bounding box center [545, 301] width 143 height 15
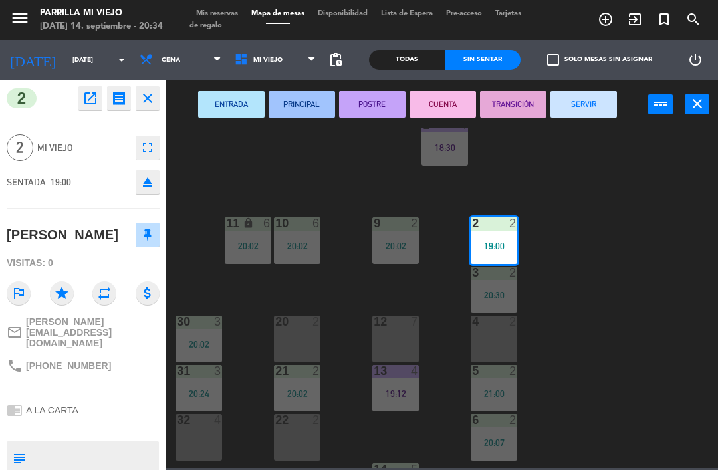
click at [355, 98] on button "POSTRE" at bounding box center [372, 104] width 66 height 27
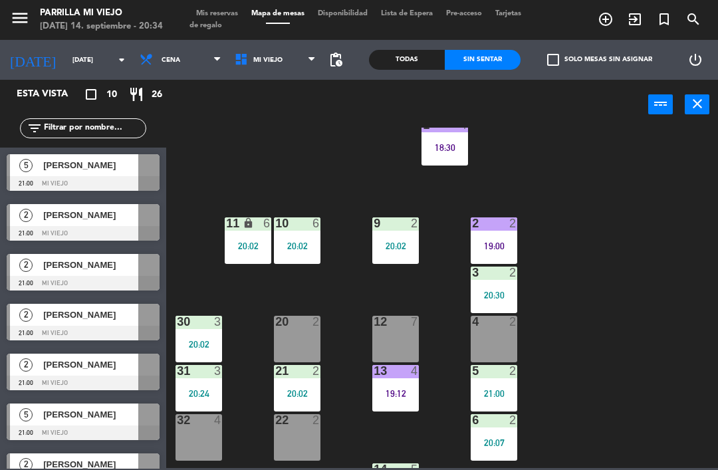
click at [656, 243] on div "1 4 18:30 2 2 19:00 9 2 20:02 10 6 20:02 11 lock 6 20:02 3 2 20:30 4 2 12 7 20 …" at bounding box center [445, 298] width 544 height 340
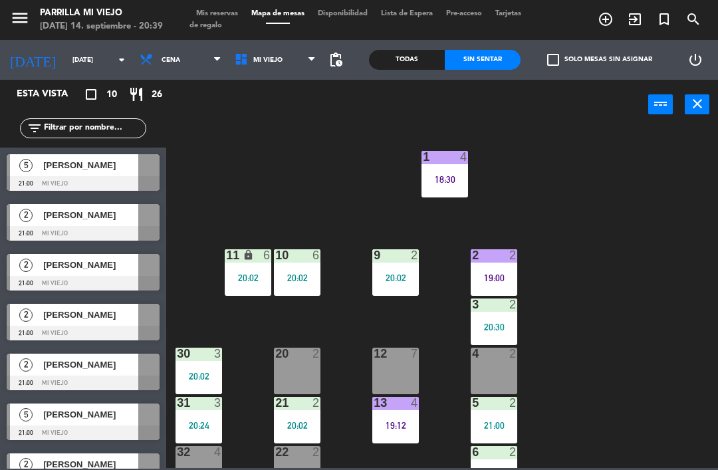
scroll to position [0, 0]
click at [446, 175] on div "18:30" at bounding box center [444, 179] width 47 height 9
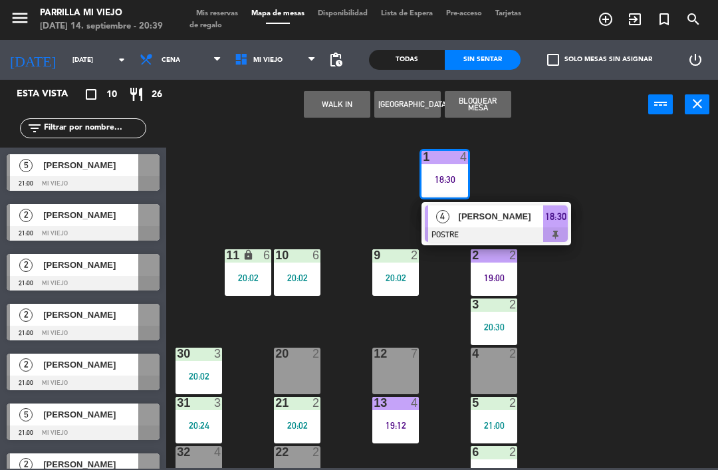
click at [576, 203] on div "4 [PERSON_NAME] POSTRE 18:30" at bounding box center [495, 223] width 169 height 43
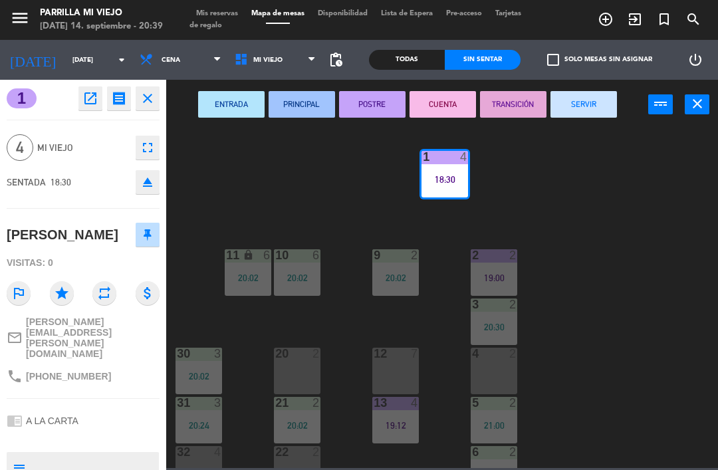
click at [558, 86] on div "ENTRADA PRINCIPAL POSTRE CUENTA TRANSICIÓN SERVIR power_input close" at bounding box center [407, 105] width 482 height 50
click at [581, 104] on button "SERVIR" at bounding box center [583, 104] width 66 height 27
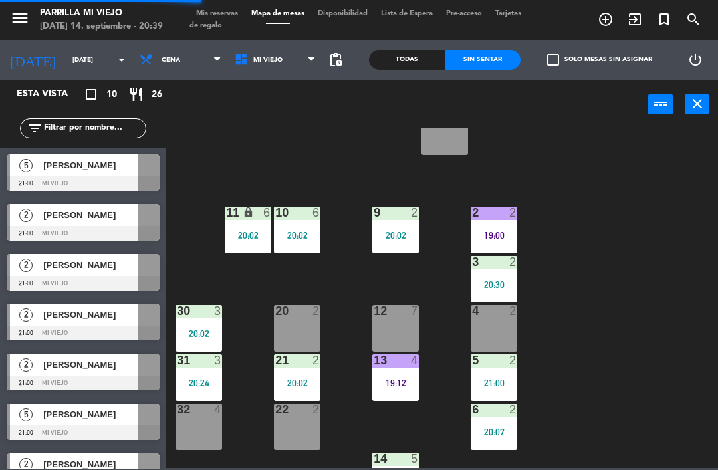
scroll to position [47, 0]
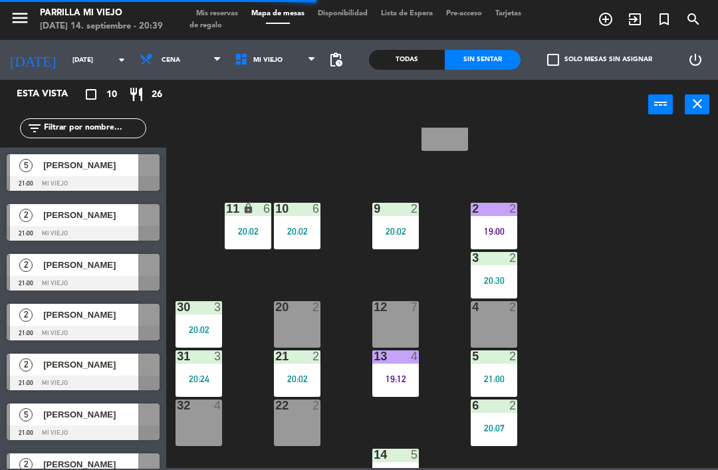
click at [208, 425] on div "32 4" at bounding box center [198, 422] width 47 height 47
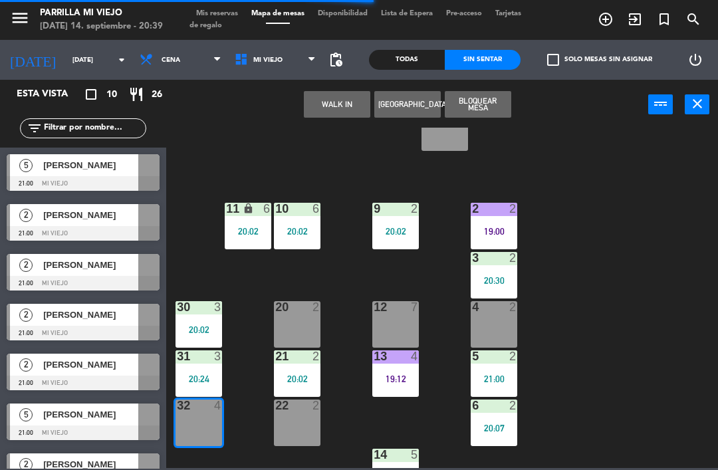
click at [329, 100] on button "WALK IN" at bounding box center [337, 104] width 66 height 27
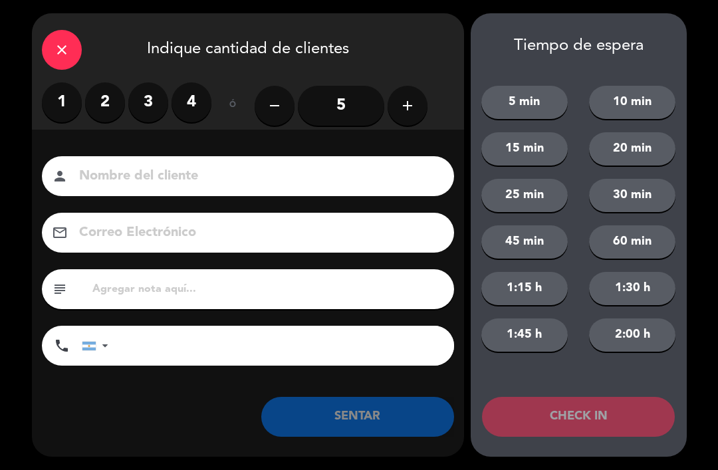
click at [101, 104] on label "2" at bounding box center [105, 102] width 40 height 40
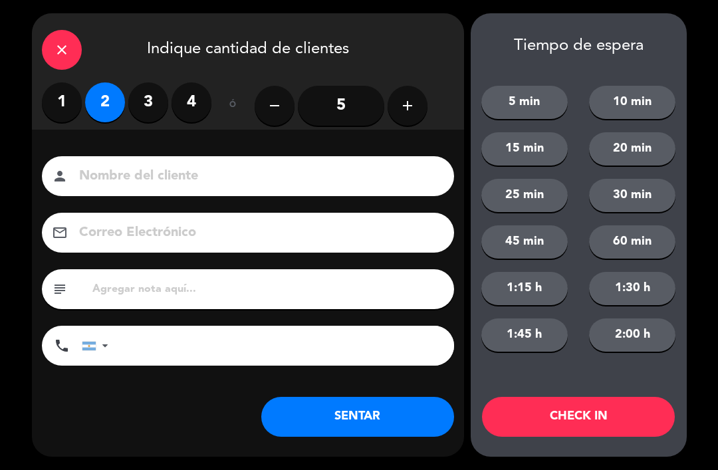
click at [192, 100] on label "4" at bounding box center [191, 102] width 40 height 40
click at [347, 410] on button "SENTAR" at bounding box center [357, 417] width 193 height 40
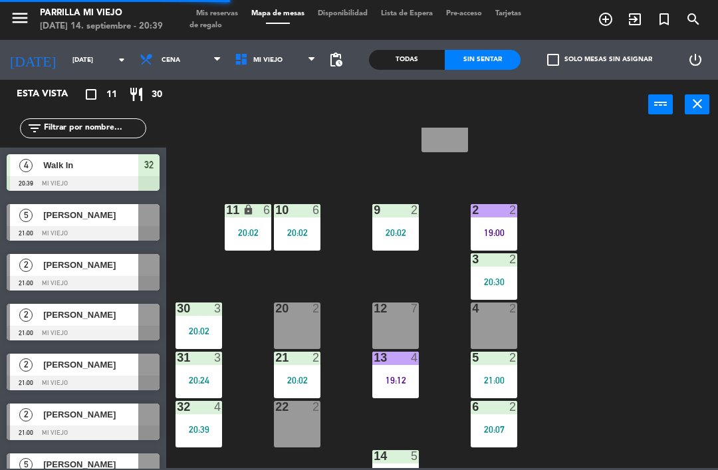
scroll to position [42, 0]
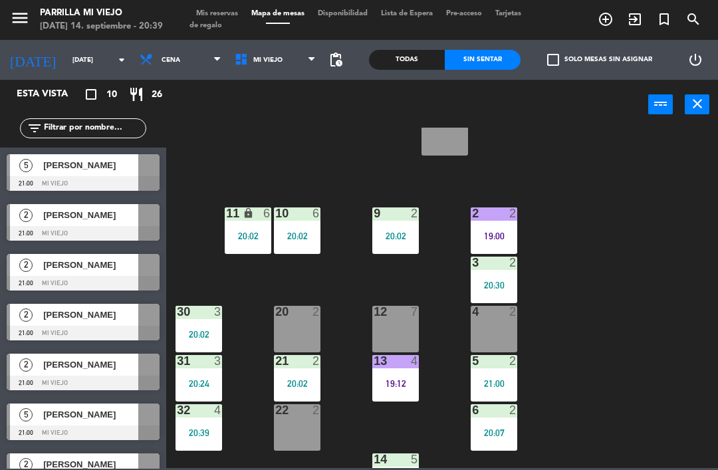
click at [238, 154] on div "1 5 2 2 19:00 9 2 20:02 10 6 20:02 11 lock 6 20:02 3 2 20:30 4 2 12 7 20 2 30 3…" at bounding box center [445, 298] width 544 height 340
click at [214, 12] on span "Mis reservas" at bounding box center [216, 13] width 55 height 7
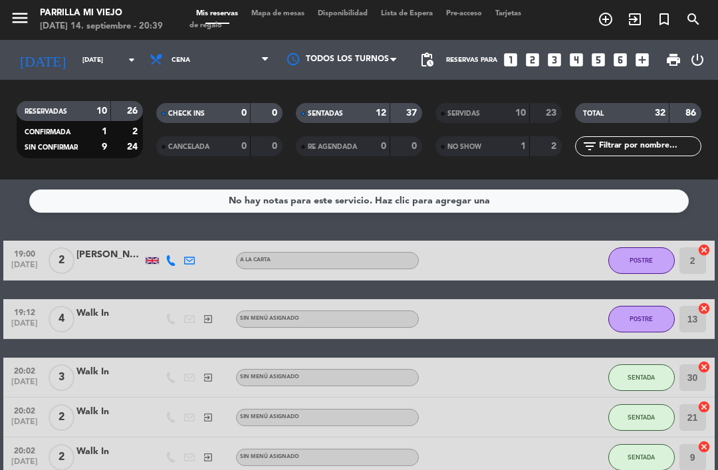
click at [354, 114] on div "SENTADAS" at bounding box center [329, 113] width 61 height 15
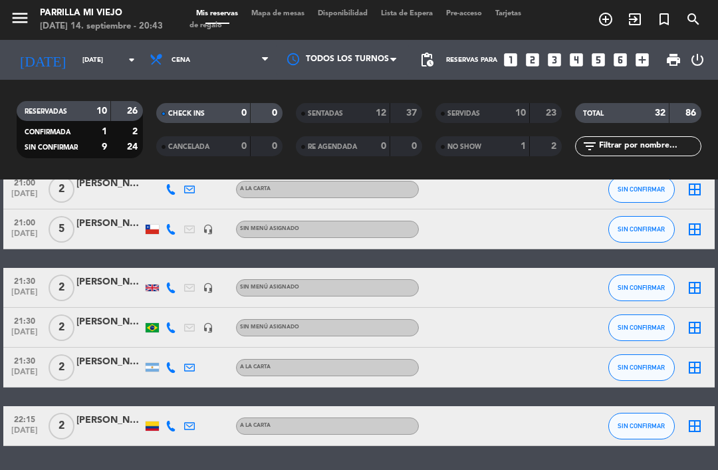
scroll to position [43, 0]
click at [537, 51] on icon "looks_two" at bounding box center [532, 59] width 17 height 17
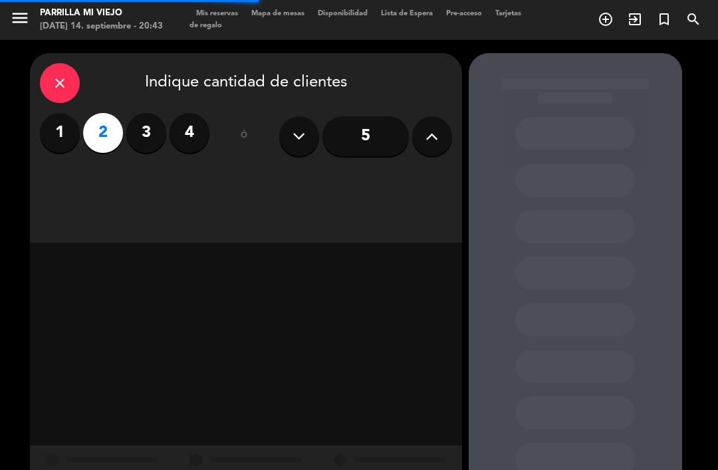
click at [381, 132] on div "close Indique cantidad de clientes 1 2 3 4 ó 5" at bounding box center [246, 147] width 432 height 189
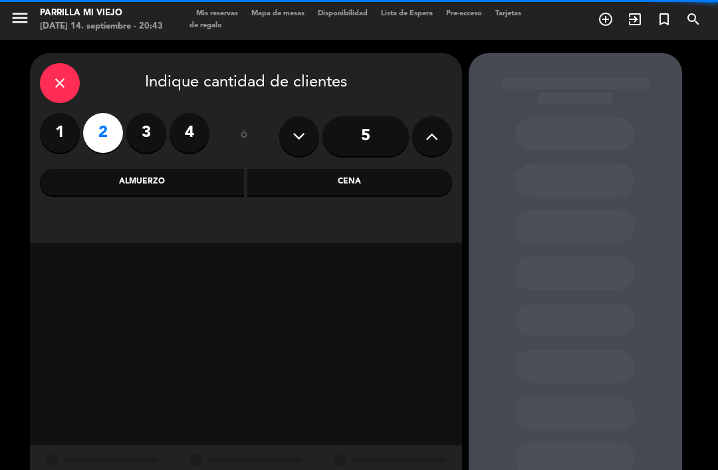
click at [416, 169] on div "Cena" at bounding box center [349, 182] width 205 height 27
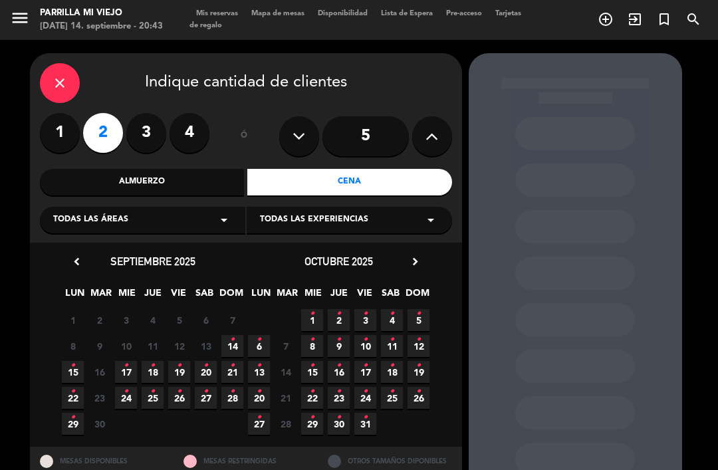
click at [231, 335] on span "14 •" at bounding box center [232, 346] width 22 height 22
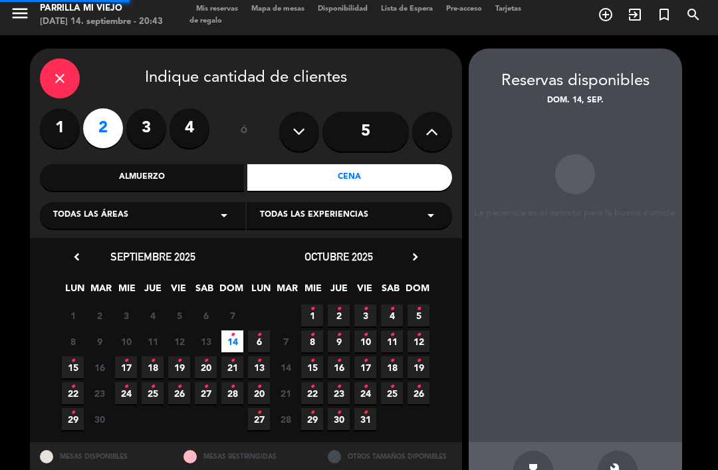
scroll to position [5, 0]
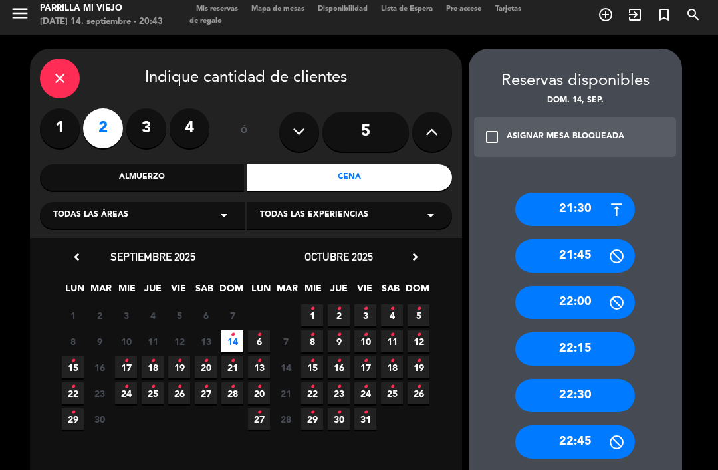
click at [609, 239] on div "21:45" at bounding box center [575, 255] width 120 height 33
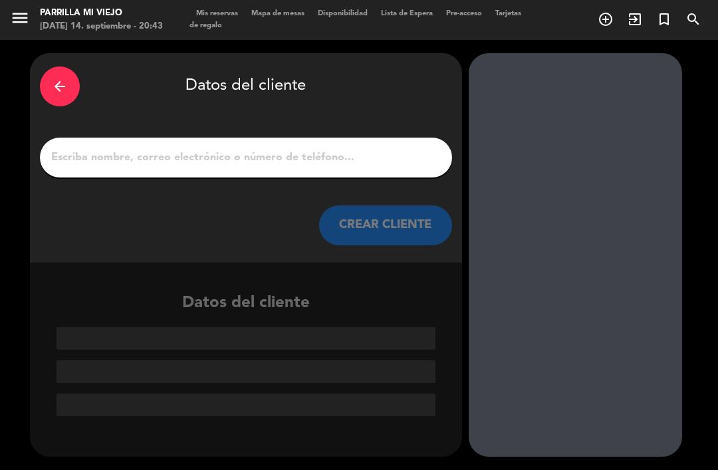
click at [393, 148] on input "1" at bounding box center [246, 157] width 392 height 19
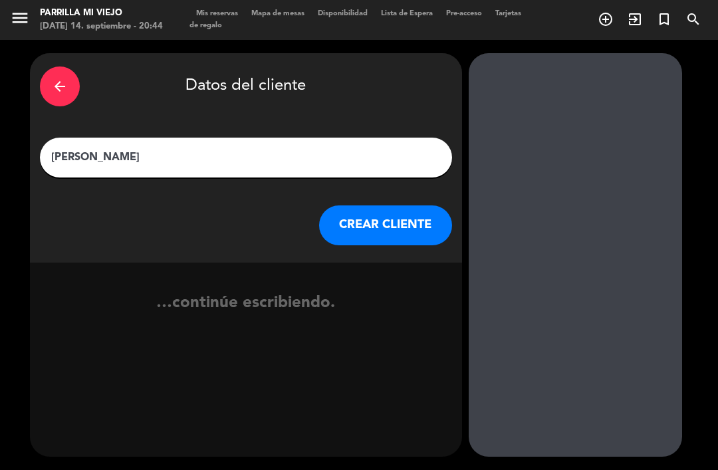
type input "[PERSON_NAME]"
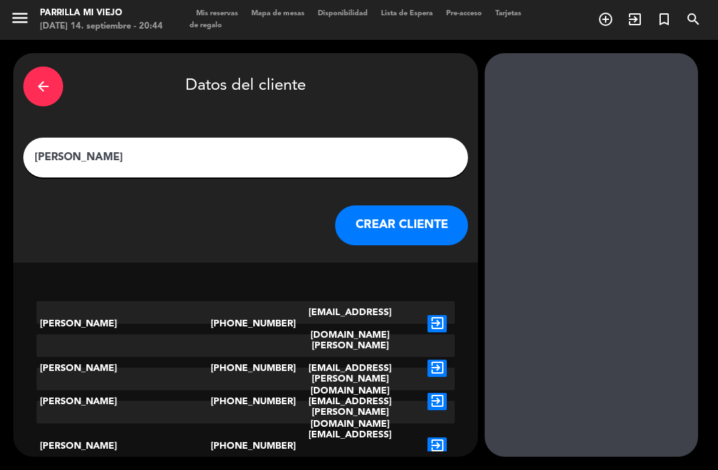
scroll to position [41, 0]
click at [368, 205] on button "CREAR CLIENTE" at bounding box center [401, 225] width 133 height 40
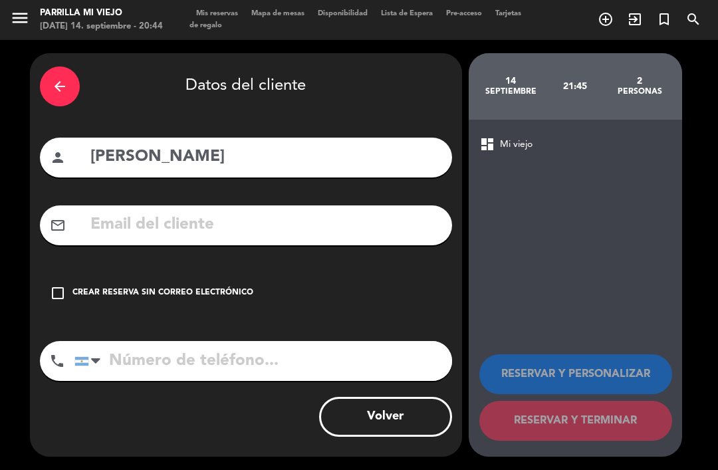
click at [144, 341] on input "tel" at bounding box center [262, 361] width 377 height 40
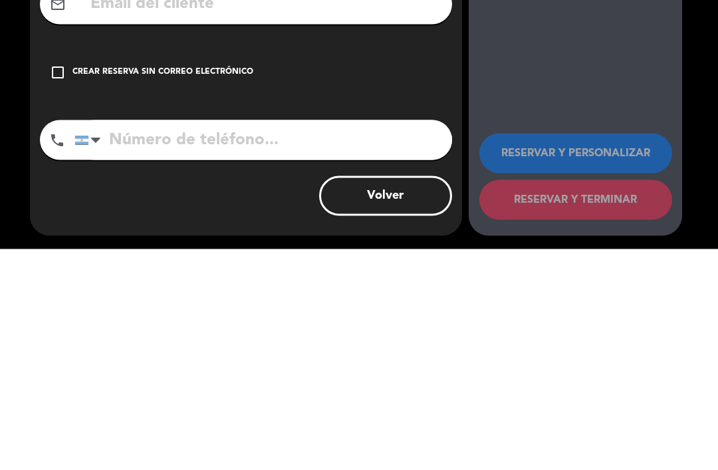
click at [86, 341] on div at bounding box center [90, 360] width 31 height 39
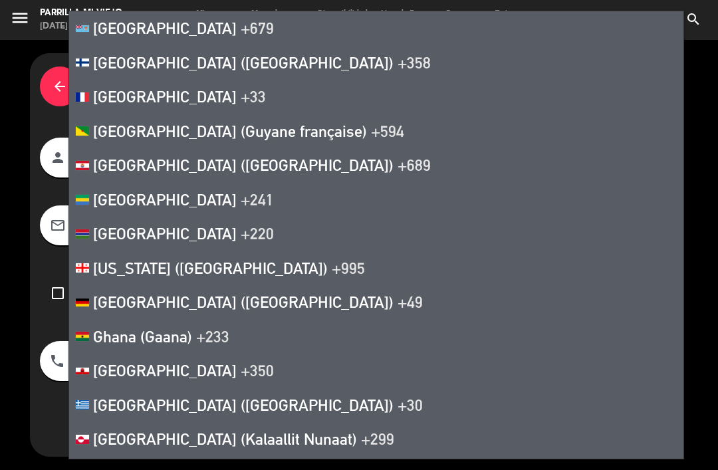
scroll to position [2608, 0]
click at [193, 90] on li "France +33" at bounding box center [376, 97] width 614 height 35
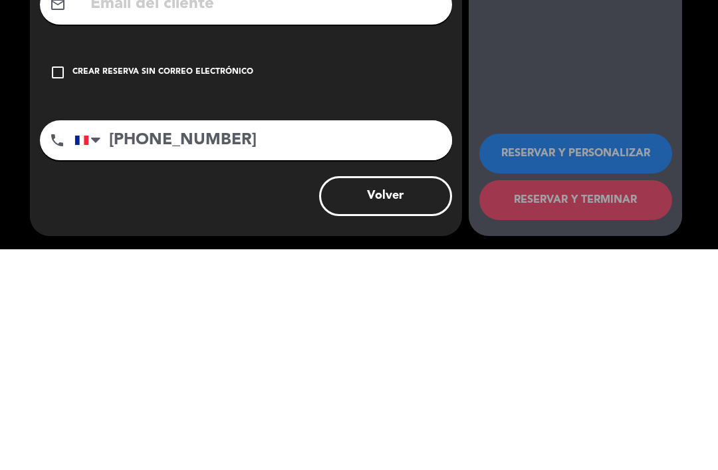
type input "[PHONE_NUMBER]"
click at [144, 273] on div "check_box_outline_blank Crear reserva sin correo electrónico" at bounding box center [246, 293] width 412 height 40
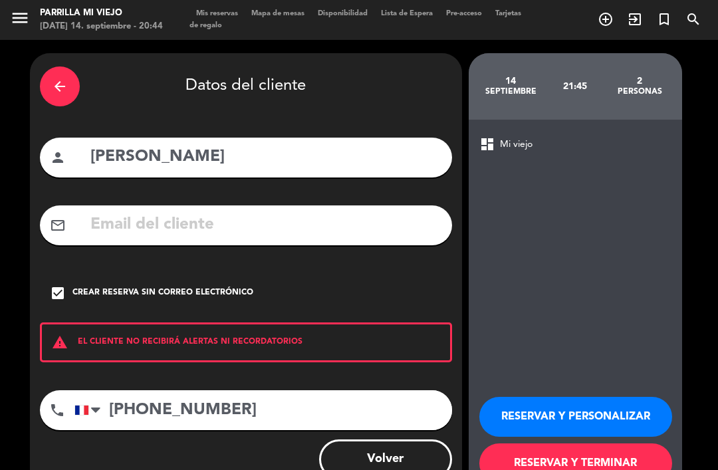
click at [572, 443] on button "RESERVAR Y TERMINAR" at bounding box center [575, 463] width 193 height 40
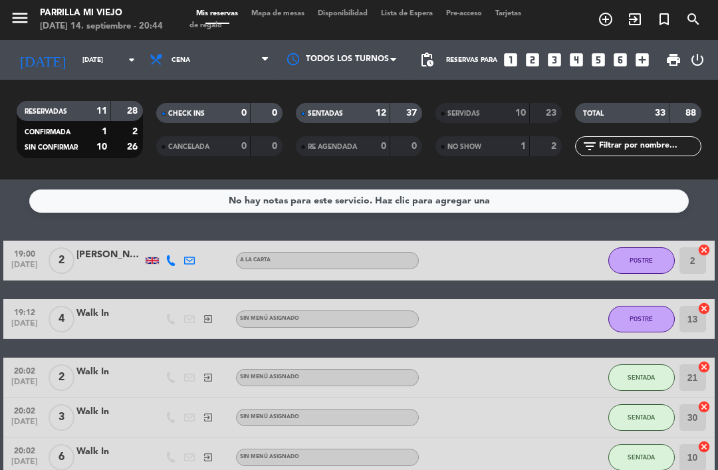
click at [393, 103] on div "SENTADAS 12 37" at bounding box center [359, 113] width 126 height 20
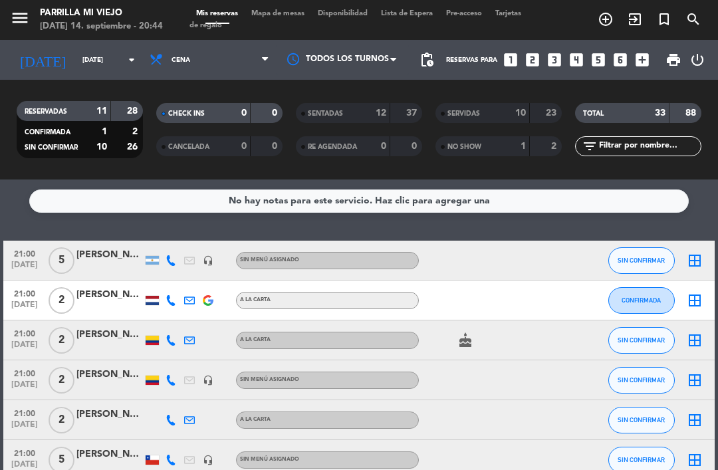
click at [167, 295] on icon at bounding box center [170, 300] width 11 height 11
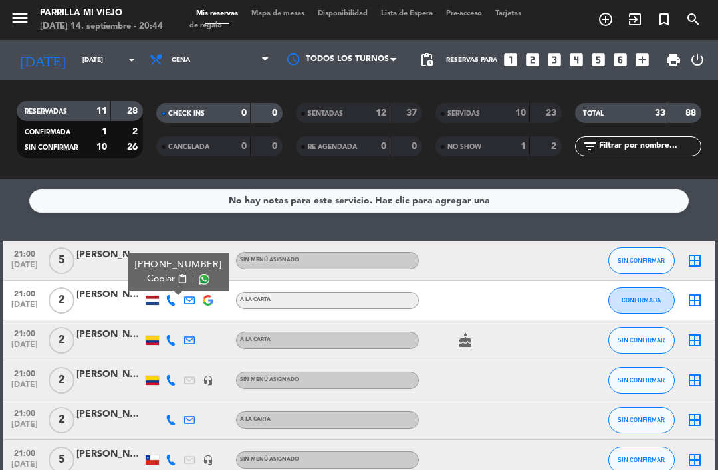
click at [136, 302] on div at bounding box center [109, 307] width 66 height 11
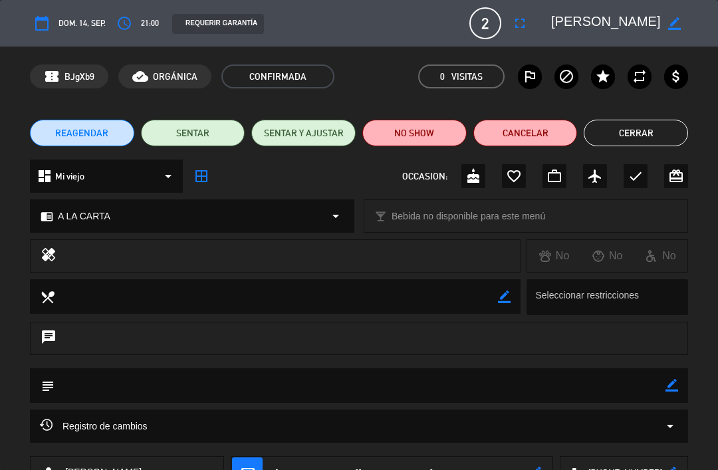
click at [639, 136] on button "Cerrar" at bounding box center [635, 133] width 104 height 27
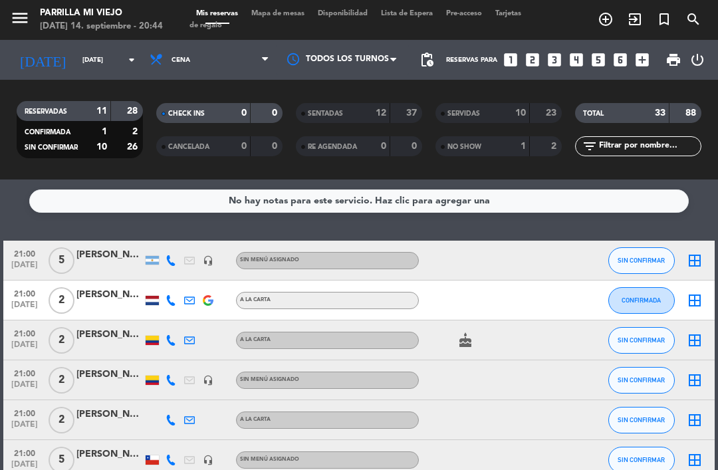
click at [173, 295] on icon at bounding box center [170, 300] width 11 height 11
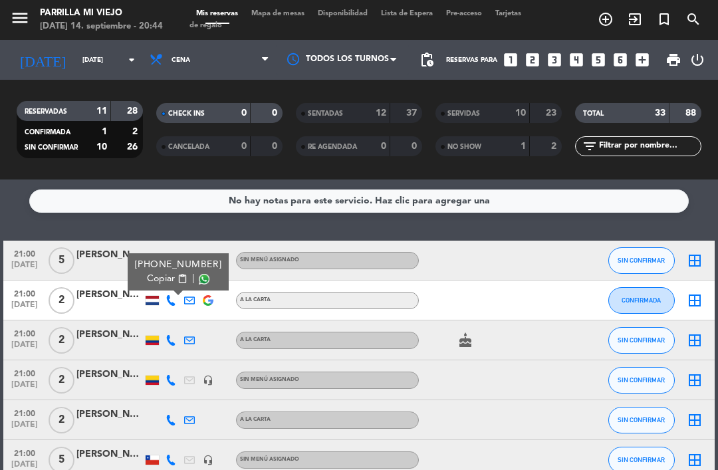
click at [159, 272] on span "Copiar" at bounding box center [161, 279] width 28 height 14
click at [425, 241] on div at bounding box center [475, 260] width 112 height 39
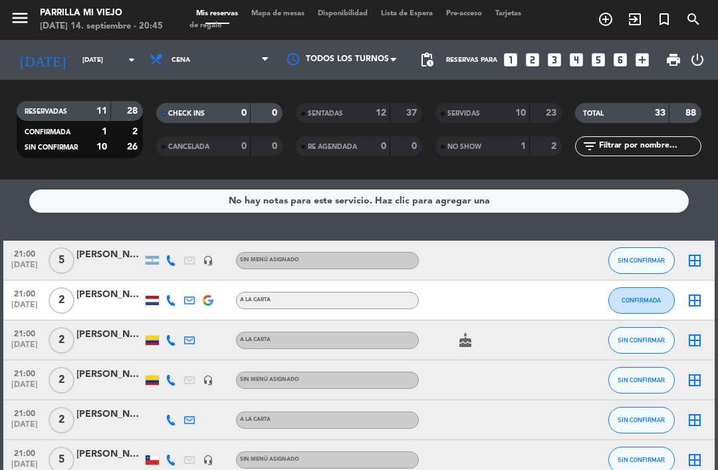
click at [114, 382] on div at bounding box center [109, 387] width 66 height 11
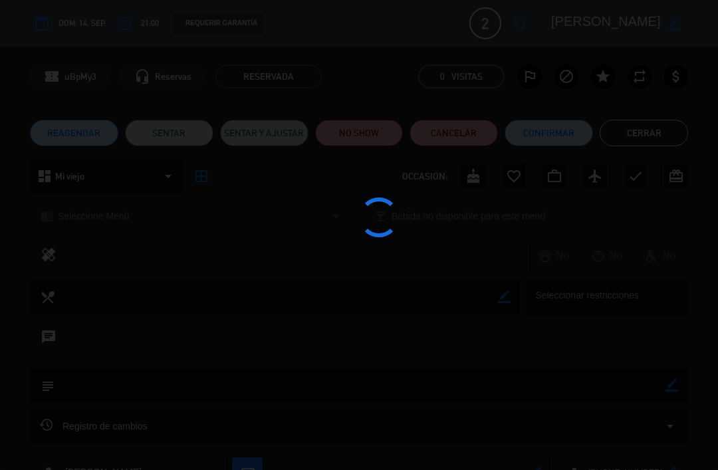
click at [664, 109] on div at bounding box center [359, 235] width 718 height 470
click at [666, 132] on button "Cerrar" at bounding box center [643, 133] width 88 height 27
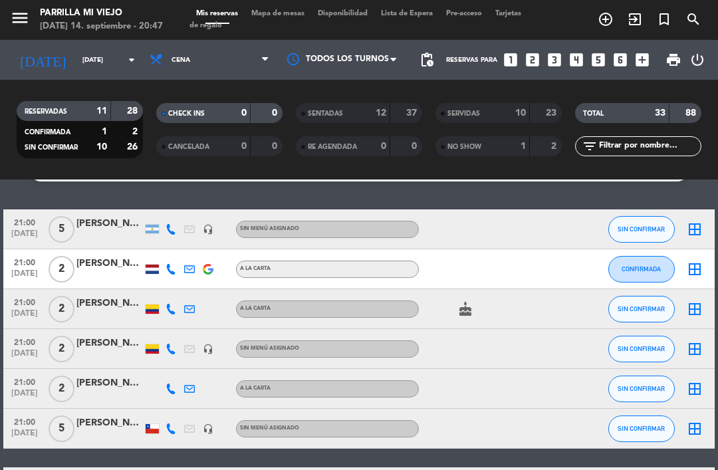
scroll to position [52, 0]
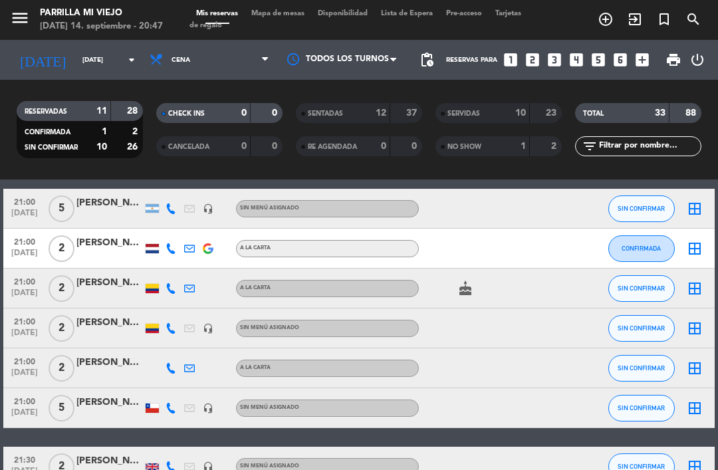
click at [284, 10] on span "Mapa de mesas" at bounding box center [277, 13] width 66 height 7
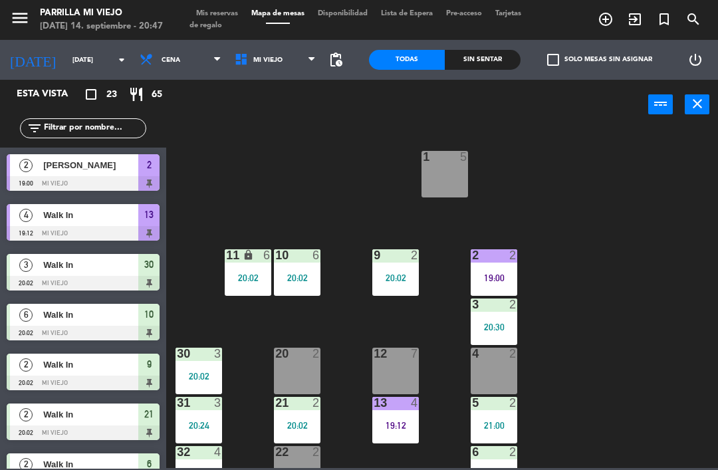
click at [486, 52] on div "Sin sentar" at bounding box center [482, 60] width 76 height 20
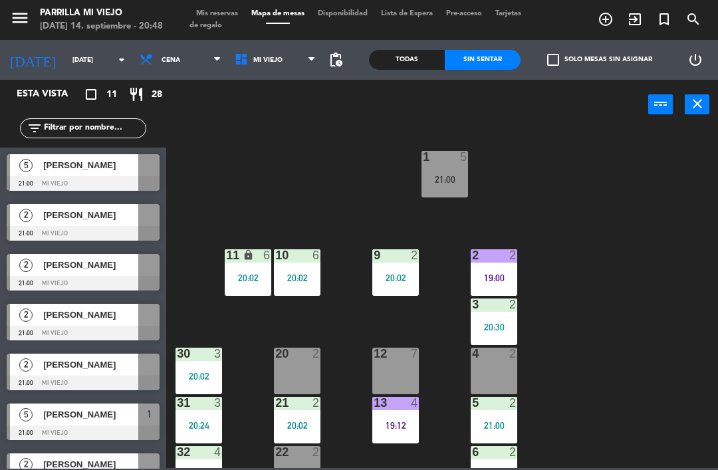
click at [454, 169] on div "1 5 21:00" at bounding box center [444, 174] width 47 height 47
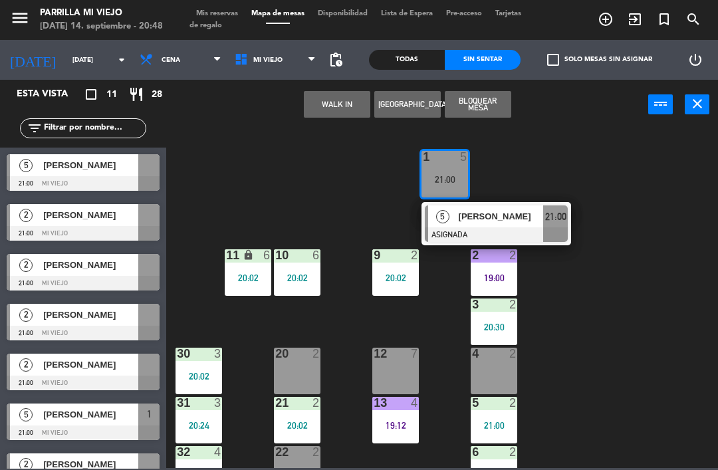
click at [570, 218] on div "5 [PERSON_NAME] ASIGNADA 21:00" at bounding box center [495, 223] width 149 height 43
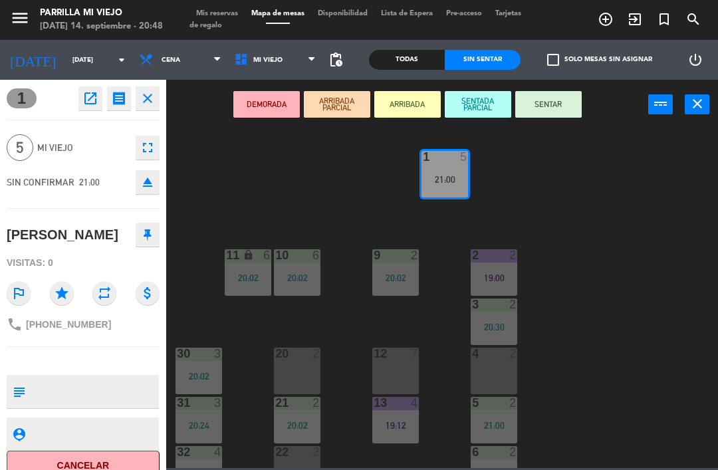
click at [551, 104] on button "SENTAR" at bounding box center [548, 104] width 66 height 27
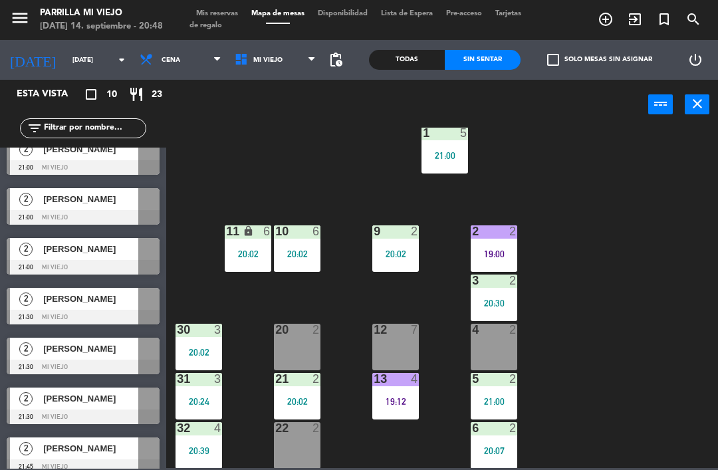
scroll to position [136, 0]
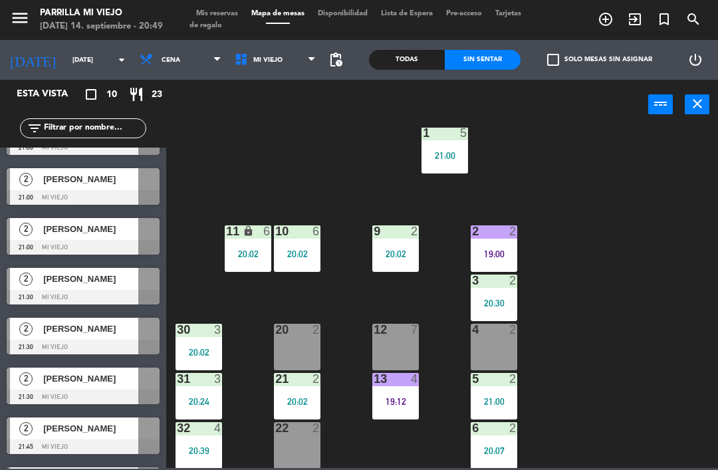
click at [137, 383] on span "[PERSON_NAME]" at bounding box center [90, 378] width 95 height 14
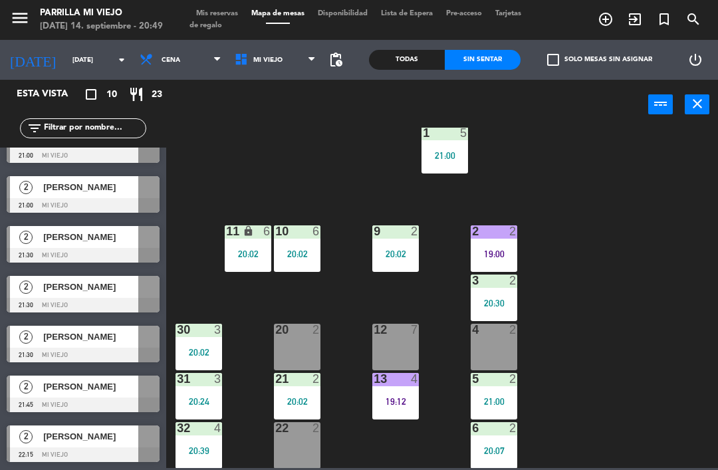
scroll to position [177, 0]
click at [340, 159] on div "1 5 21:00 2 2 19:00 9 2 20:02 10 6 20:02 11 lock 6 20:02 3 2 20:30 4 2 12 7 20 …" at bounding box center [445, 298] width 544 height 340
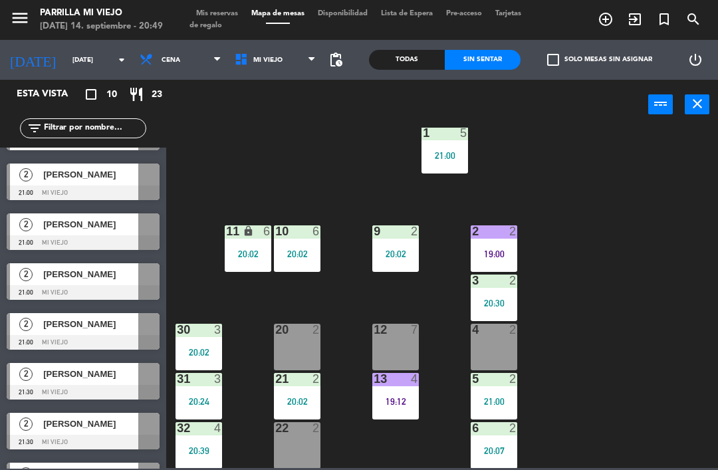
scroll to position [28, 0]
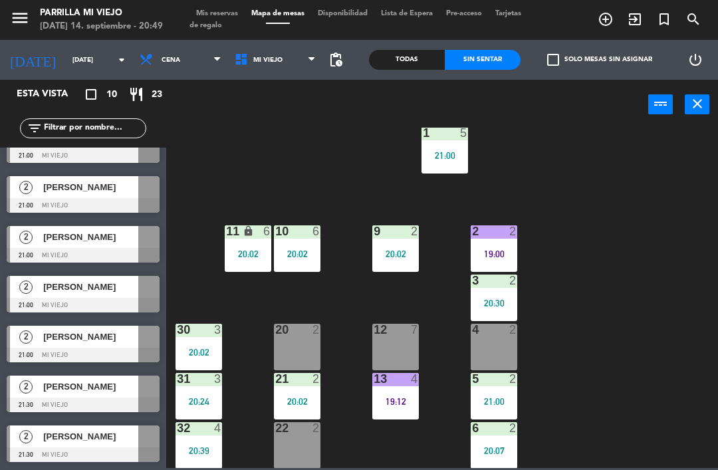
click at [605, 141] on div "1 5 21:00 2 2 19:00 9 2 20:02 10 6 20:02 11 lock 6 20:02 3 2 20:30 4 2 12 7 20 …" at bounding box center [445, 298] width 544 height 340
click at [625, 243] on div "1 5 21:00 2 2 19:00 9 2 20:02 10 6 20:02 11 lock 6 20:02 3 2 20:30 4 2 12 7 20 …" at bounding box center [445, 298] width 544 height 340
click at [253, 141] on div "1 5 21:00 2 2 19:00 9 2 20:02 10 6 20:02 11 lock 6 20:02 3 2 20:30 4 2 12 7 20 …" at bounding box center [445, 298] width 544 height 340
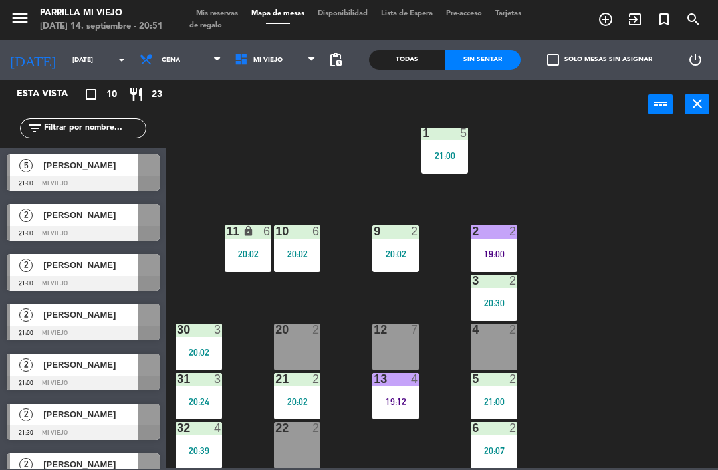
scroll to position [0, 0]
click at [657, 282] on div "1 5 21:00 2 2 19:00 9 2 20:02 10 6 20:02 11 lock 6 20:02 3 2 20:30 4 2 12 7 20 …" at bounding box center [445, 298] width 544 height 340
click at [312, 357] on div "20 2 21:00" at bounding box center [297, 347] width 47 height 47
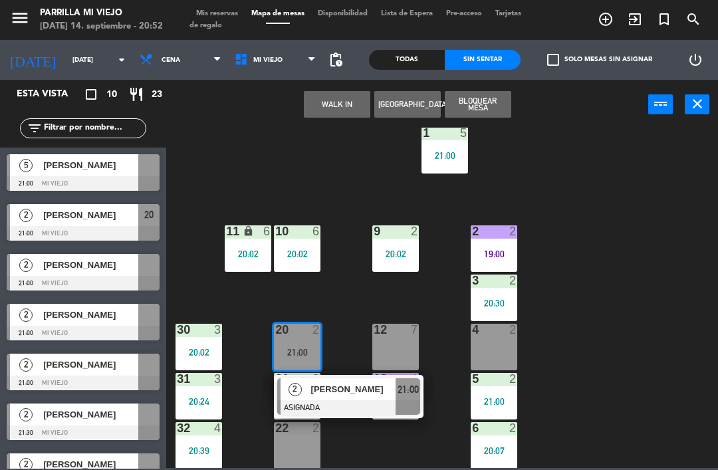
click at [406, 412] on div at bounding box center [348, 407] width 143 height 15
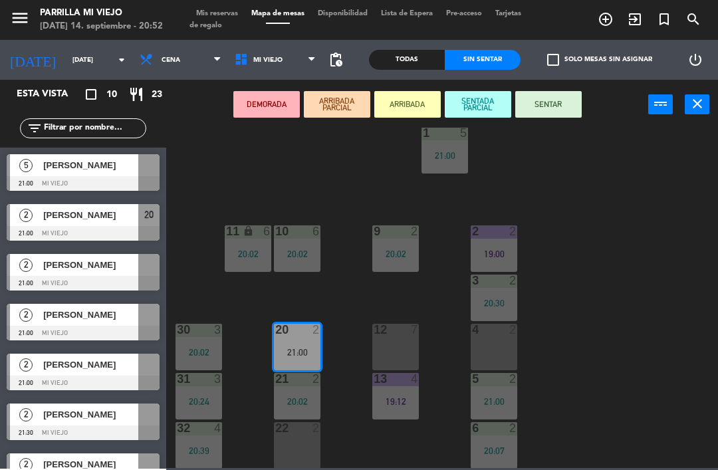
click at [571, 100] on button "SENTAR" at bounding box center [548, 104] width 66 height 27
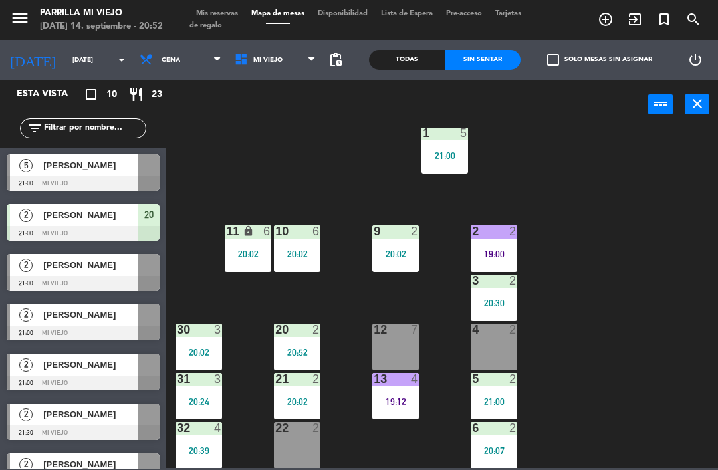
click at [658, 303] on div "1 5 21:00 2 2 19:00 9 2 20:02 10 6 20:02 11 lock 6 20:02 3 2 20:30 4 2 12 7 20 …" at bounding box center [445, 298] width 544 height 340
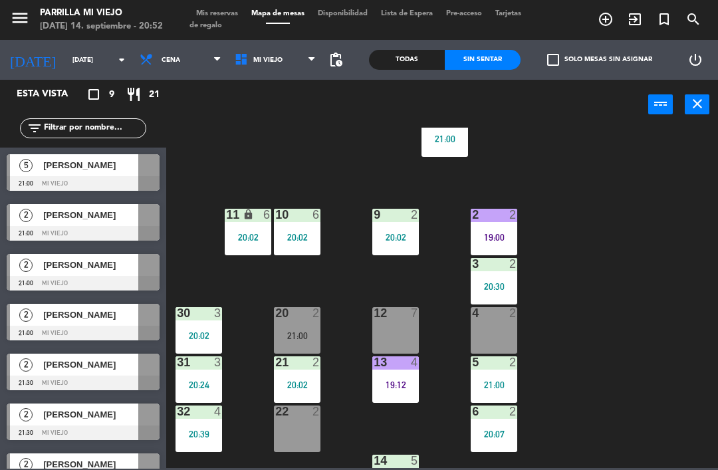
scroll to position [48, 0]
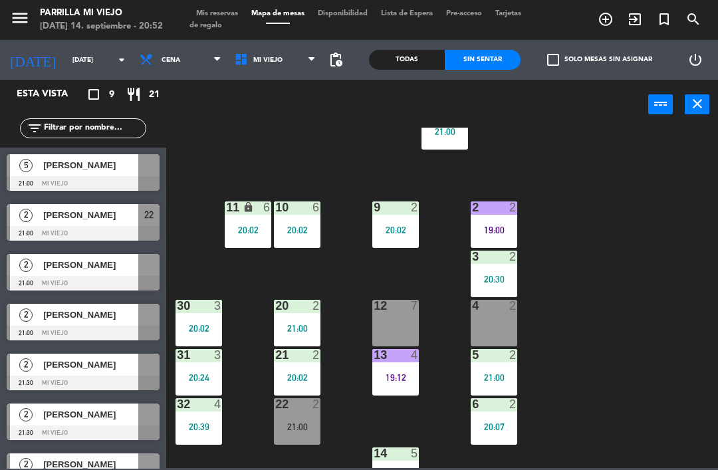
click at [303, 422] on div "21:00" at bounding box center [297, 426] width 47 height 9
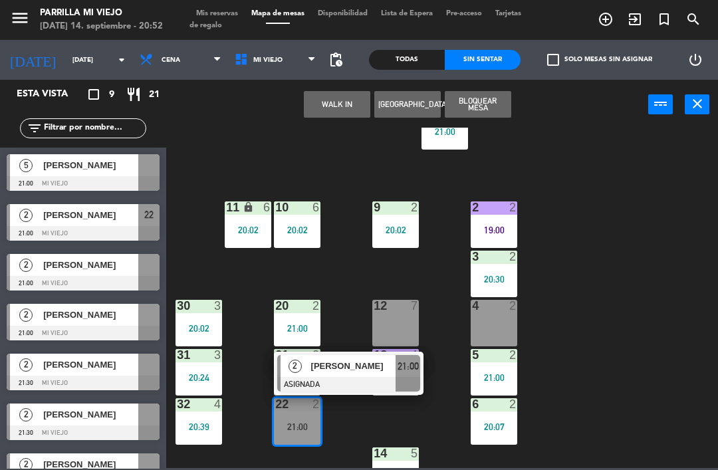
click at [417, 383] on div at bounding box center [348, 384] width 143 height 15
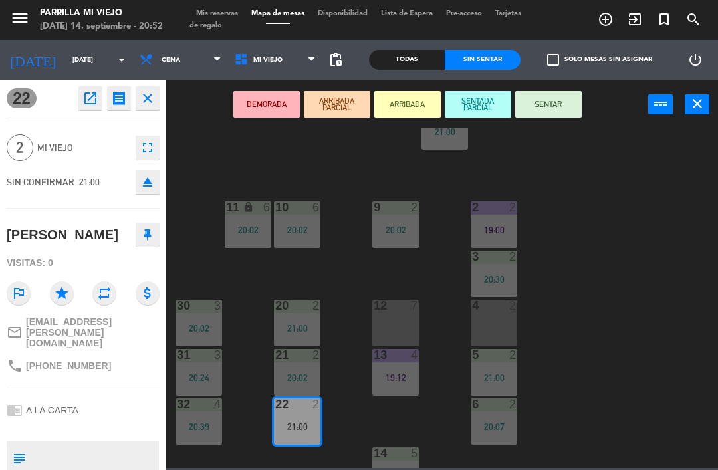
click at [556, 96] on button "SENTAR" at bounding box center [548, 104] width 66 height 27
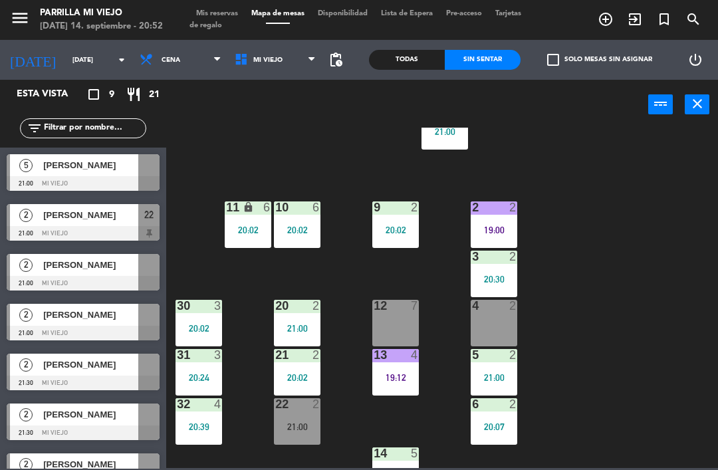
click at [662, 256] on div "1 5 21:00 2 2 19:00 9 2 20:02 10 6 20:02 11 lock 6 20:02 3 2 20:30 4 2 12 7 20 …" at bounding box center [445, 298] width 544 height 340
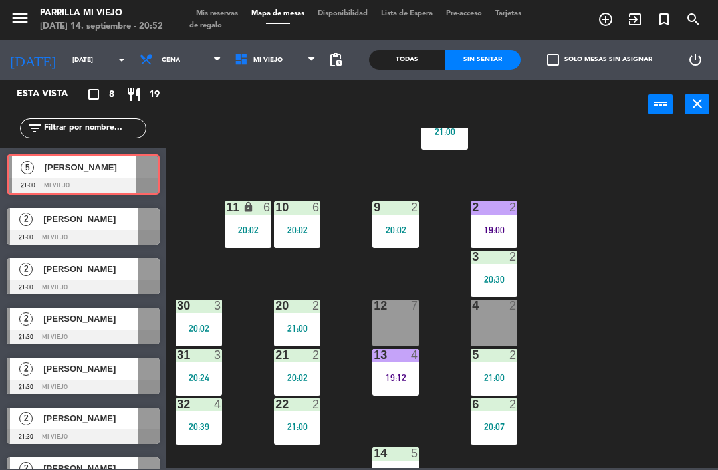
scroll to position [0, 0]
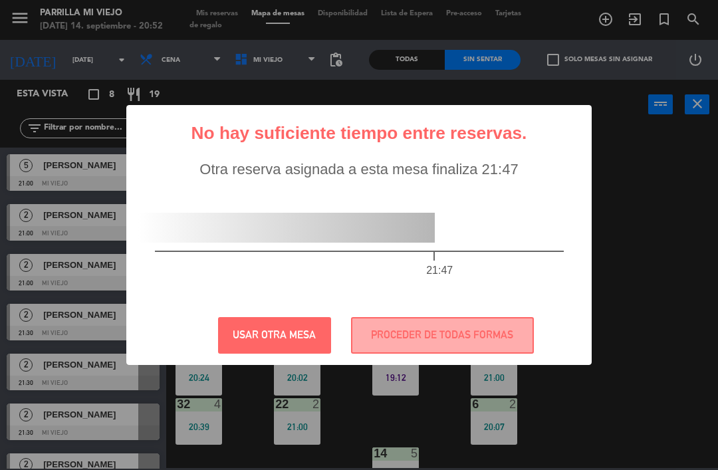
click at [684, 286] on div "? ! i No hay suficiente tiempo entre reservas. × Otra reserva asignada a esta m…" at bounding box center [359, 235] width 718 height 470
click at [656, 230] on div "? ! i No hay suficiente tiempo entre reservas. × Otra reserva asignada a esta m…" at bounding box center [359, 235] width 718 height 470
click at [283, 330] on button "USAR OTRA MESA" at bounding box center [274, 335] width 113 height 37
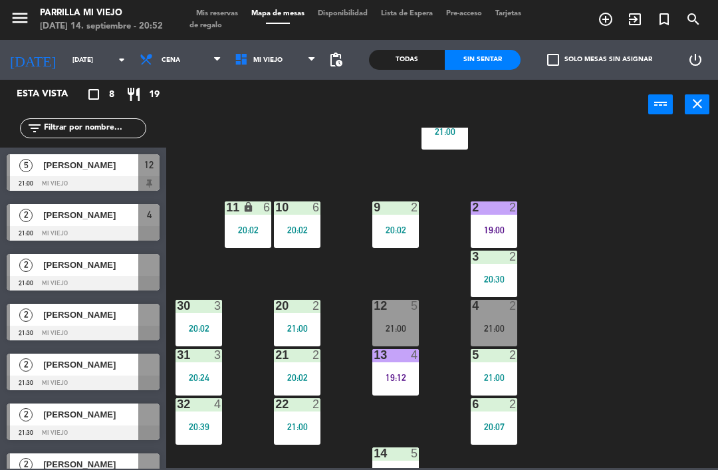
click at [501, 329] on div "21:00" at bounding box center [493, 328] width 47 height 9
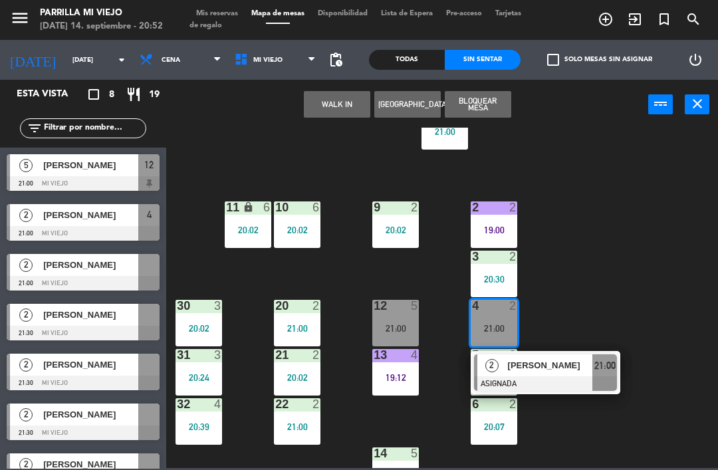
click at [615, 355] on div "21:00" at bounding box center [604, 365] width 25 height 22
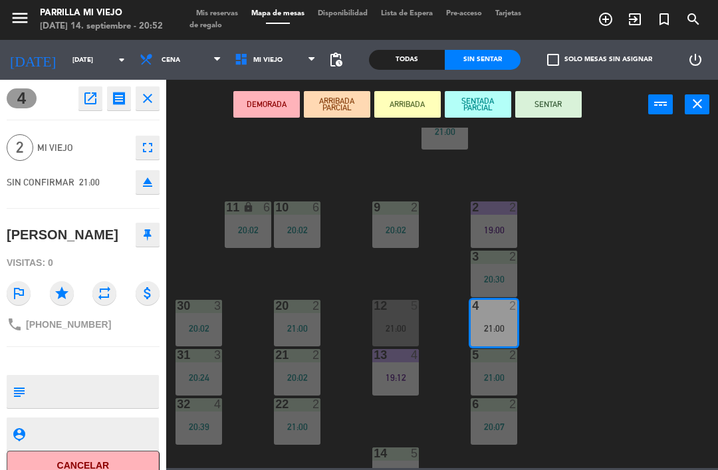
click at [555, 107] on button "SENTAR" at bounding box center [548, 104] width 66 height 27
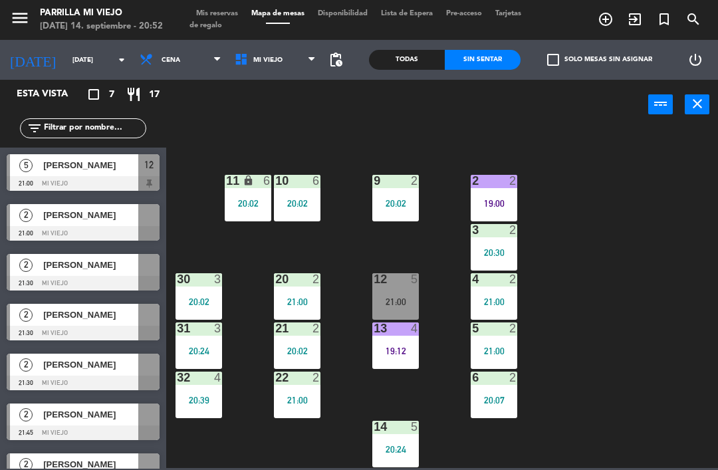
scroll to position [74, 0]
click at [488, 399] on div "20:07" at bounding box center [493, 399] width 47 height 9
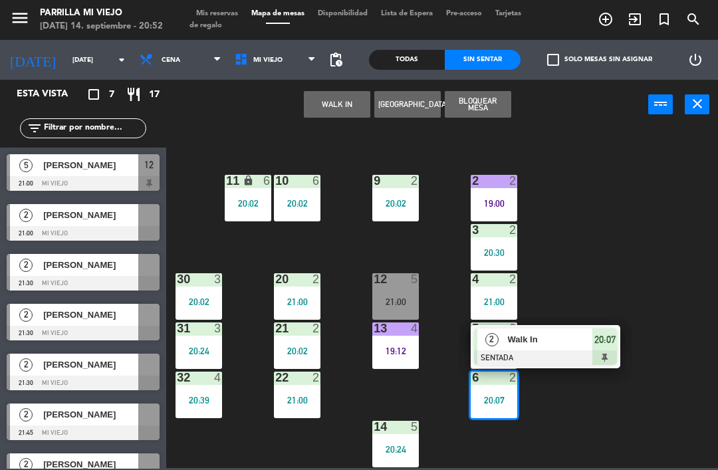
click at [609, 346] on span "20:07" at bounding box center [604, 340] width 21 height 16
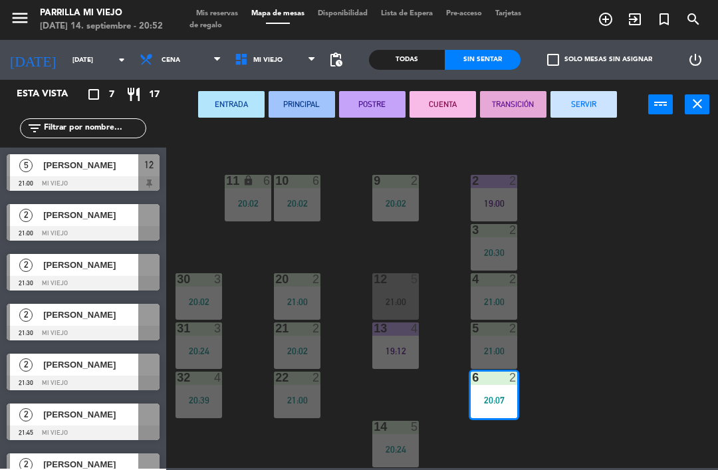
click at [576, 98] on button "SERVIR" at bounding box center [583, 104] width 66 height 27
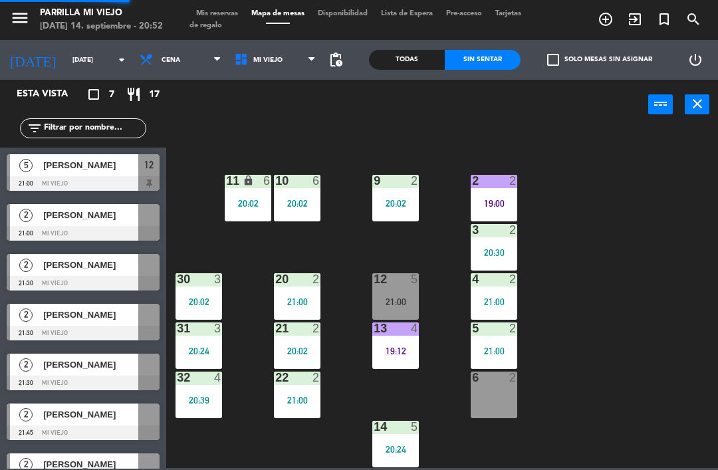
click at [652, 270] on div "1 5 21:00 2 2 19:00 9 2 20:02 10 6 20:02 11 lock 6 20:02 3 2 20:30 4 2 21:00 12…" at bounding box center [445, 298] width 544 height 340
click at [305, 349] on div "20:02" at bounding box center [297, 350] width 47 height 9
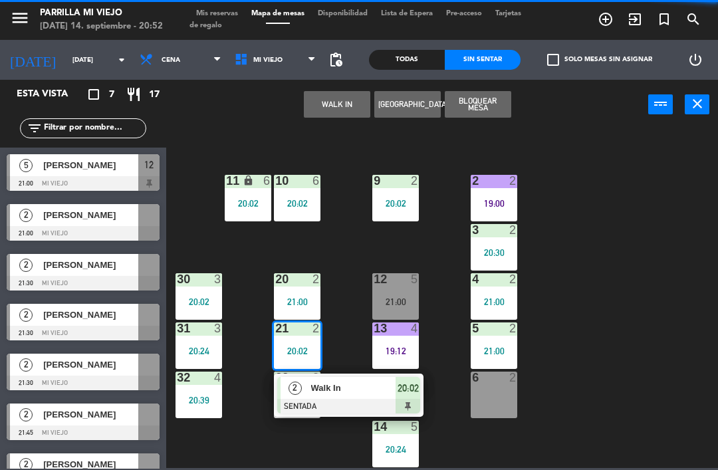
click at [400, 383] on span "20:02" at bounding box center [407, 388] width 21 height 16
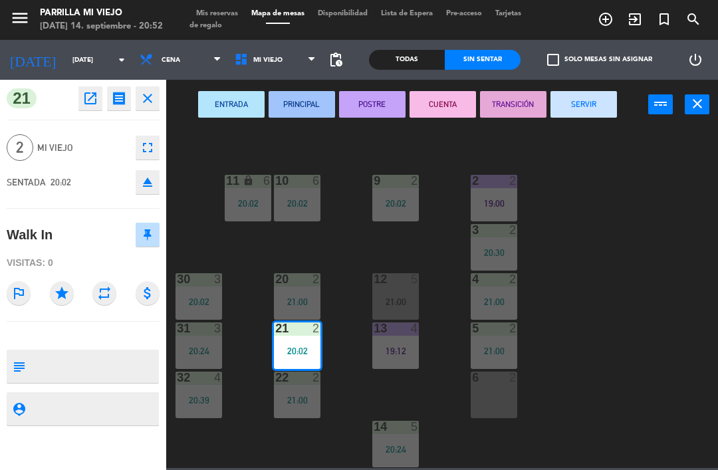
click at [373, 106] on button "POSTRE" at bounding box center [372, 104] width 66 height 27
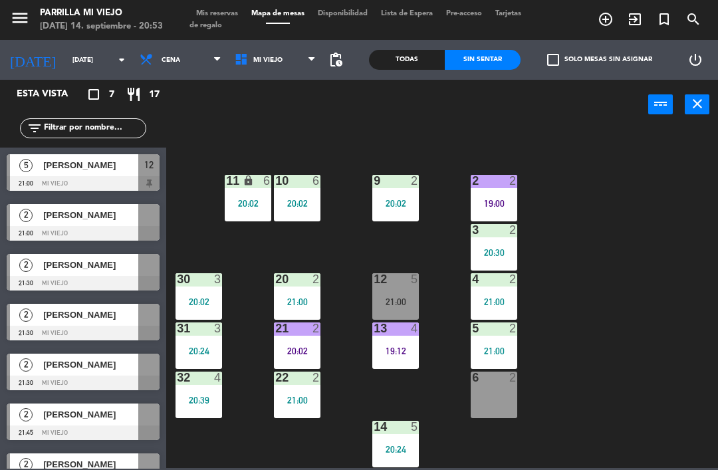
click at [682, 286] on div "1 5 21:00 2 2 19:00 9 2 20:02 10 6 20:02 11 lock 6 20:02 3 2 20:30 4 2 21:00 12…" at bounding box center [445, 298] width 544 height 340
click at [662, 384] on div "1 5 21:00 2 2 19:00 9 2 20:02 10 6 20:02 11 lock 6 20:02 3 2 20:30 4 2 21:00 12…" at bounding box center [445, 298] width 544 height 340
click at [300, 346] on div "20:02" at bounding box center [297, 350] width 47 height 9
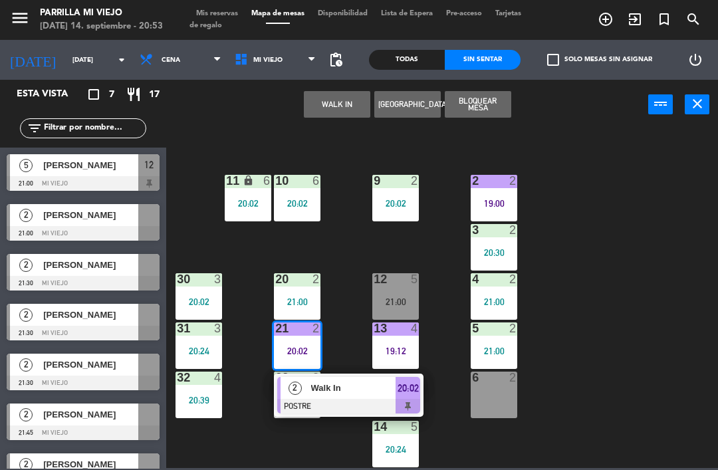
click at [417, 403] on div at bounding box center [348, 406] width 143 height 15
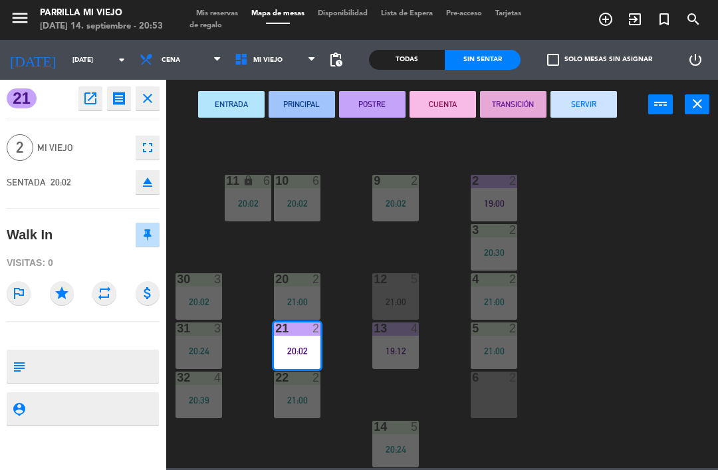
click at [438, 106] on button "CUENTA" at bounding box center [442, 104] width 66 height 27
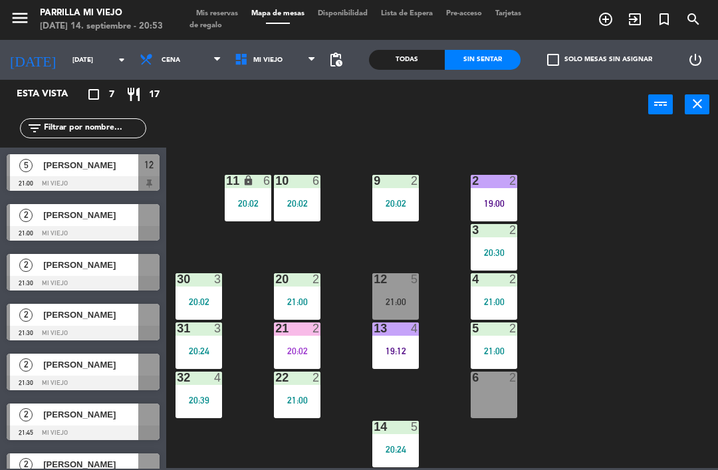
click at [655, 308] on div "1 5 21:00 2 2 19:00 9 2 20:02 10 6 20:02 11 lock 6 20:02 3 2 20:30 4 2 21:00 12…" at bounding box center [445, 298] width 544 height 340
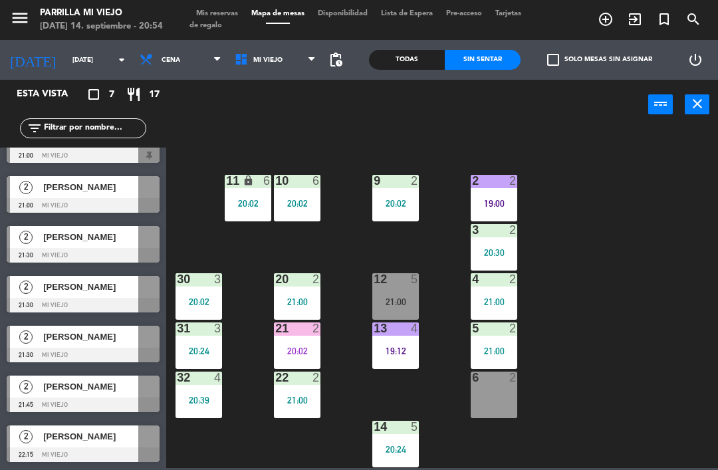
scroll to position [28, 0]
click at [648, 212] on div "1 5 21:00 2 2 19:00 9 2 20:02 10 6 20:02 11 lock 6 20:02 3 2 20:30 4 2 21:00 12…" at bounding box center [445, 298] width 544 height 340
click at [221, 4] on div "menu Parrilla Mi Viejo [DATE] 14. septiembre - 20:54 Mis reservas Mapa de mesas…" at bounding box center [359, 20] width 718 height 40
click at [215, 6] on div "menu Parrilla Mi Viejo [DATE] 14. septiembre - 20:54 Mis reservas Mapa de mesas…" at bounding box center [359, 20] width 718 height 40
click at [196, 13] on span "Mis reservas" at bounding box center [216, 13] width 55 height 7
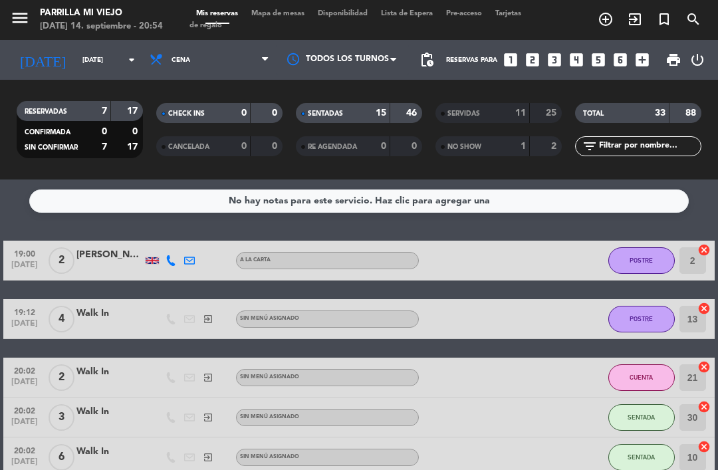
click at [371, 105] on div "SENTADAS 15 46" at bounding box center [359, 113] width 126 height 20
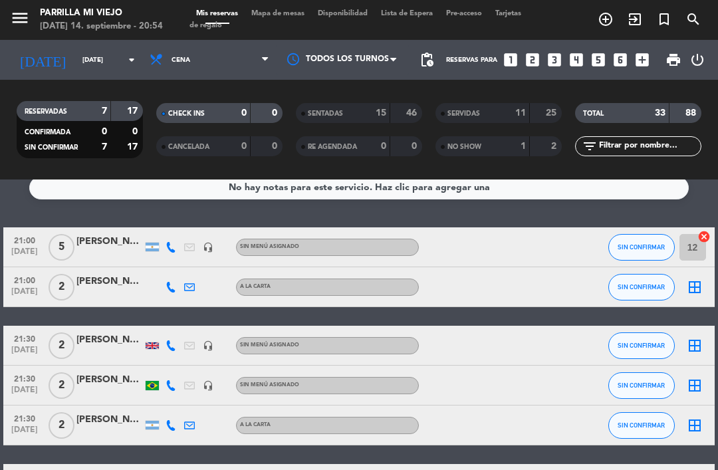
scroll to position [19, 0]
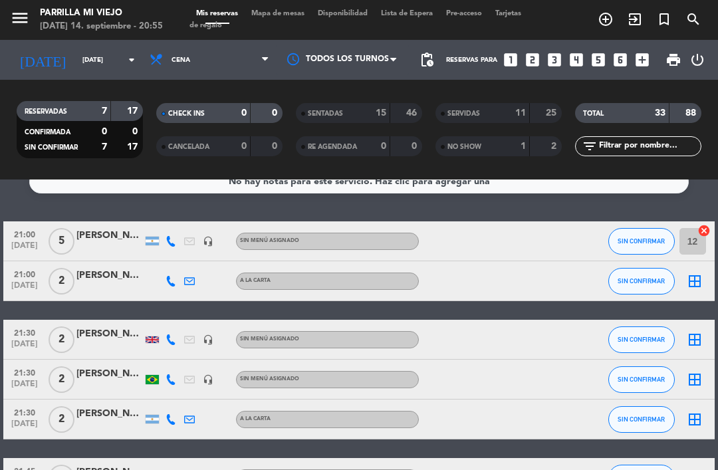
click at [272, 26] on div "Mis reservas Mapa de mesas Disponibilidad Lista de Espera Pre-acceso Tarjetas d…" at bounding box center [358, 20] width 339 height 24
click at [279, 17] on span "Mapa de mesas" at bounding box center [277, 13] width 66 height 7
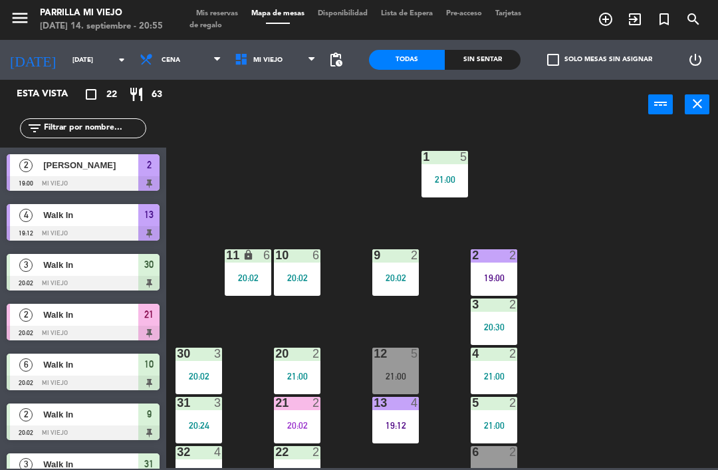
scroll to position [15, 0]
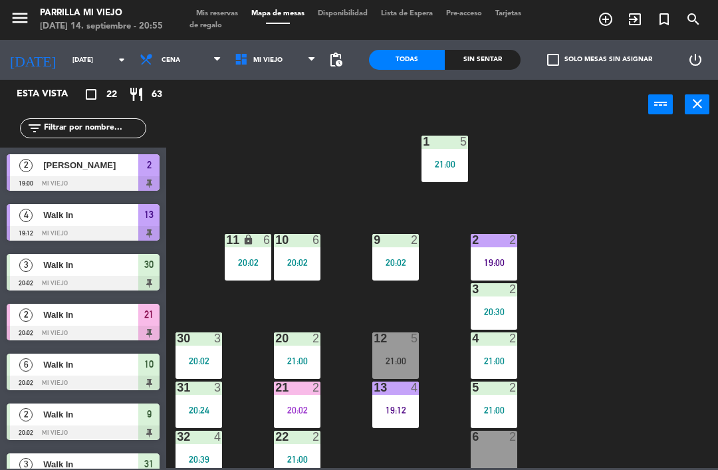
click at [476, 59] on div "Sin sentar" at bounding box center [482, 60] width 76 height 20
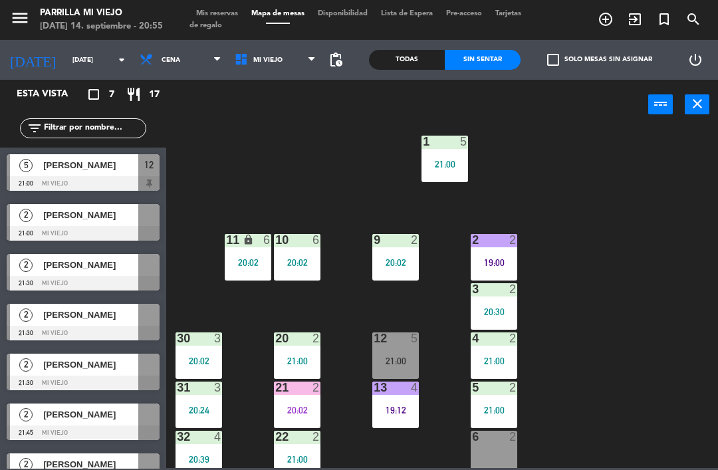
scroll to position [33, 0]
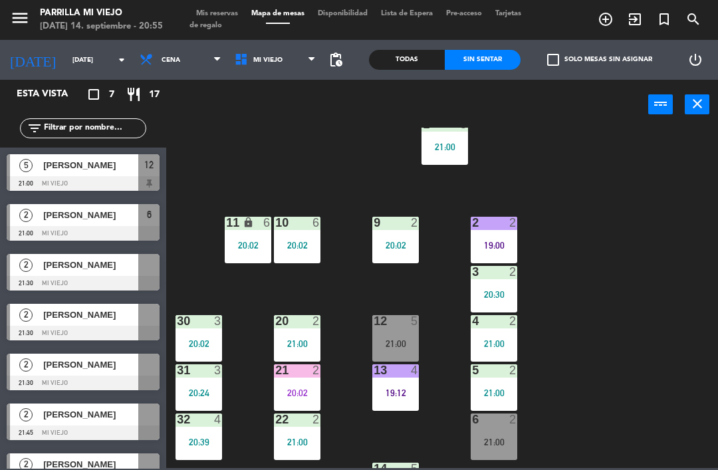
click at [500, 435] on div "6 2 21:00" at bounding box center [493, 436] width 47 height 47
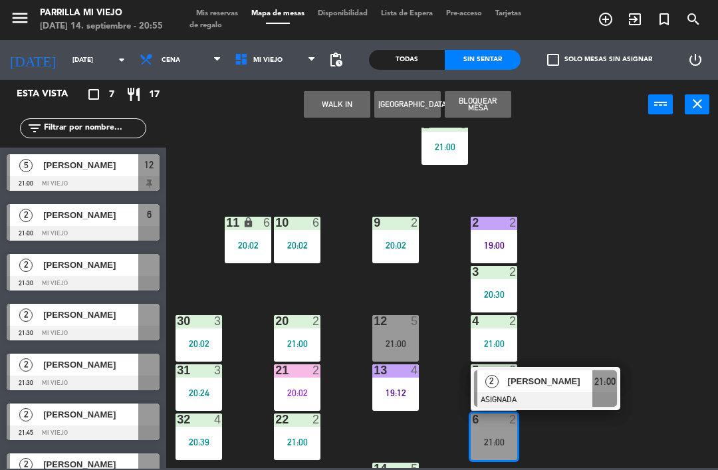
click at [603, 383] on span "21:00" at bounding box center [604, 381] width 21 height 16
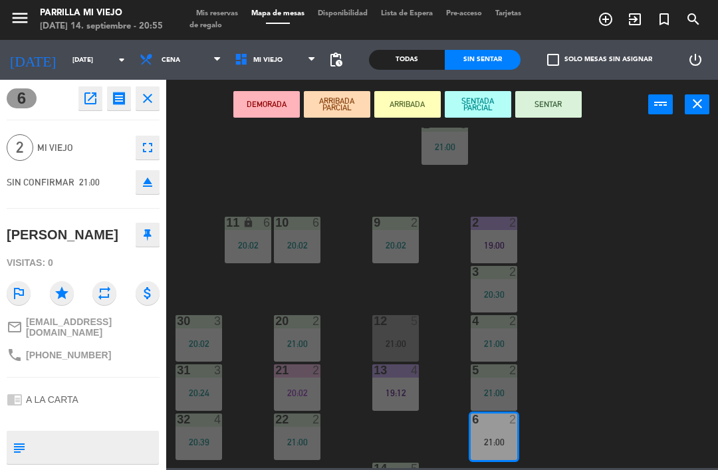
click at [539, 106] on button "SENTAR" at bounding box center [548, 104] width 66 height 27
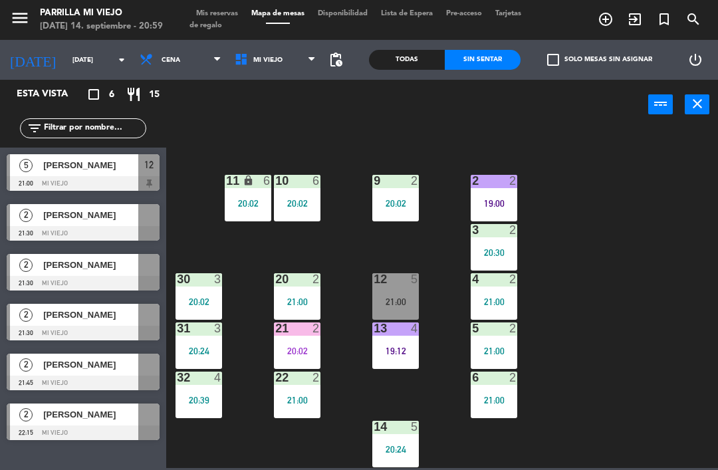
scroll to position [74, 0]
